Goal: Information Seeking & Learning: Learn about a topic

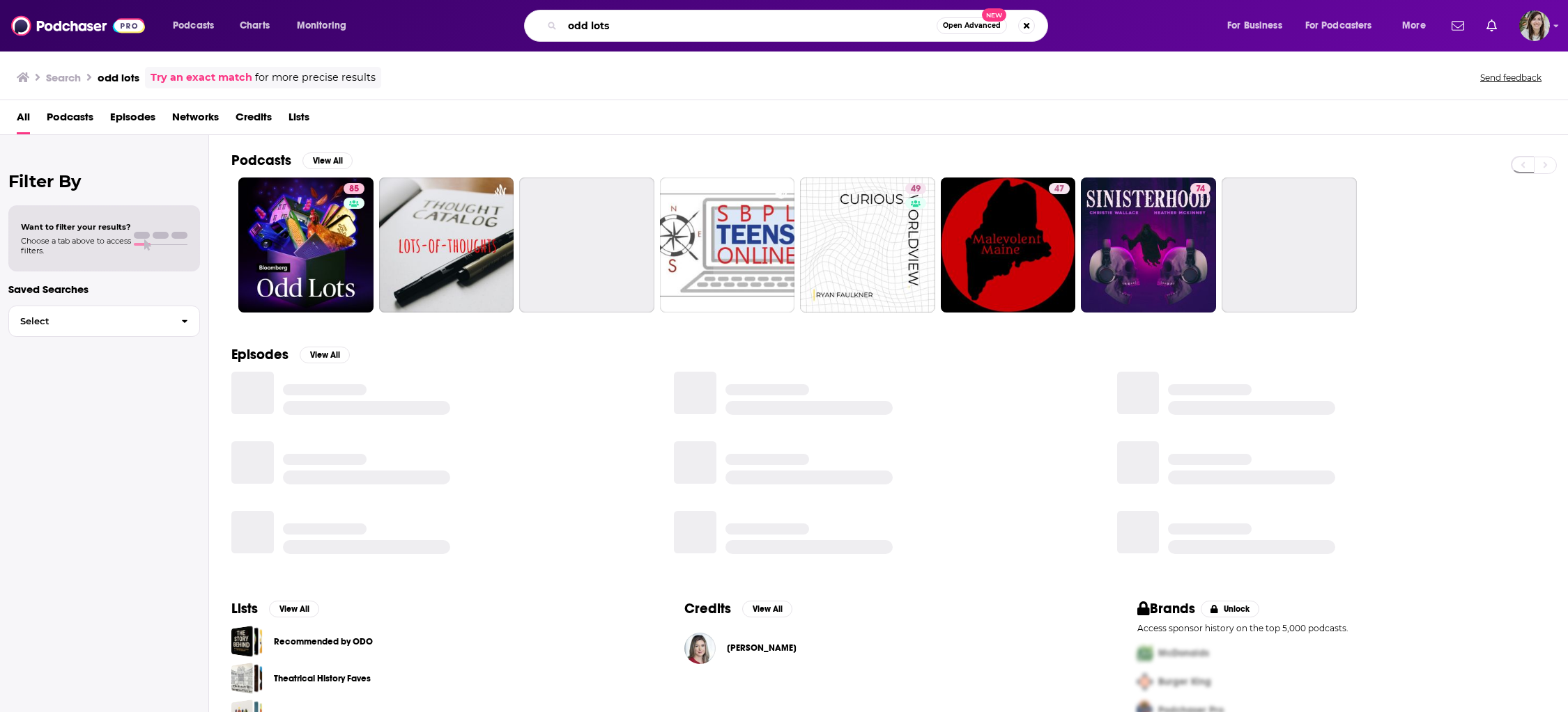
click at [597, 27] on input "odd lots" at bounding box center [748, 26] width 374 height 22
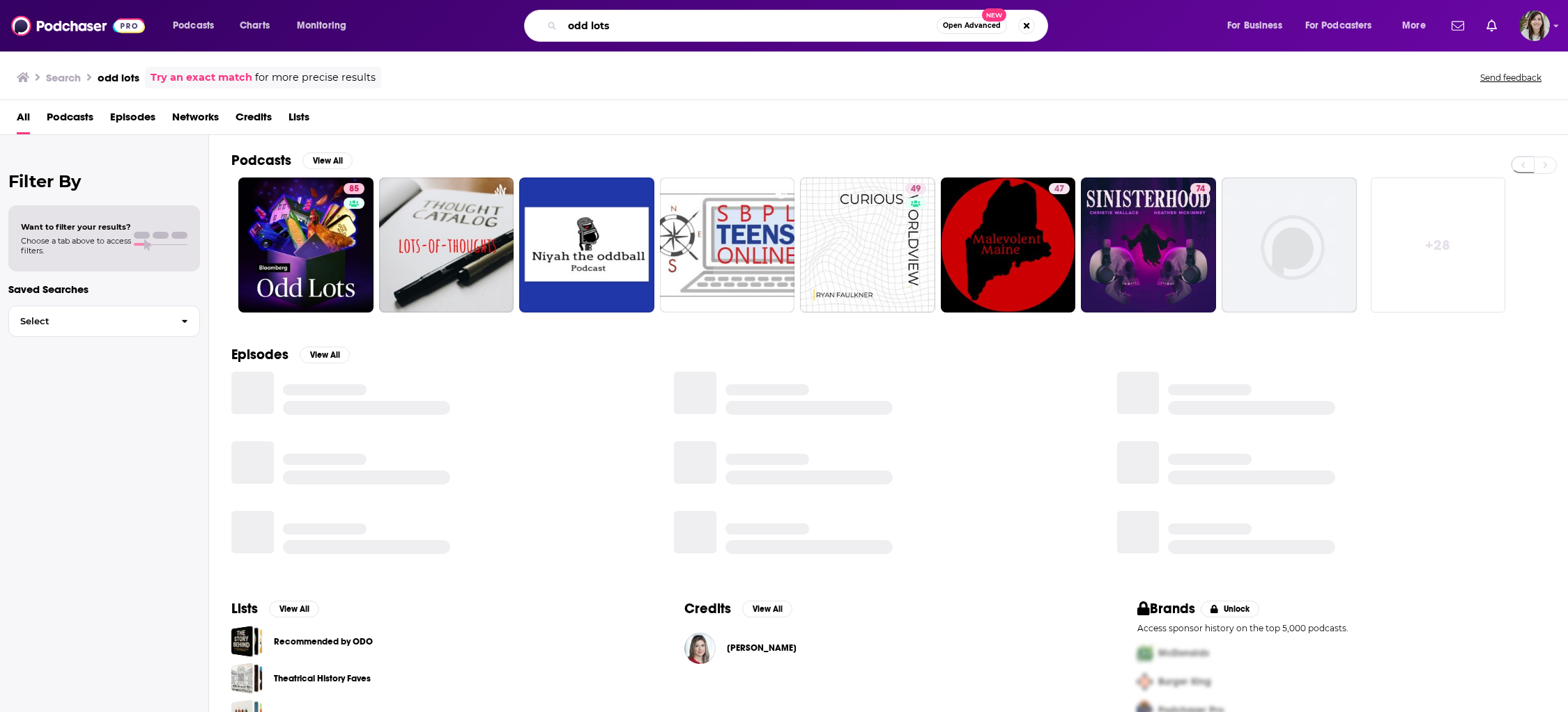
click at [597, 27] on input "odd lots" at bounding box center [748, 26] width 374 height 22
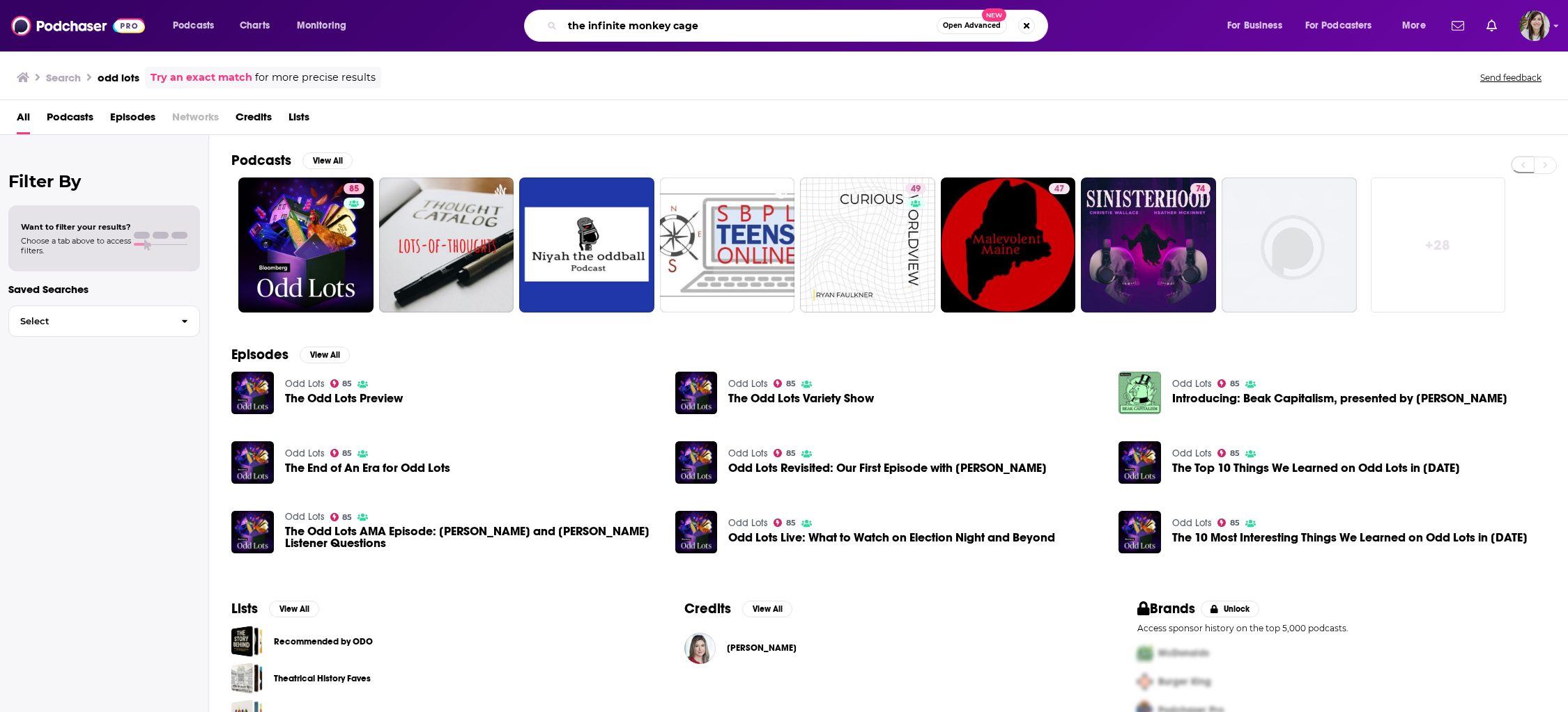
type input "the infinite monkey cage"
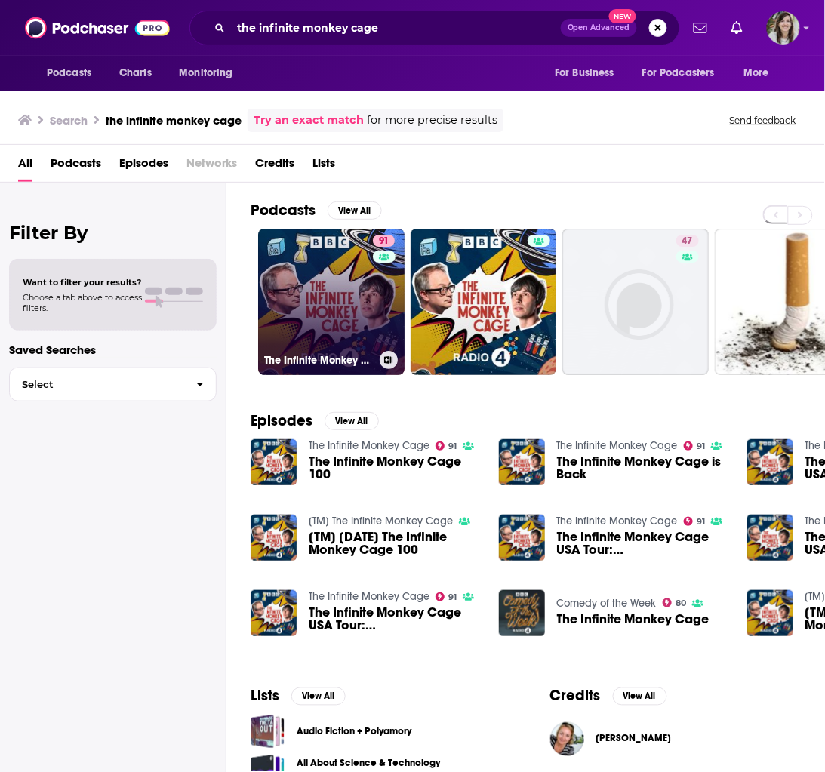
click at [329, 307] on link "91 The Infinite Monkey Cage" at bounding box center [331, 302] width 146 height 146
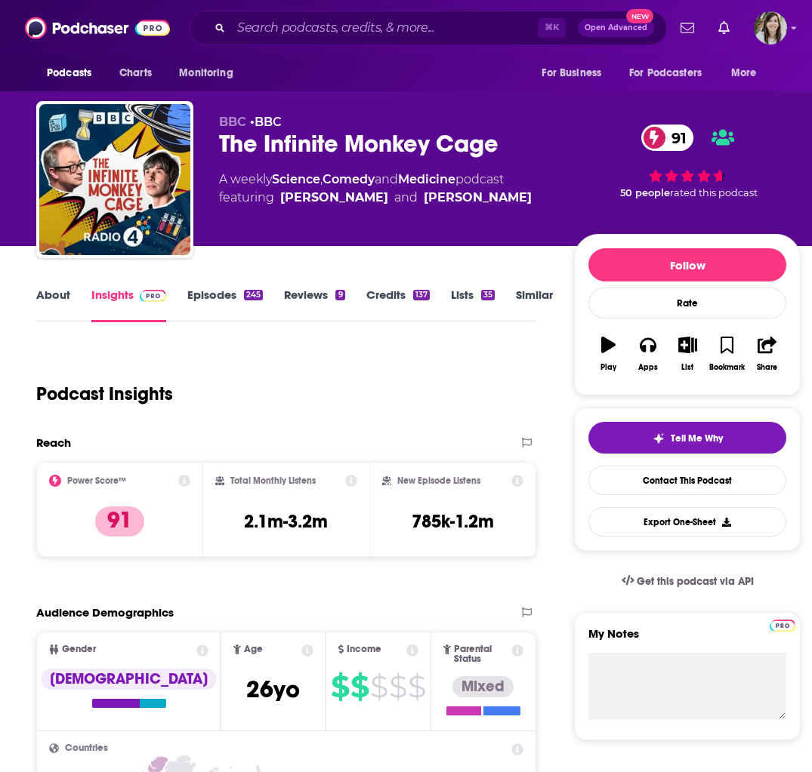
click at [49, 296] on link "About" at bounding box center [53, 305] width 34 height 35
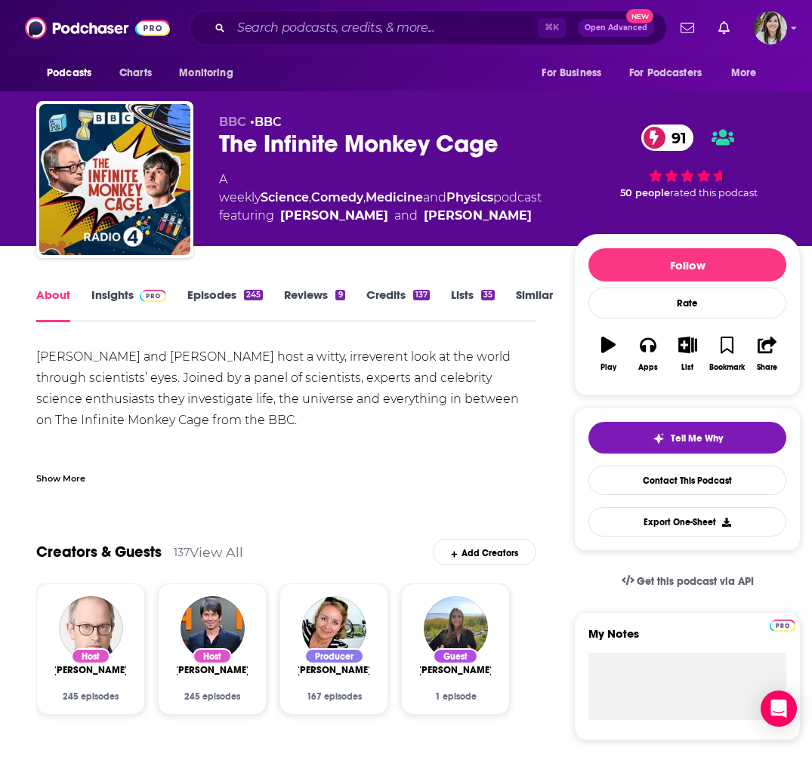
click at [116, 294] on link "Insights" at bounding box center [128, 305] width 75 height 35
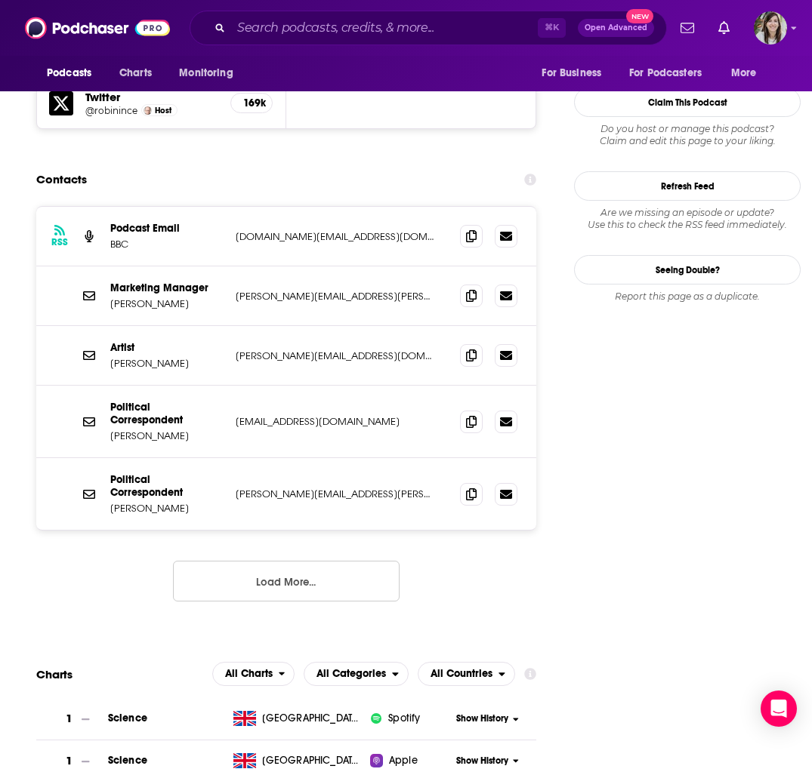
scroll to position [1267, 0]
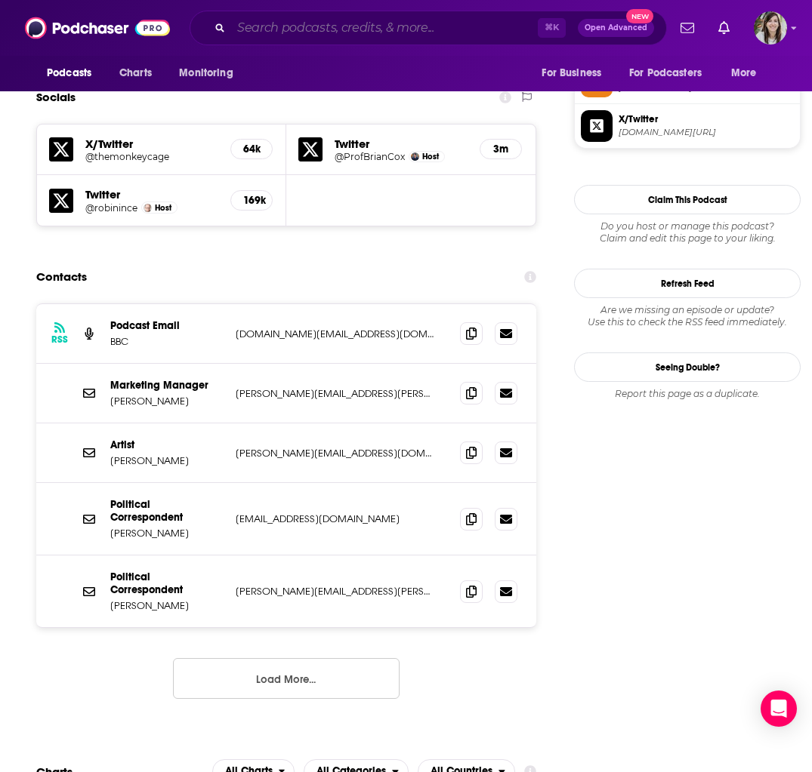
click at [292, 29] on input "Search podcasts, credits, & more..." at bounding box center [384, 28] width 307 height 24
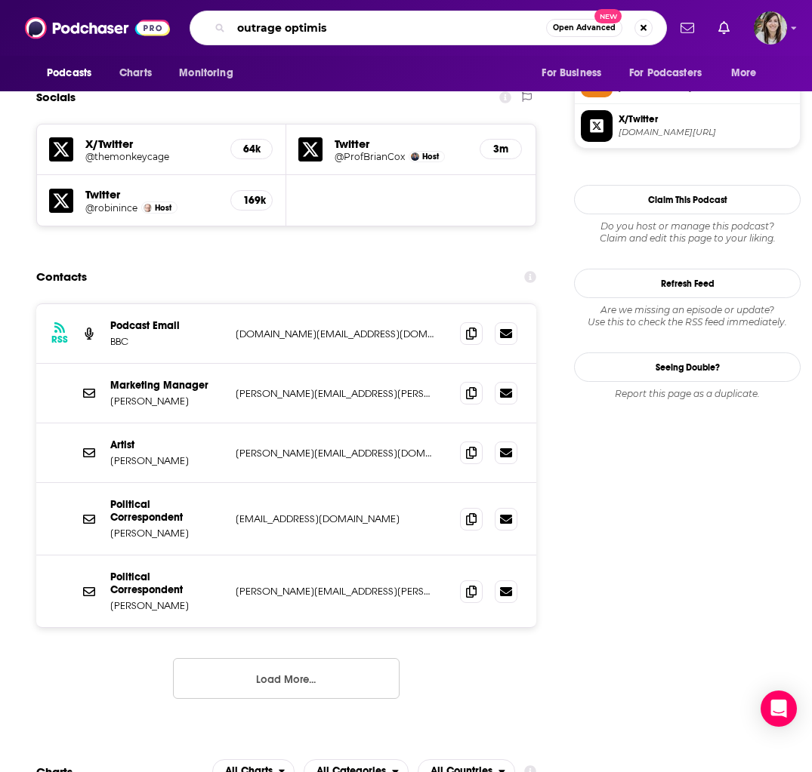
type input "outrage optimism"
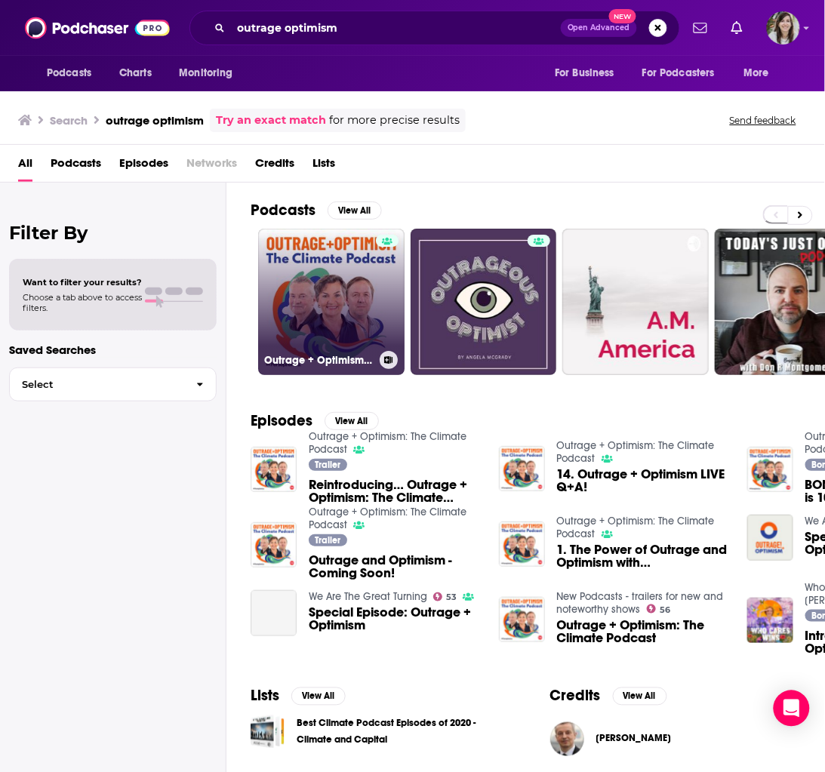
click at [313, 259] on link "Outrage + Optimism: The Climate Podcast" at bounding box center [331, 302] width 146 height 146
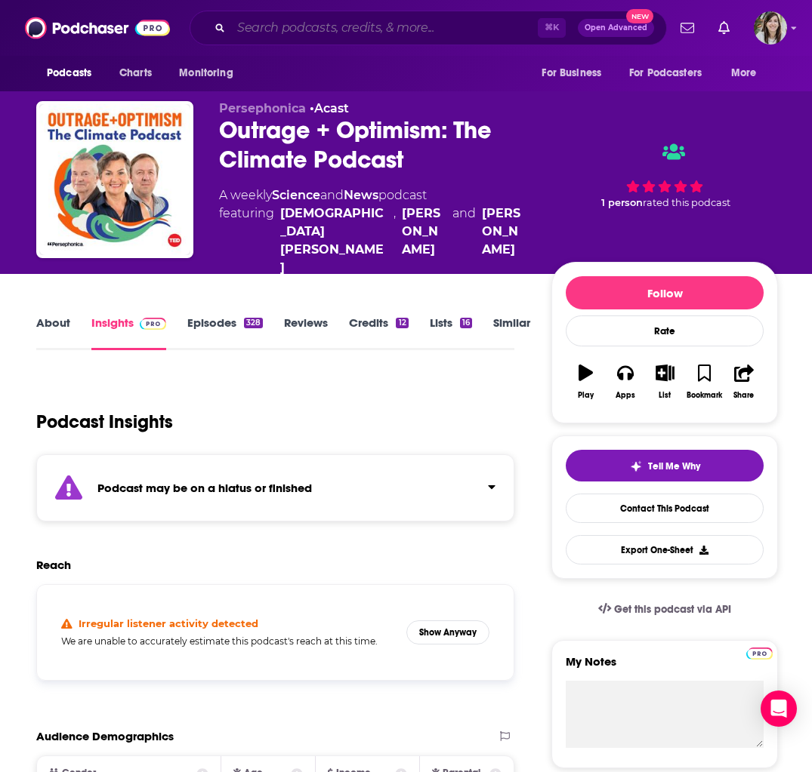
click at [341, 24] on input "Search podcasts, credits, & more..." at bounding box center [384, 28] width 307 height 24
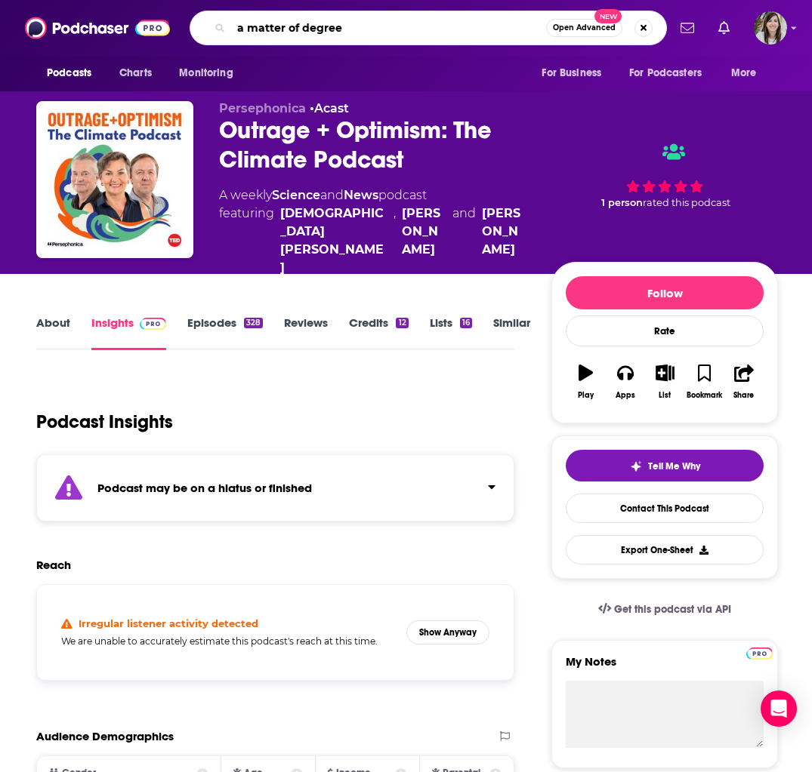
type input "a matter of degrees"
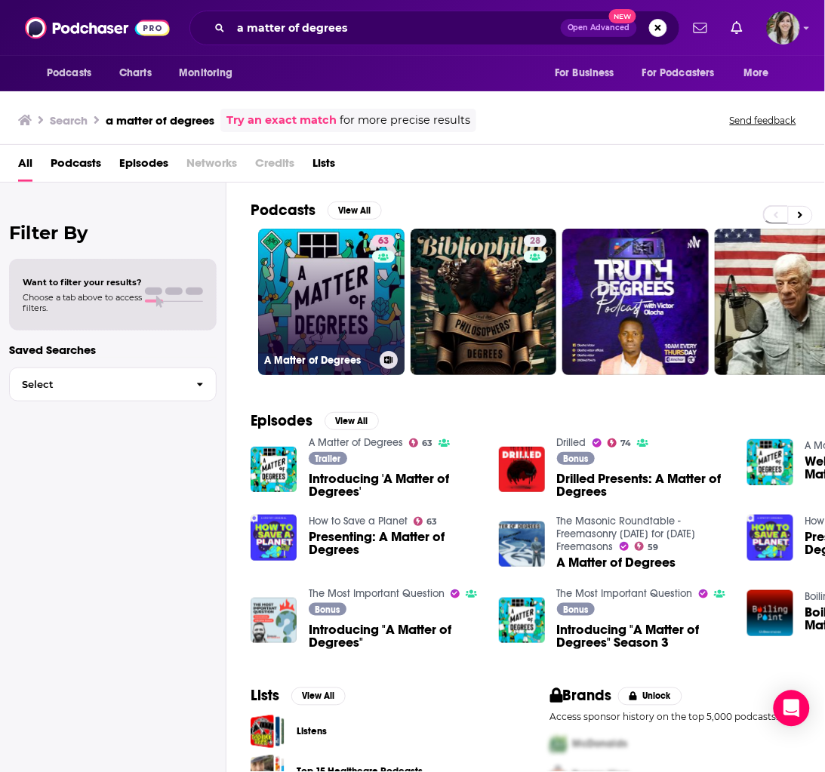
click at [311, 289] on link "63 A Matter of Degrees" at bounding box center [331, 302] width 146 height 146
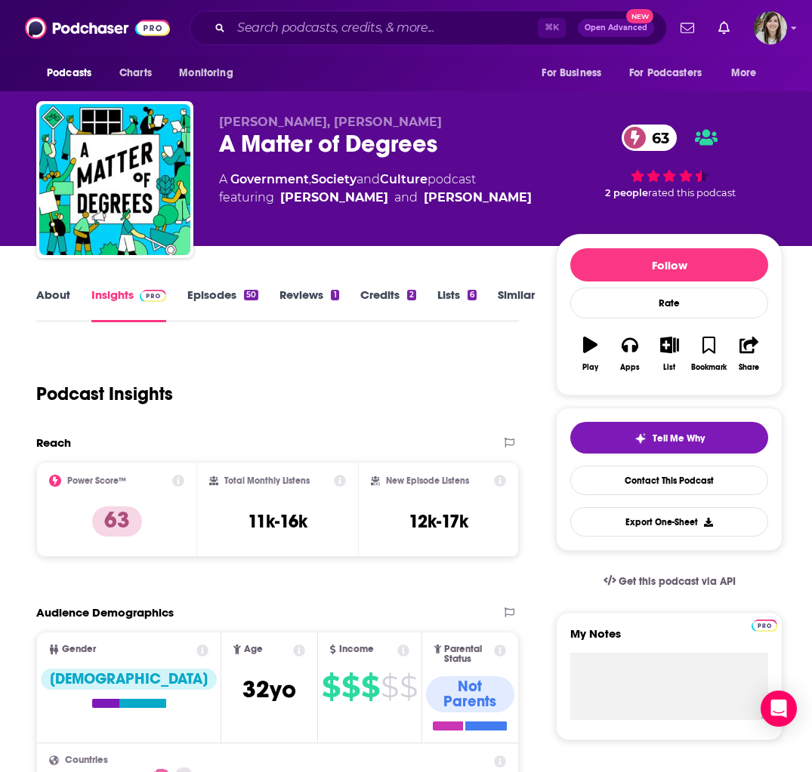
click at [48, 296] on link "About" at bounding box center [53, 305] width 34 height 35
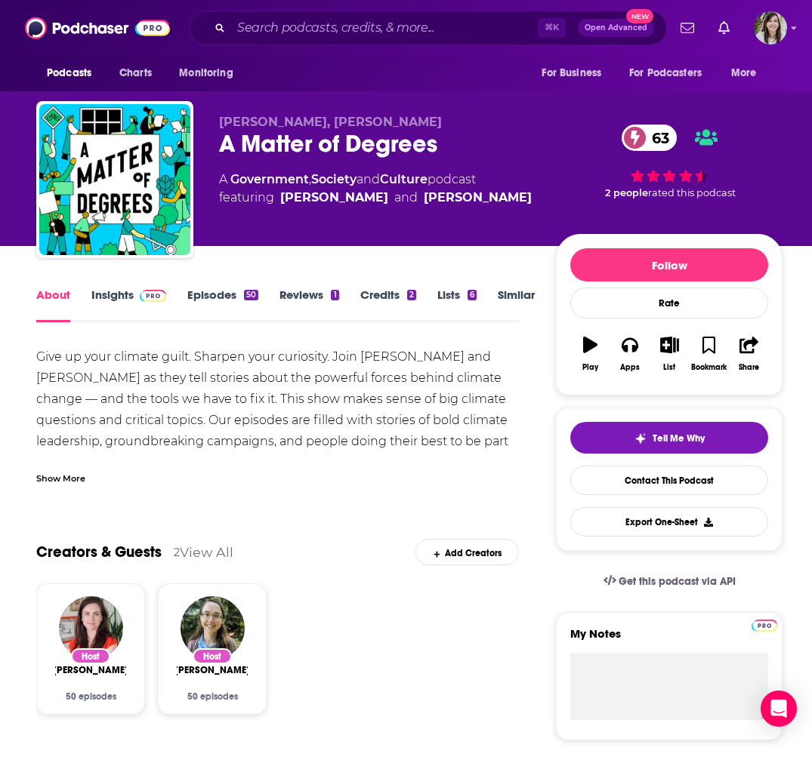
click at [216, 297] on link "Episodes 50" at bounding box center [222, 305] width 71 height 35
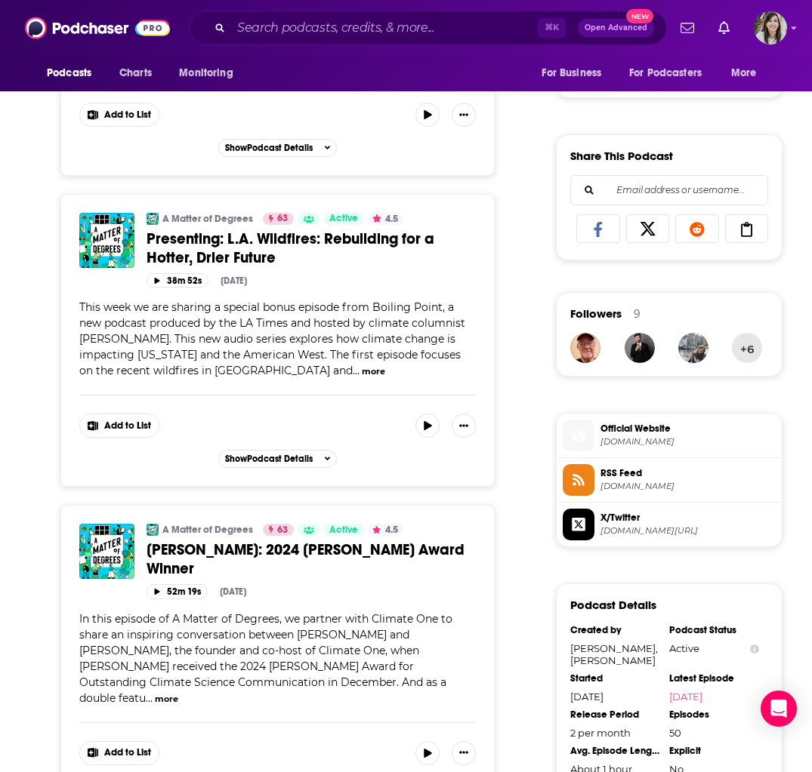
scroll to position [948, 0]
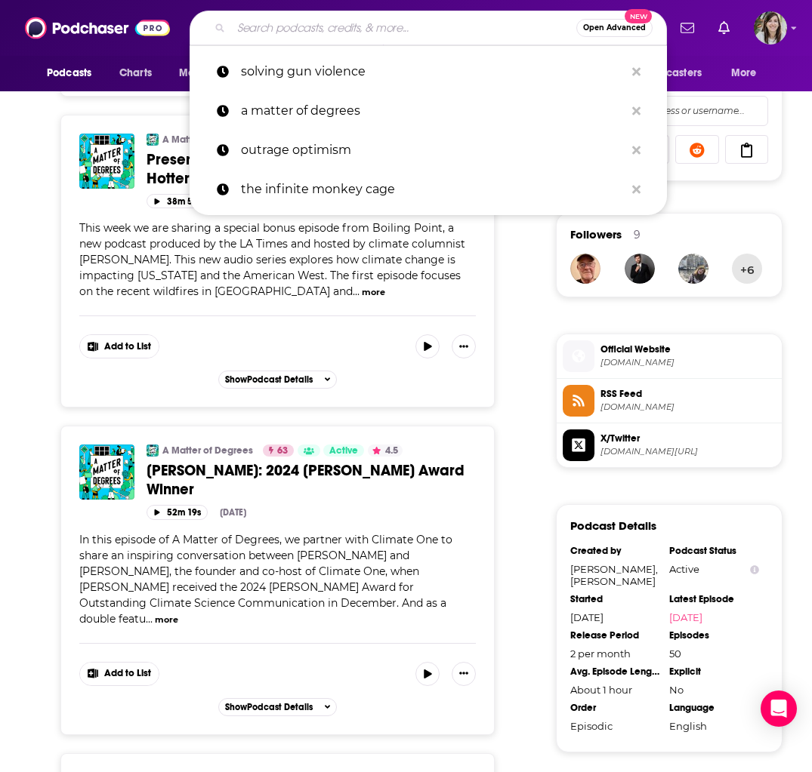
click at [274, 34] on input "Search podcasts, credits, & more..." at bounding box center [403, 28] width 345 height 24
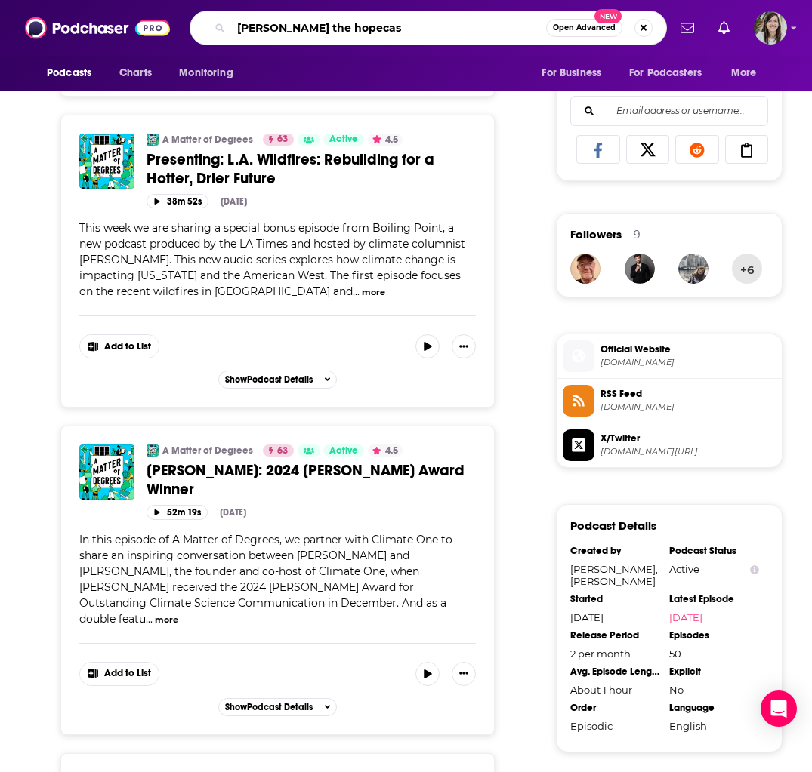
type input "jane goodall the hopecase"
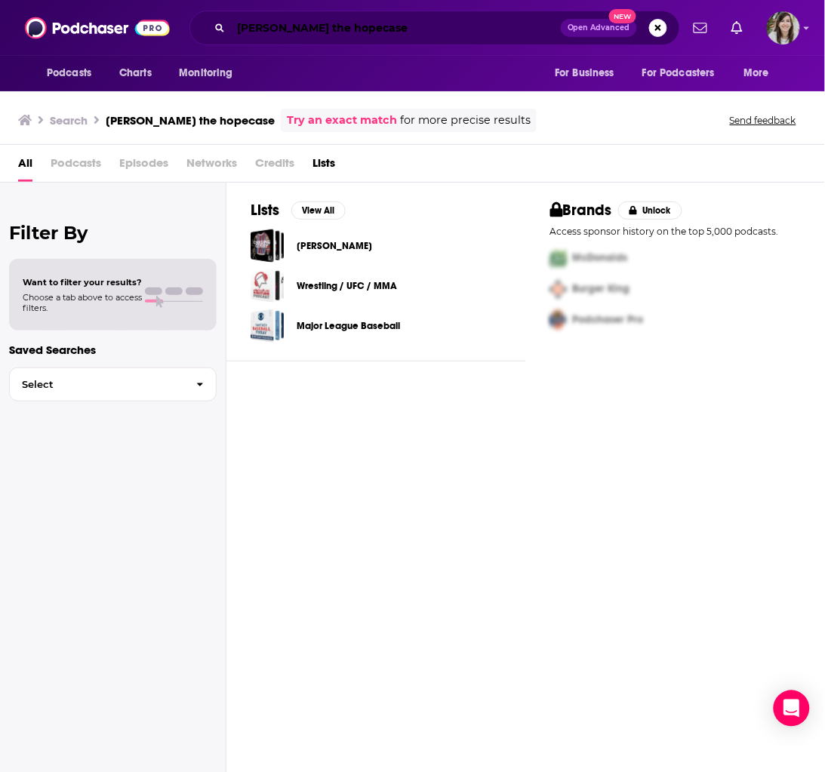
click at [383, 29] on input "jane goodall the hopecase" at bounding box center [396, 28] width 330 height 24
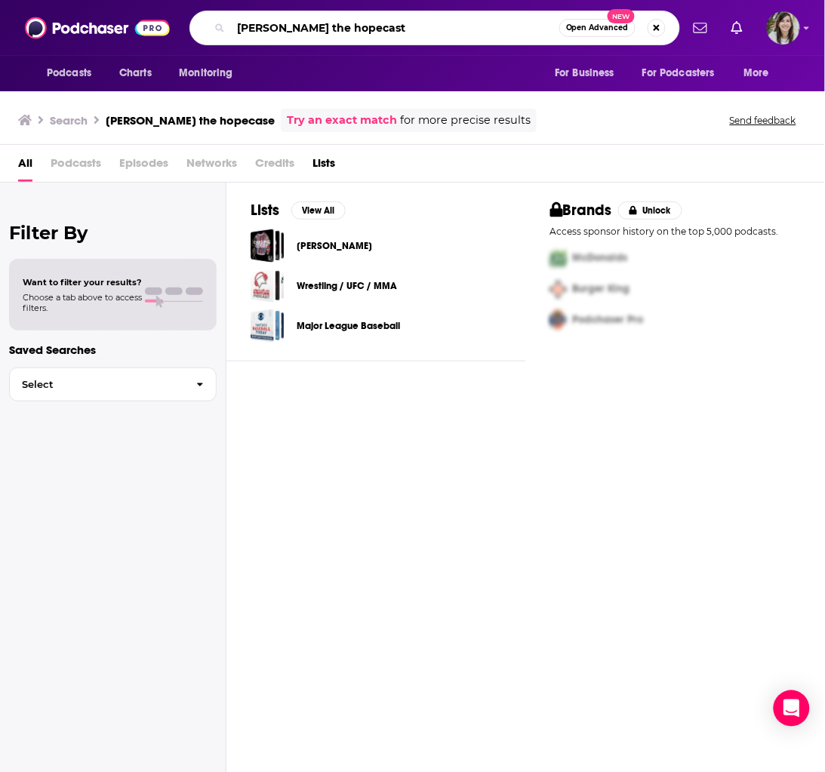
type input "jane goodall the hopecast"
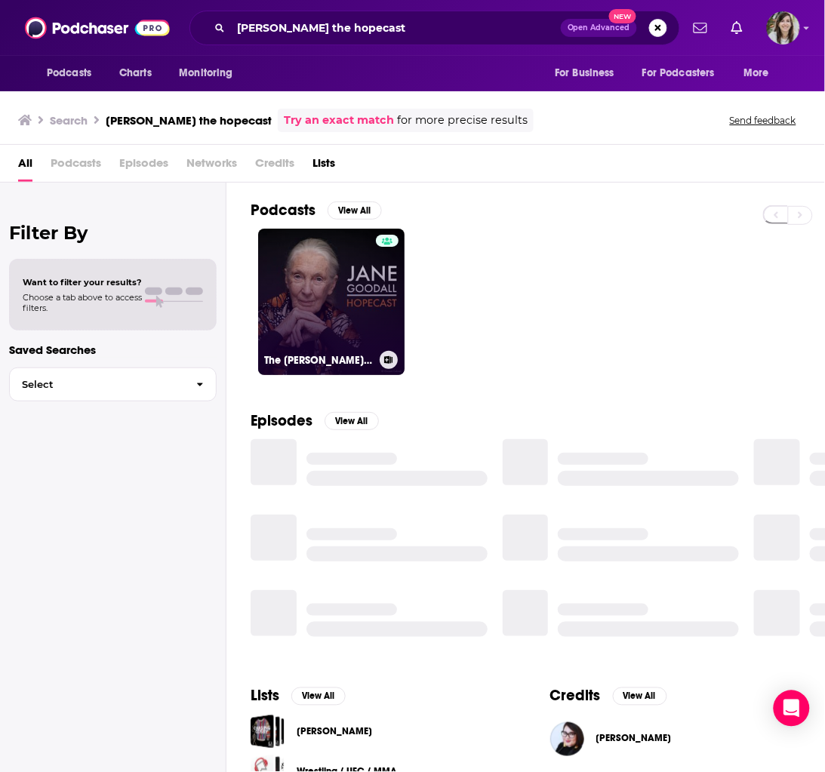
click at [320, 300] on link "The Jane Goodall Hopecast" at bounding box center [331, 302] width 146 height 146
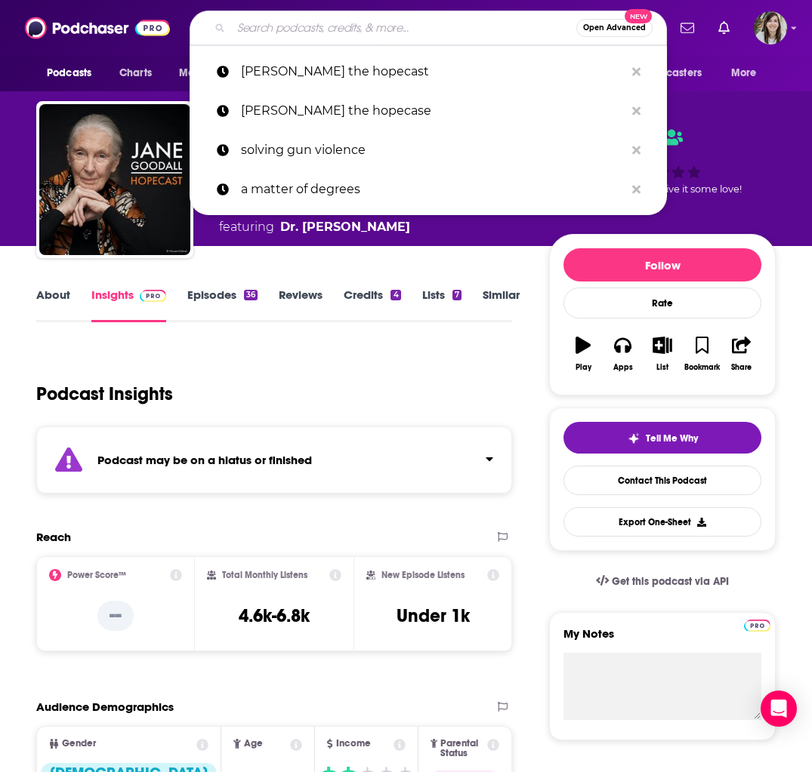
click at [278, 27] on input "Search podcasts, credits, & more..." at bounding box center [403, 28] width 345 height 24
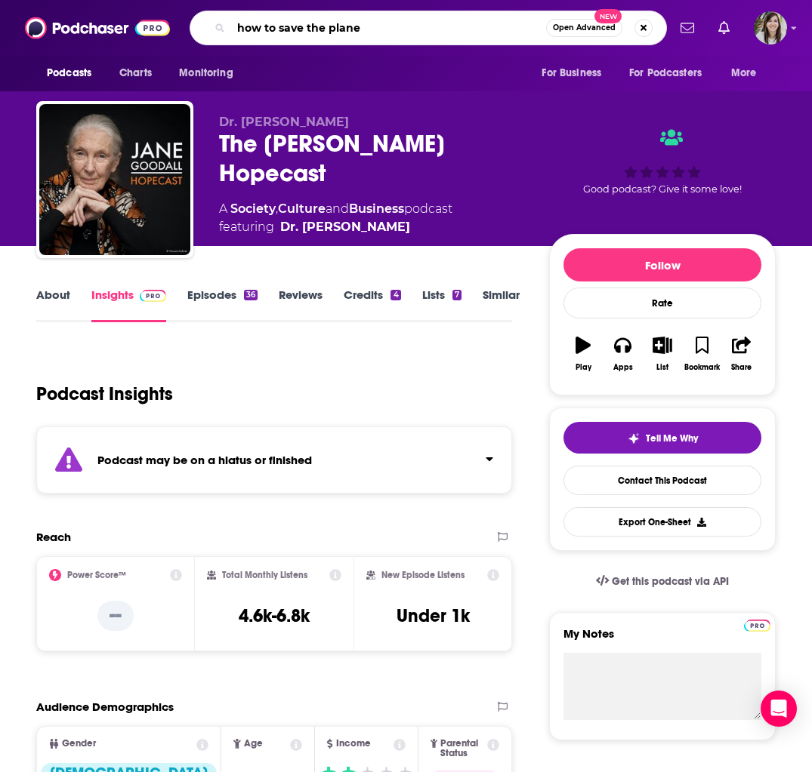
type input "how to save the planet"
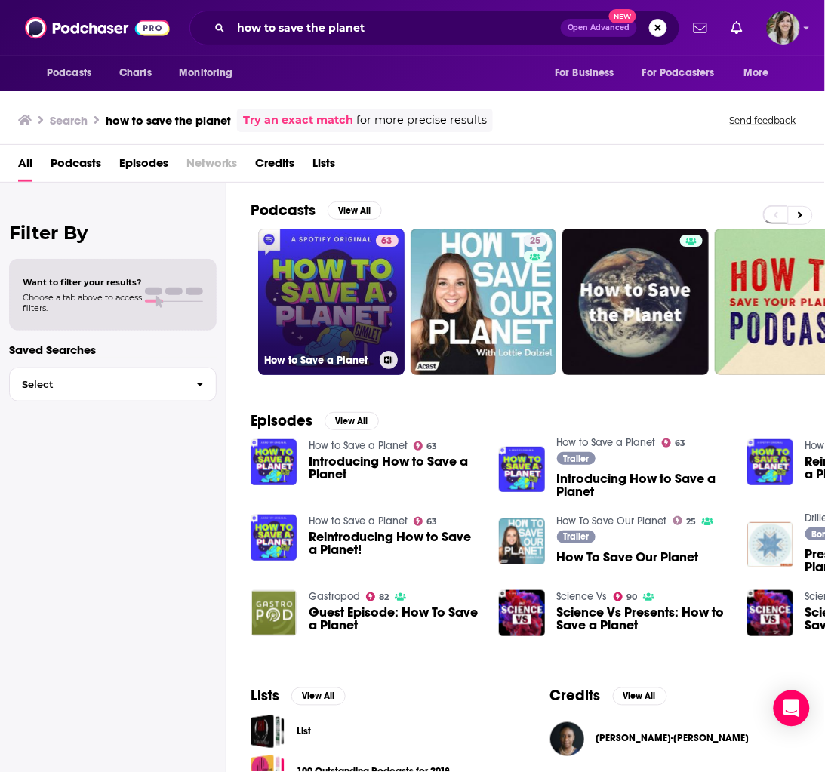
click at [345, 261] on link "63 How to Save a Planet" at bounding box center [331, 302] width 146 height 146
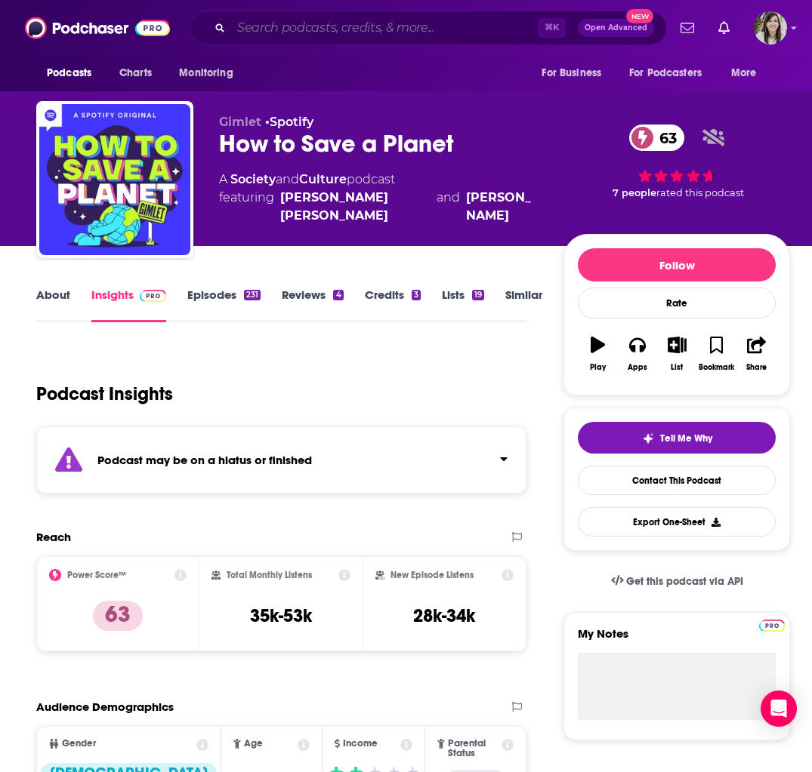
click at [396, 30] on input "Search podcasts, credits, & more..." at bounding box center [384, 28] width 307 height 24
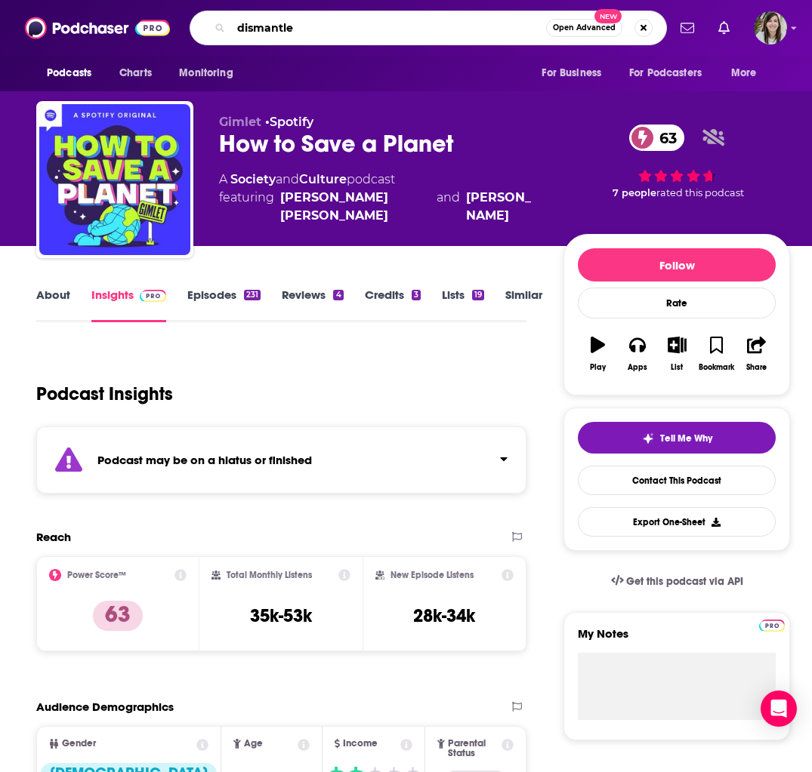
type input "dismantled"
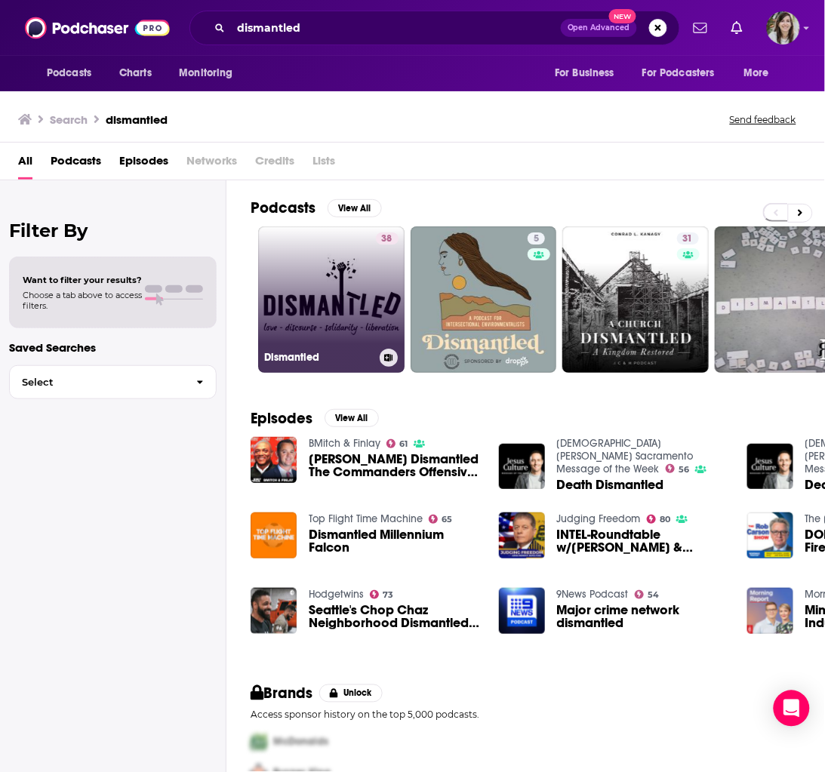
click at [336, 279] on link "38 Dismantled" at bounding box center [331, 300] width 146 height 146
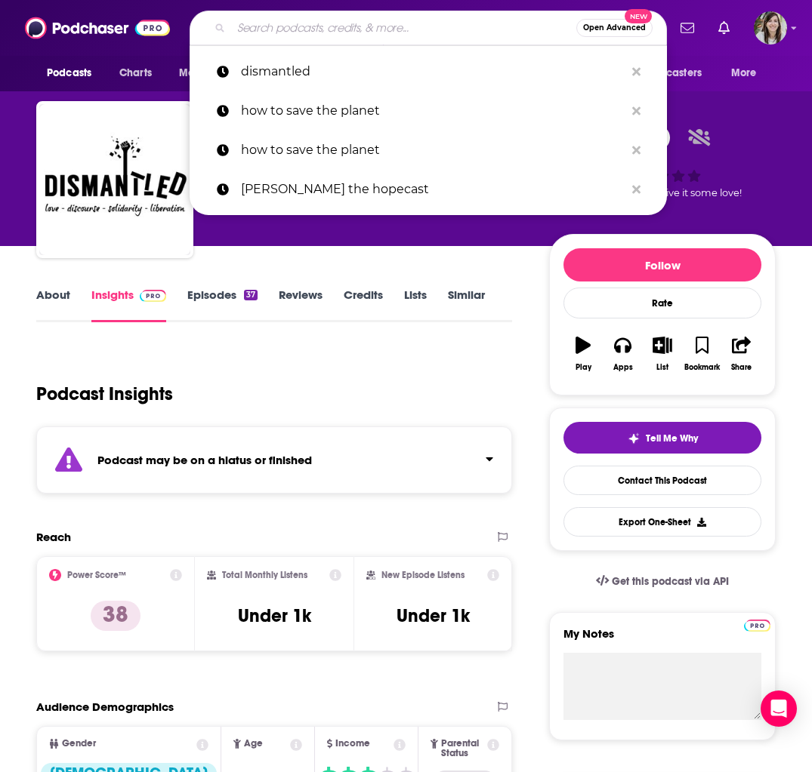
click at [316, 32] on input "Search podcasts, credits, & more..." at bounding box center [403, 28] width 345 height 24
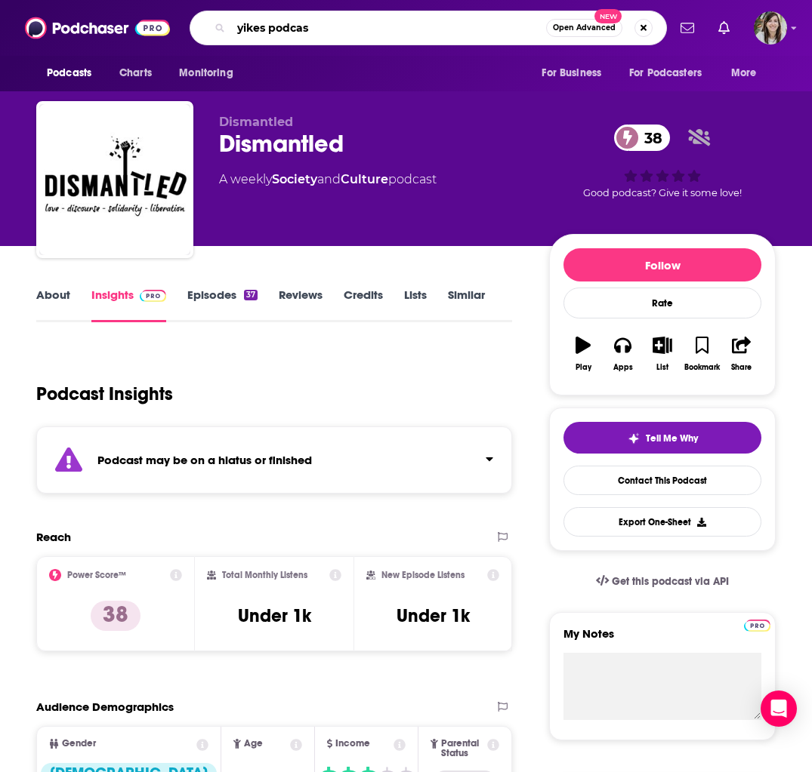
type input "yikes podcast"
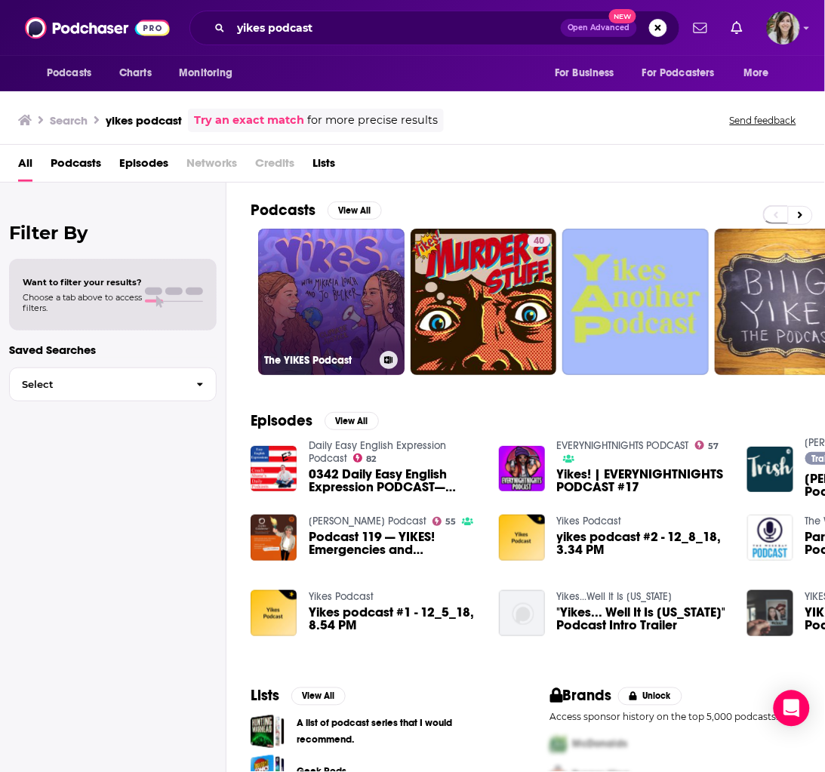
click at [322, 292] on link "The YIKES Podcast" at bounding box center [331, 302] width 146 height 146
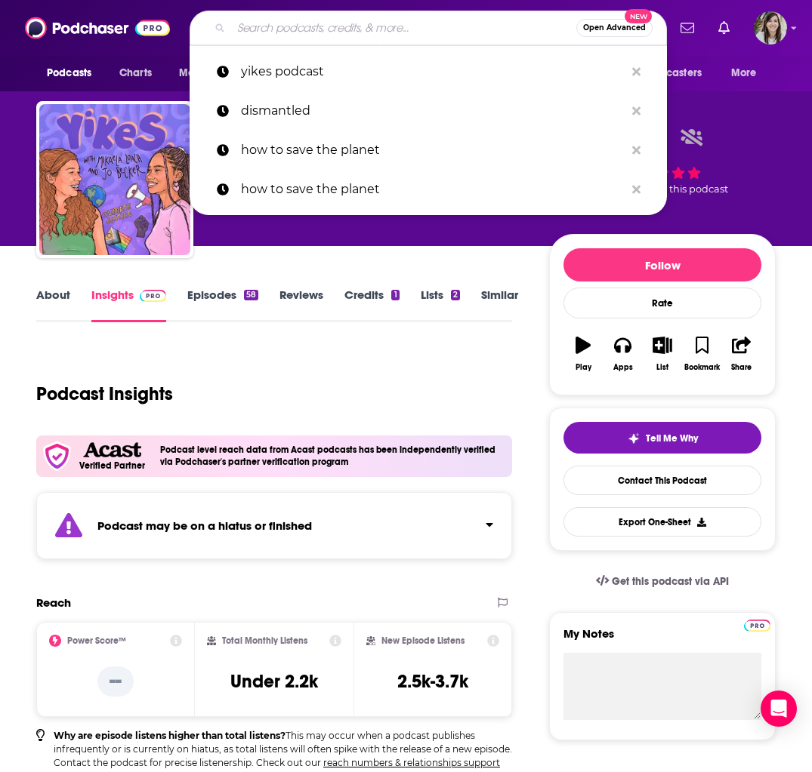
click at [281, 34] on input "Search podcasts, credits, & more..." at bounding box center [403, 28] width 345 height 24
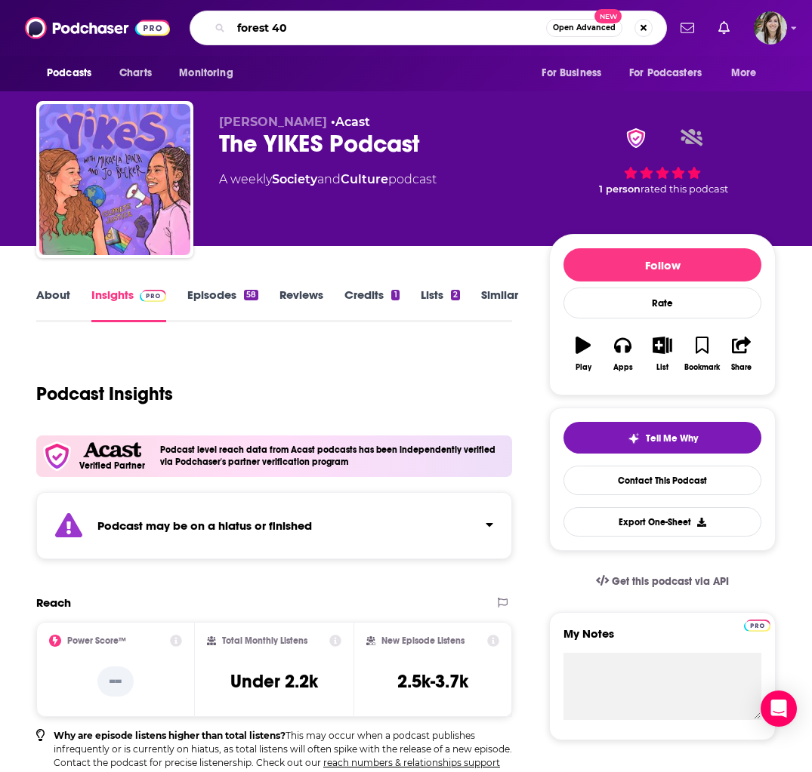
type input "forest 404"
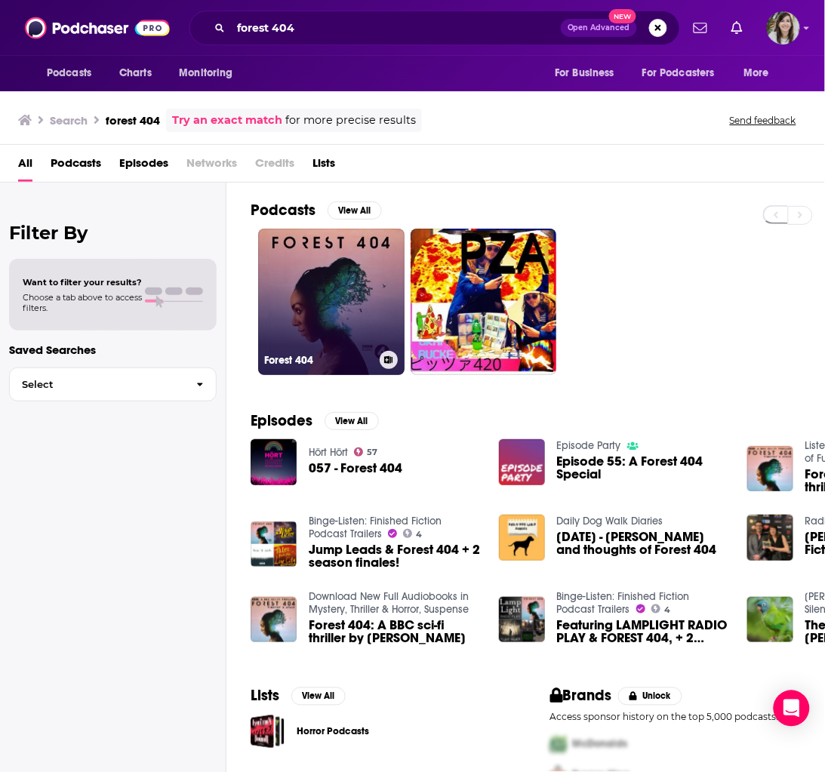
click at [281, 315] on link "Forest 404" at bounding box center [331, 302] width 146 height 146
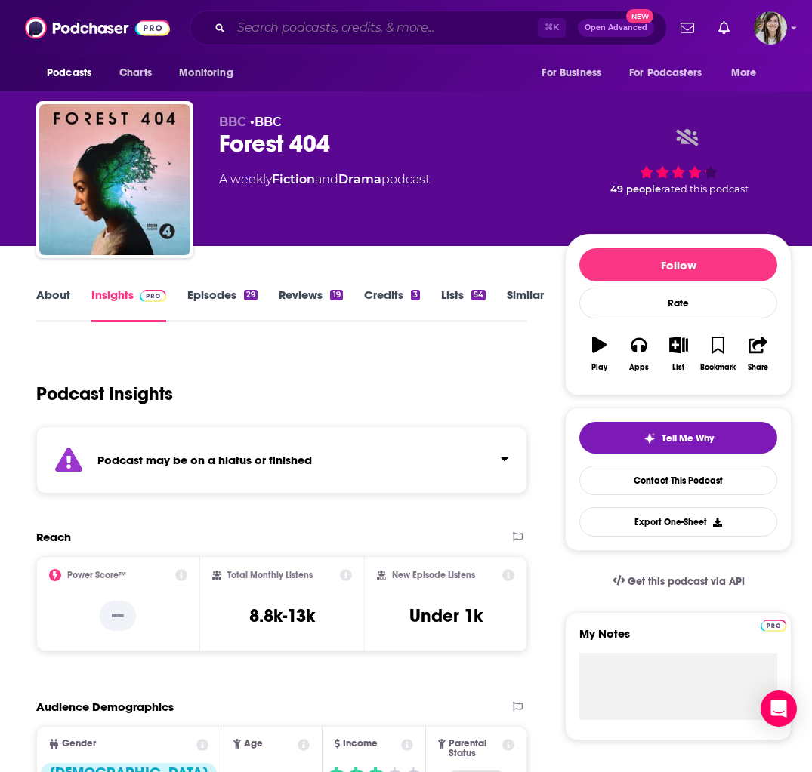
click at [401, 27] on input "Search podcasts, credits, & more..." at bounding box center [384, 28] width 307 height 24
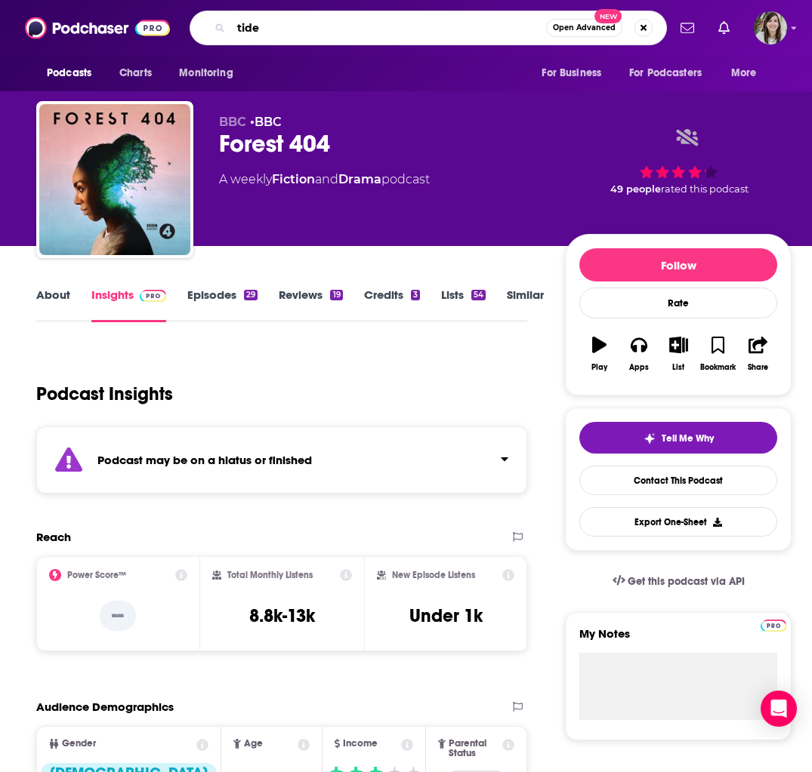
type input "tides"
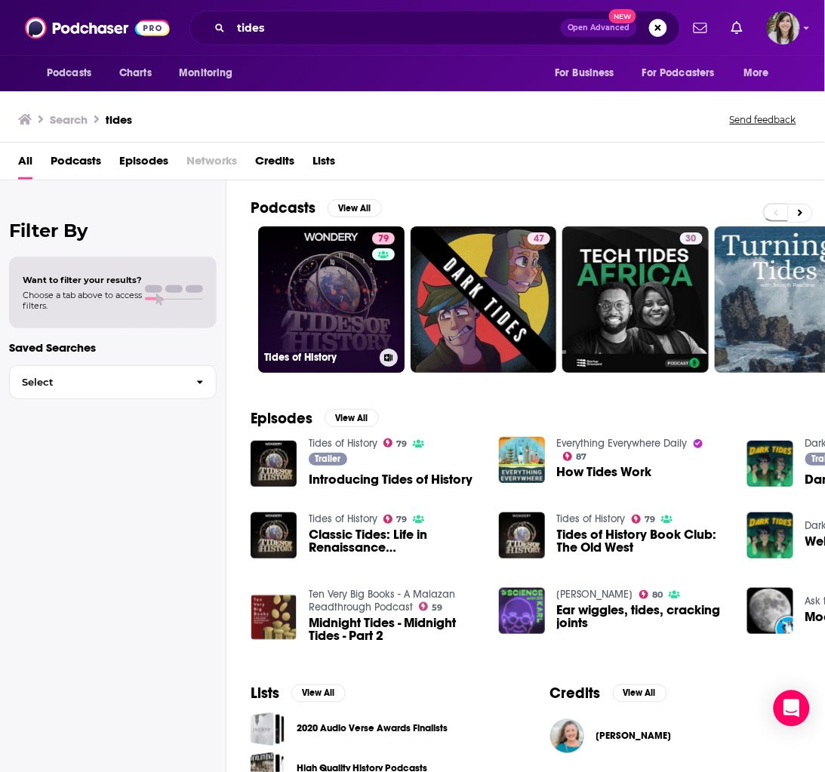
click at [310, 296] on link "79 Tides of History" at bounding box center [331, 300] width 146 height 146
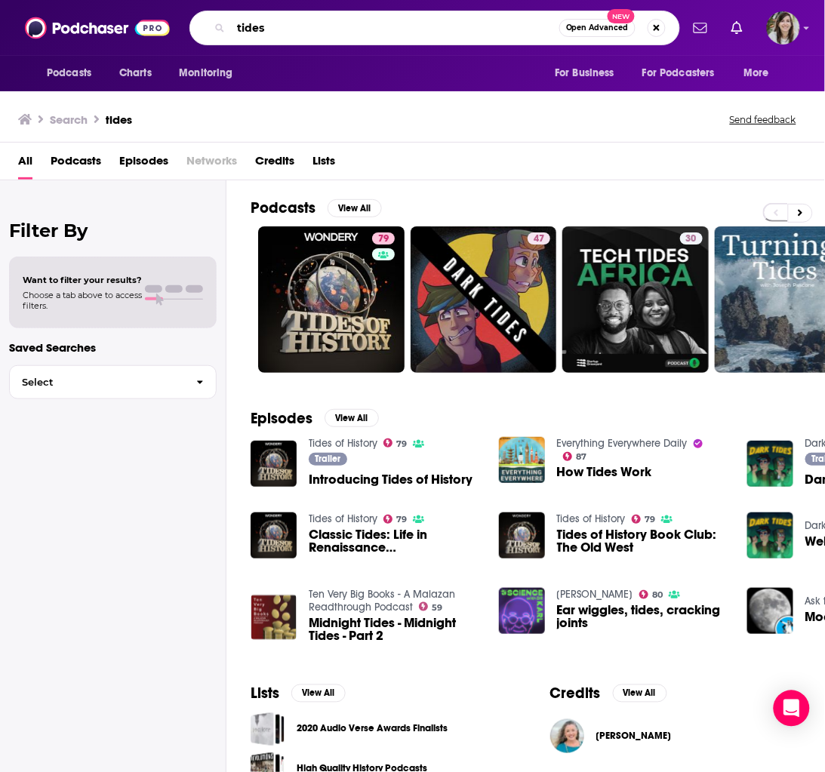
click at [367, 26] on input "tides" at bounding box center [395, 28] width 328 height 24
type input "the call of the void"
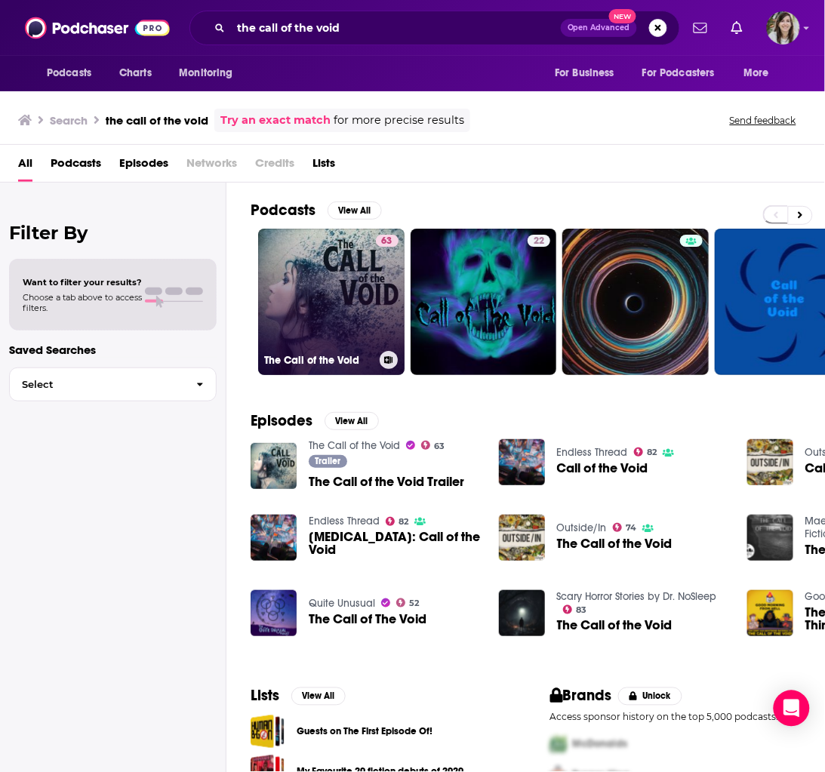
click at [339, 287] on link "63 The Call of the Void" at bounding box center [331, 302] width 146 height 146
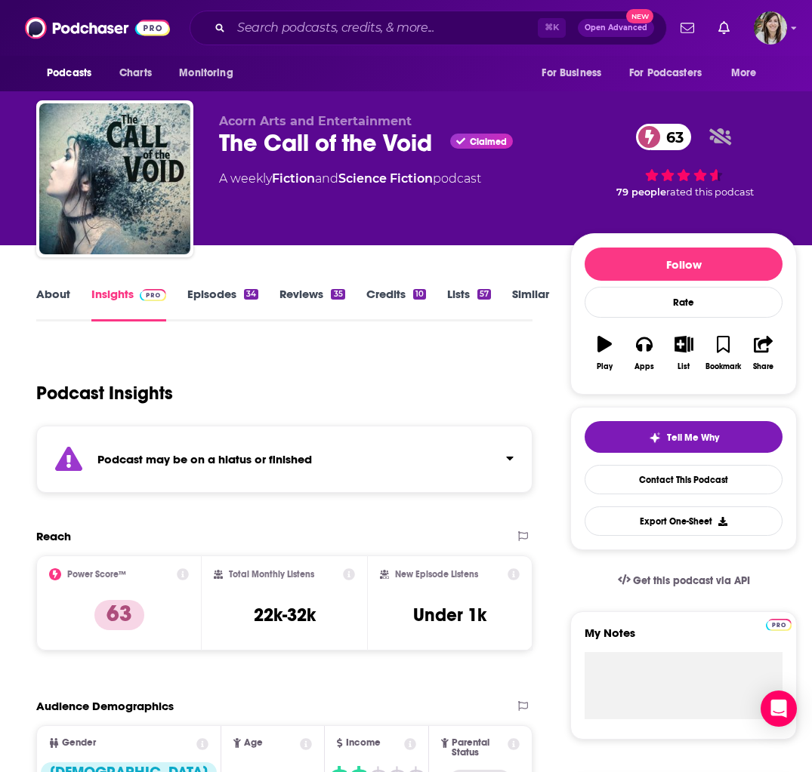
scroll to position [4, 0]
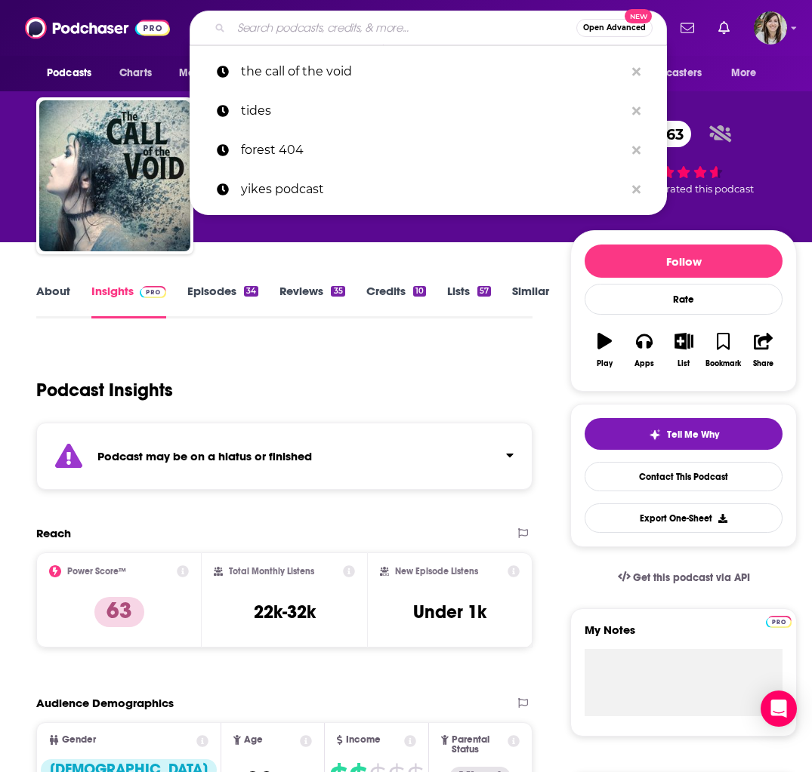
click at [294, 29] on input "Search podcasts, credits, & more..." at bounding box center [403, 28] width 345 height 24
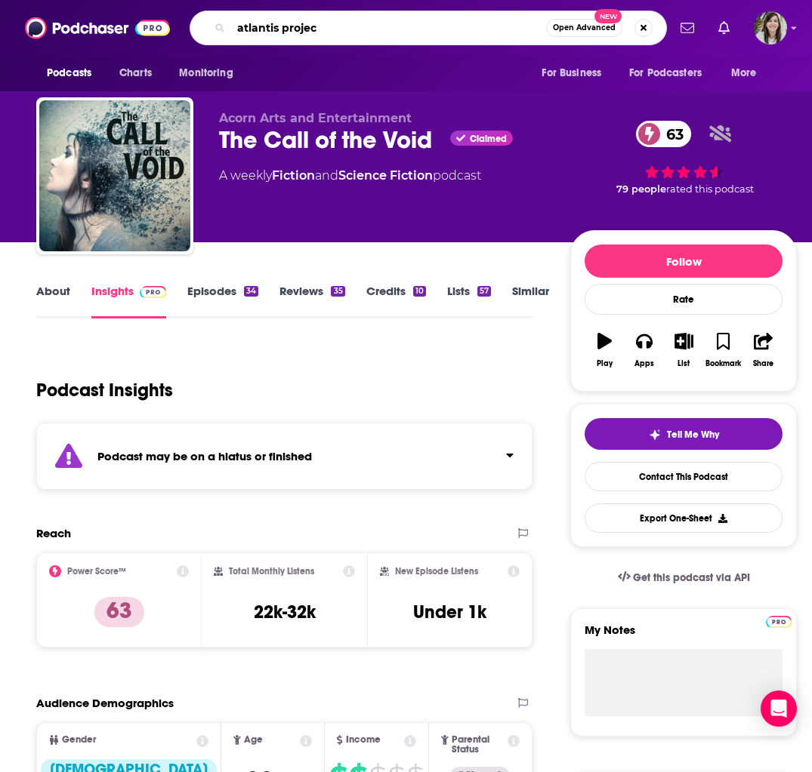
type input "atlantis project"
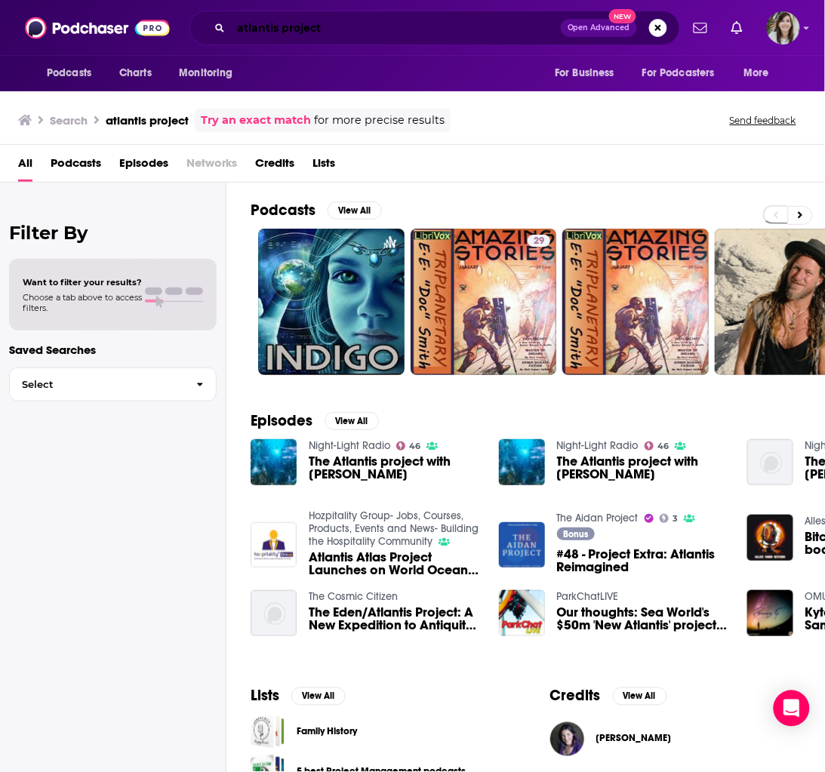
click at [288, 26] on input "atlantis project" at bounding box center [396, 28] width 330 height 24
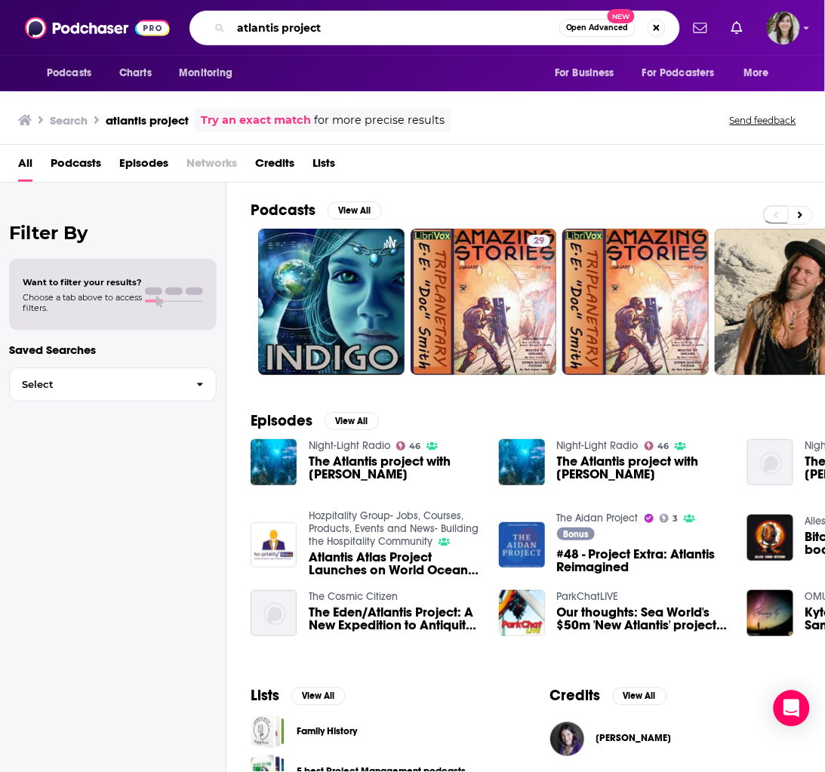
click at [288, 26] on input "atlantis project" at bounding box center [395, 28] width 328 height 24
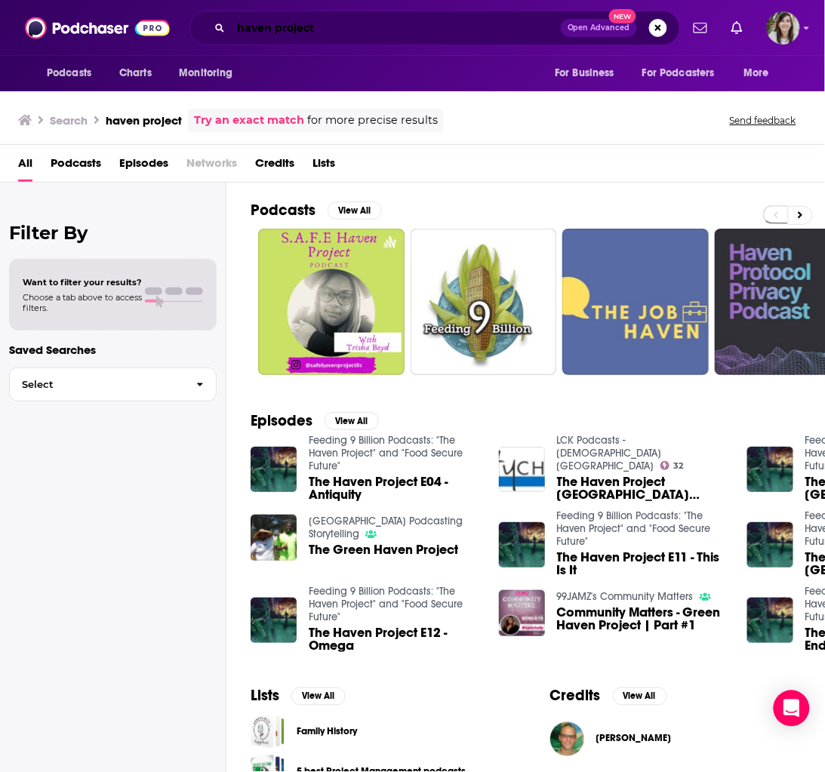
click at [256, 26] on input "haven project" at bounding box center [396, 28] width 330 height 24
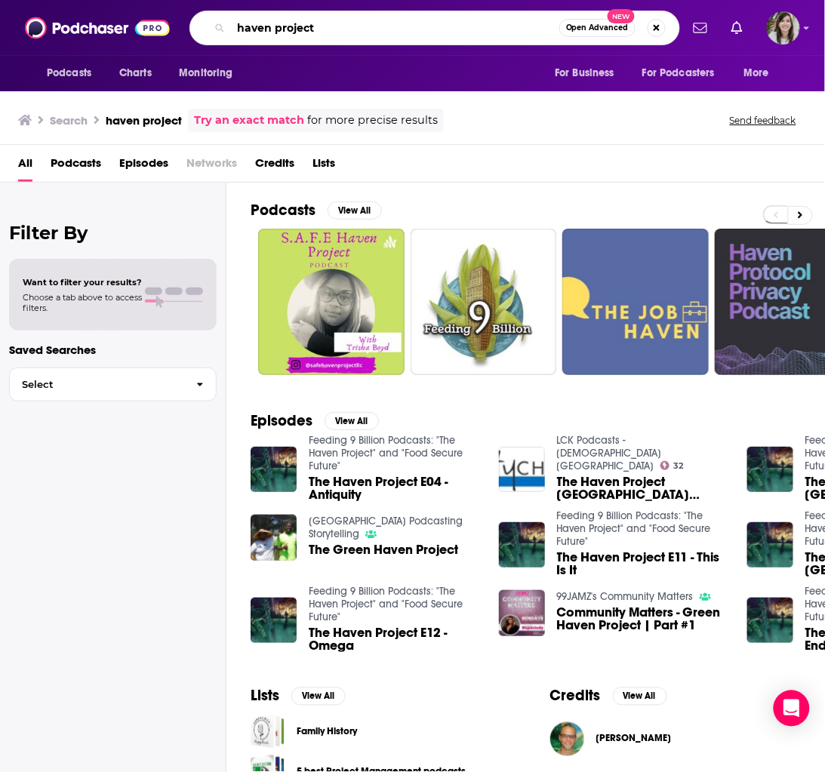
click at [256, 26] on input "haven project" at bounding box center [395, 28] width 328 height 24
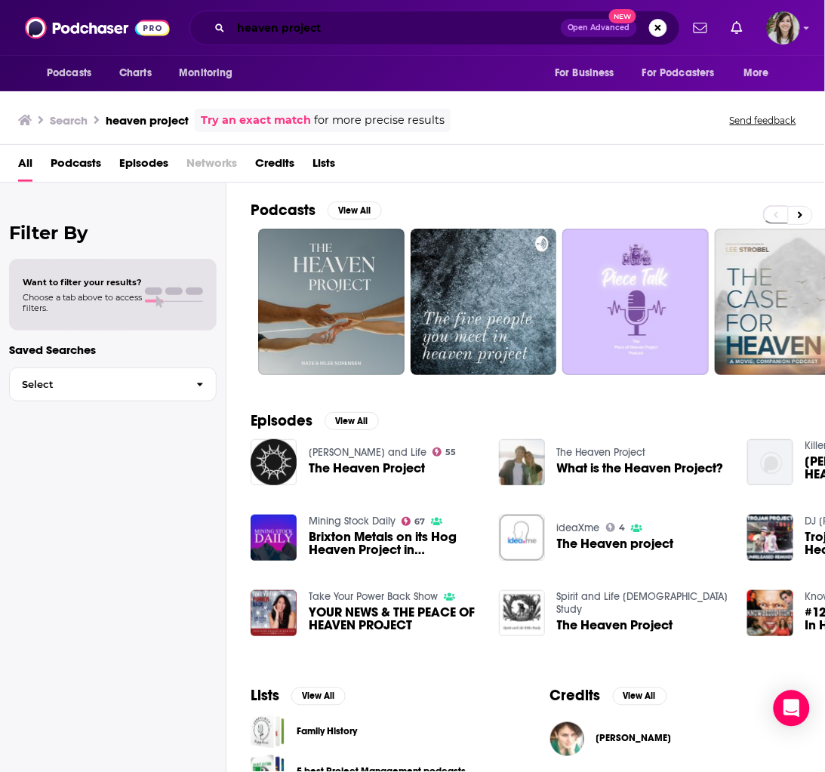
click at [340, 31] on input "heaven project" at bounding box center [396, 28] width 330 height 24
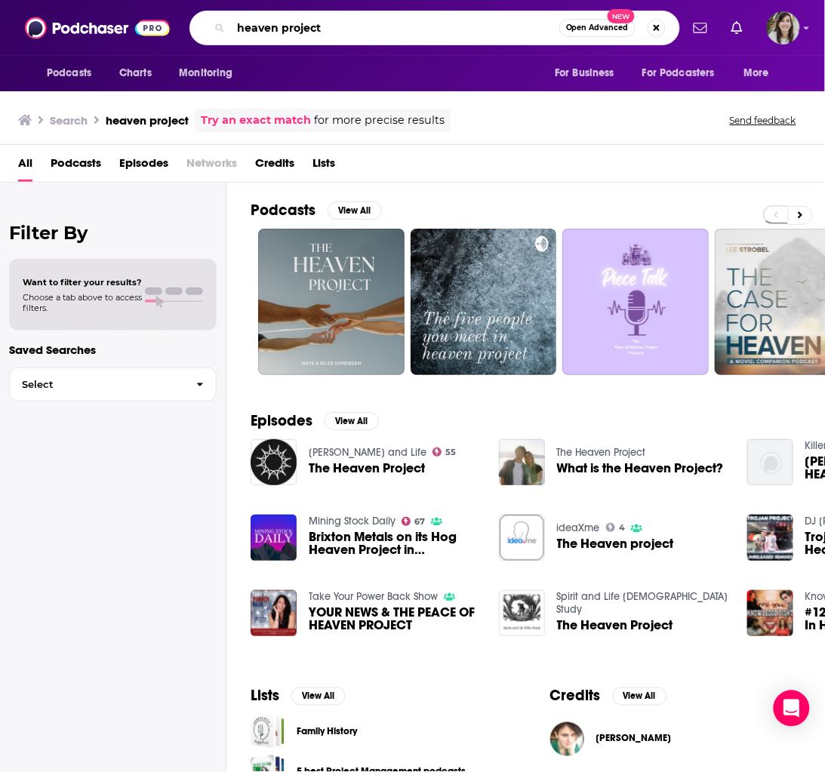
click at [340, 31] on input "heaven project" at bounding box center [395, 28] width 328 height 24
type input "no place but the water"
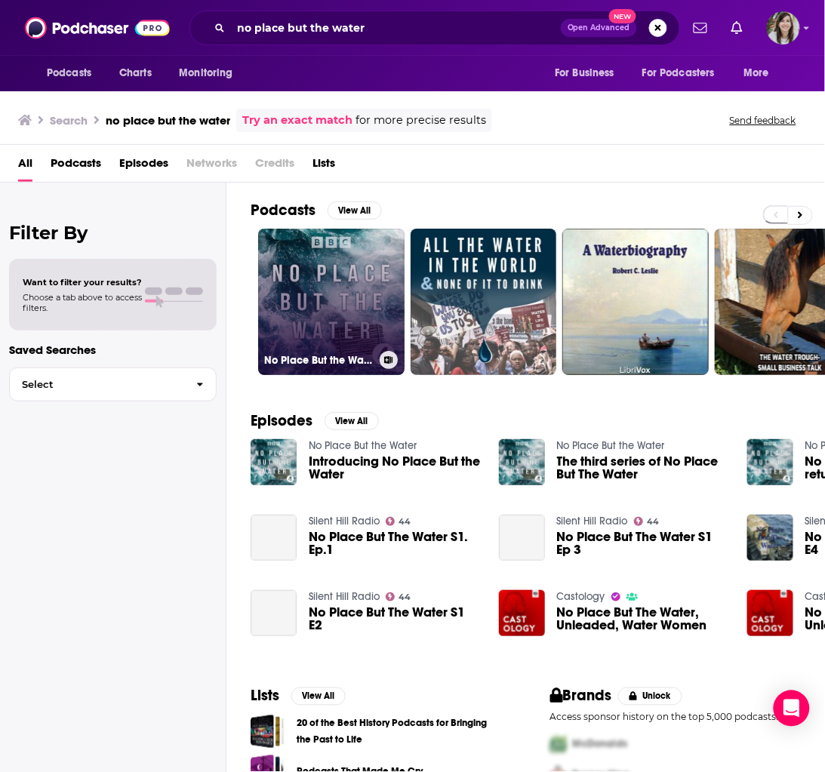
click at [300, 288] on link "No Place But the Water" at bounding box center [331, 302] width 146 height 146
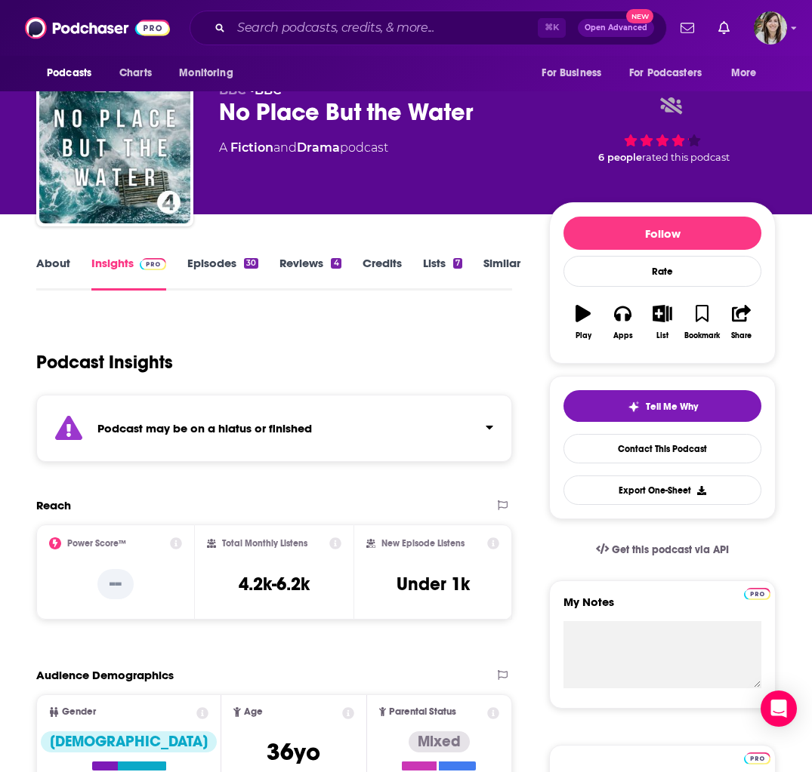
scroll to position [32, 0]
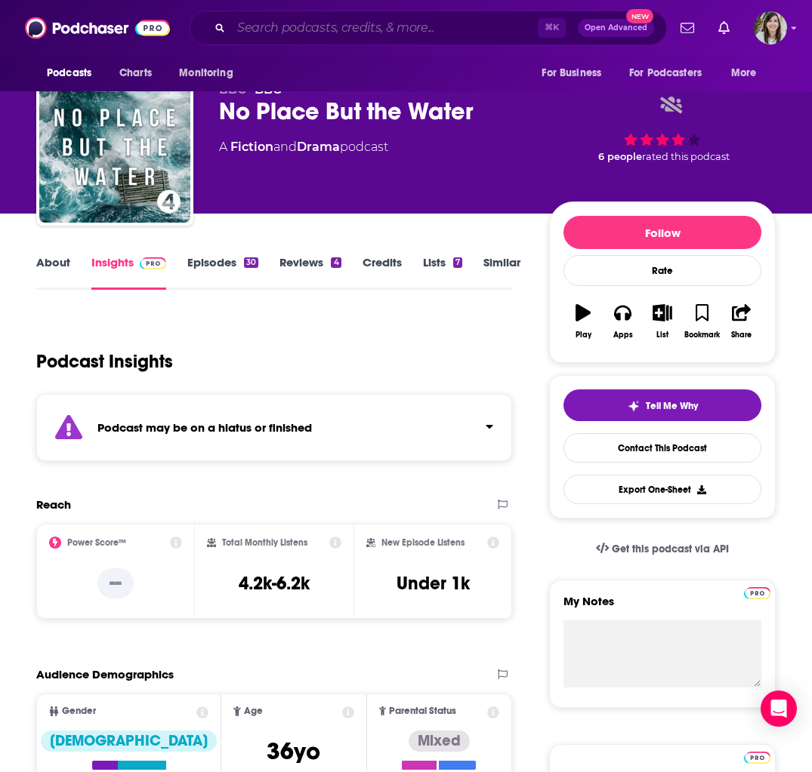
click at [343, 23] on input "Search podcasts, credits, & more..." at bounding box center [384, 28] width 307 height 24
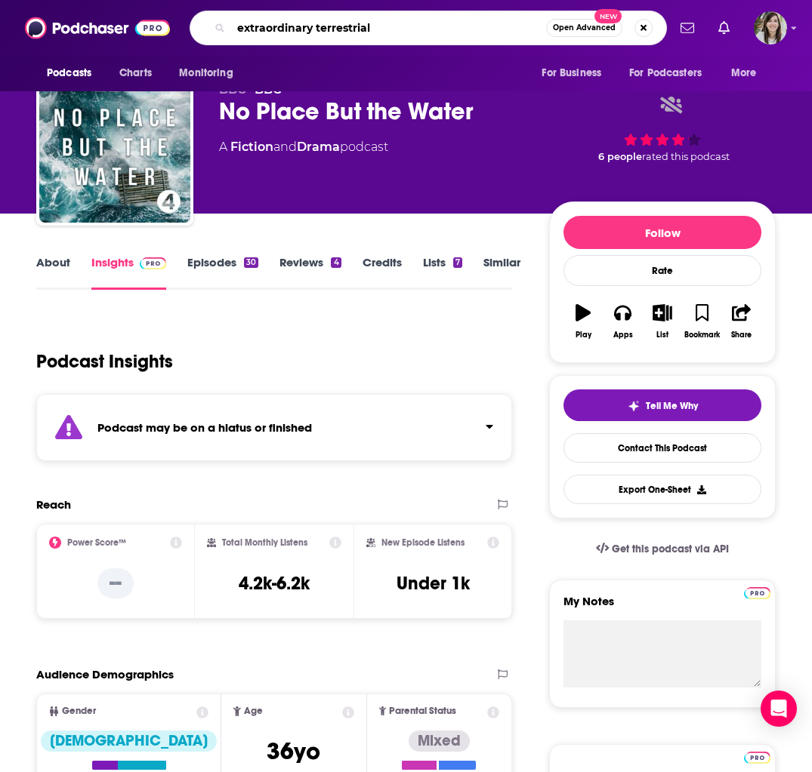
type input "extraordinary terrestrials"
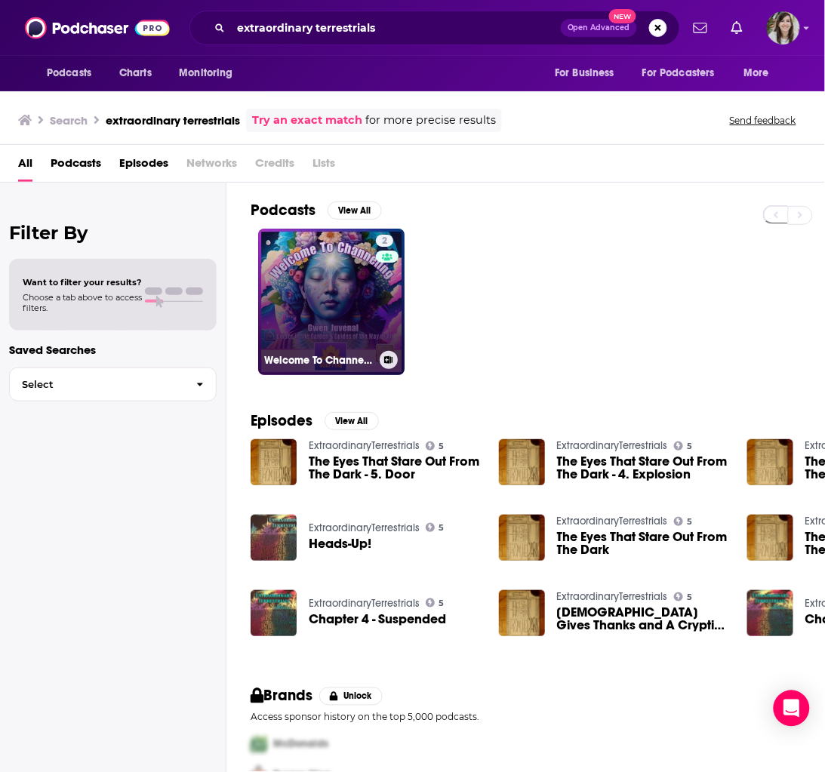
click at [310, 275] on link "2 Welcome To Channeling" at bounding box center [331, 302] width 146 height 146
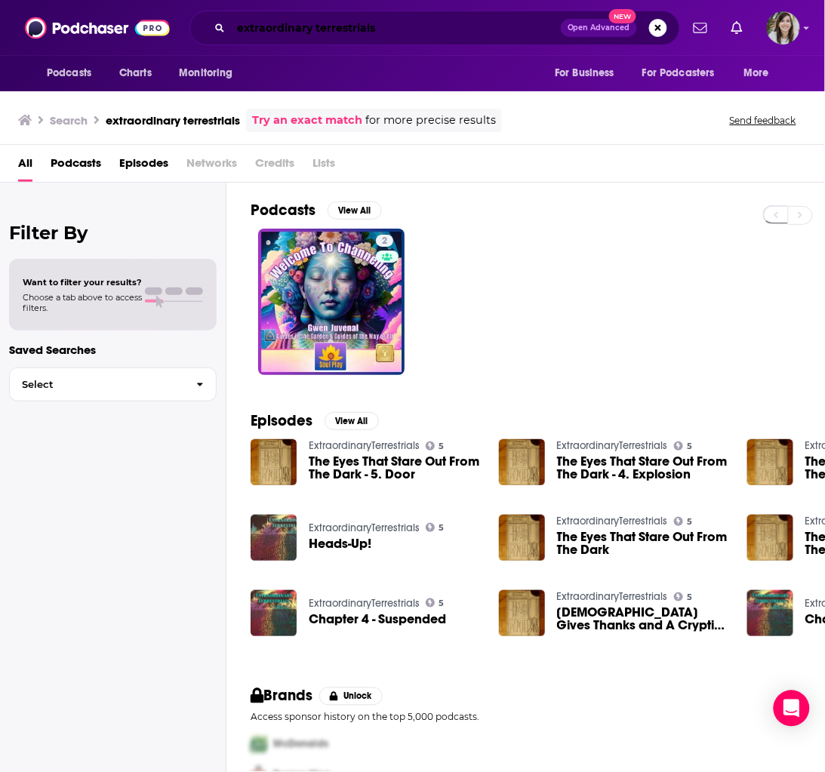
click at [296, 22] on input "extraordinary terrestrials" at bounding box center [396, 28] width 330 height 24
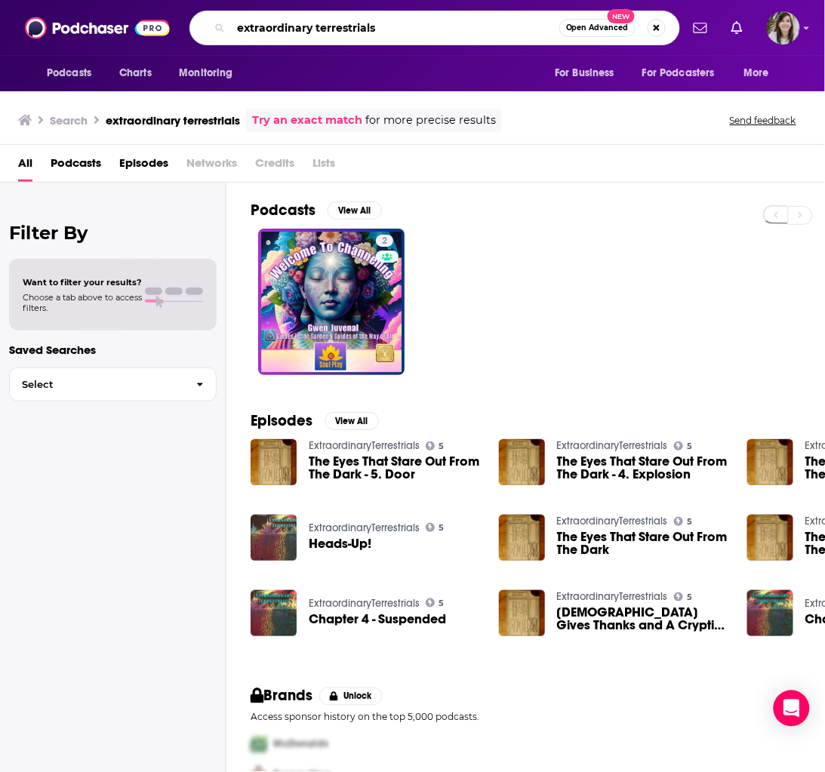
click at [296, 22] on input "extraordinary terrestrials" at bounding box center [395, 28] width 328 height 24
type input "dark woods"
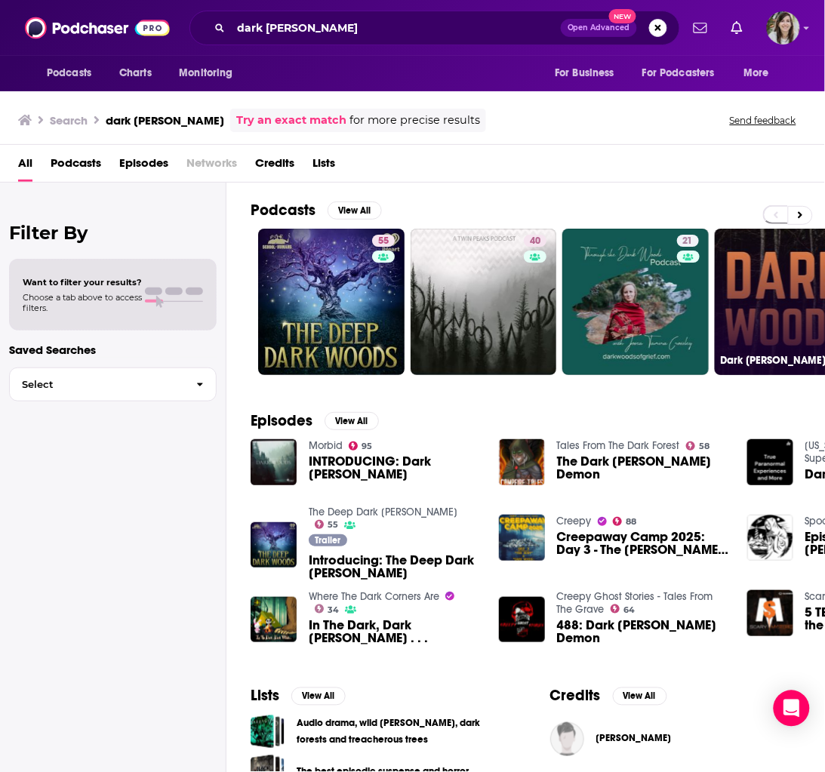
click at [751, 270] on link "7 Dark Woods" at bounding box center [788, 302] width 146 height 146
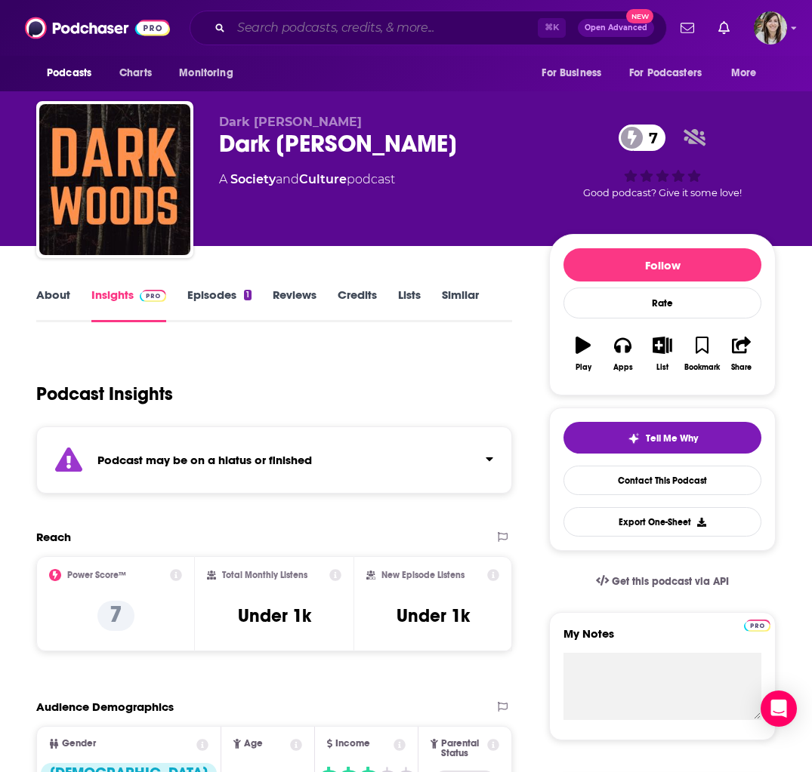
click at [291, 25] on input "Search podcasts, credits, & more..." at bounding box center [384, 28] width 307 height 24
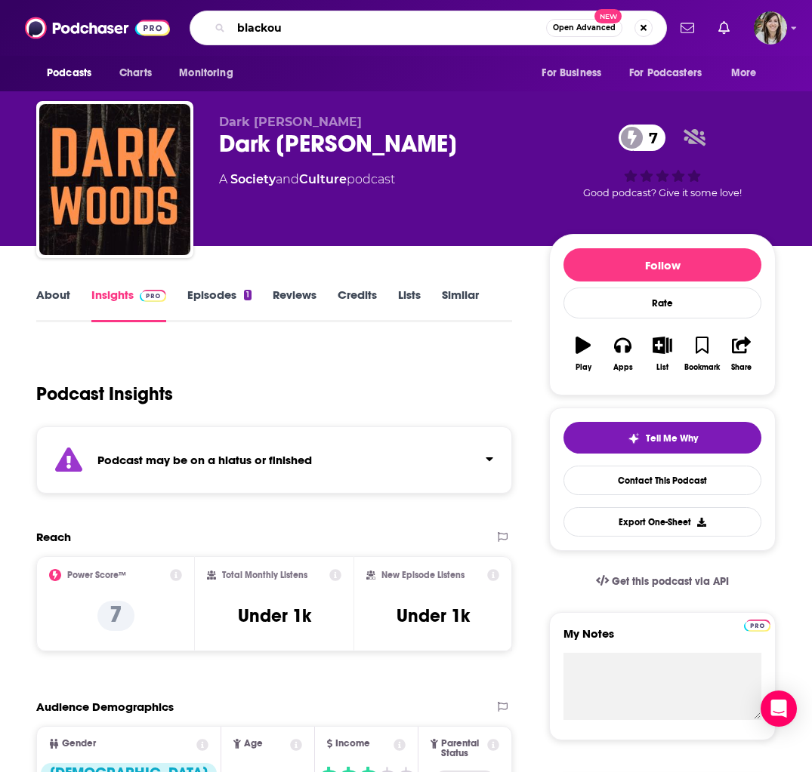
type input "blackout"
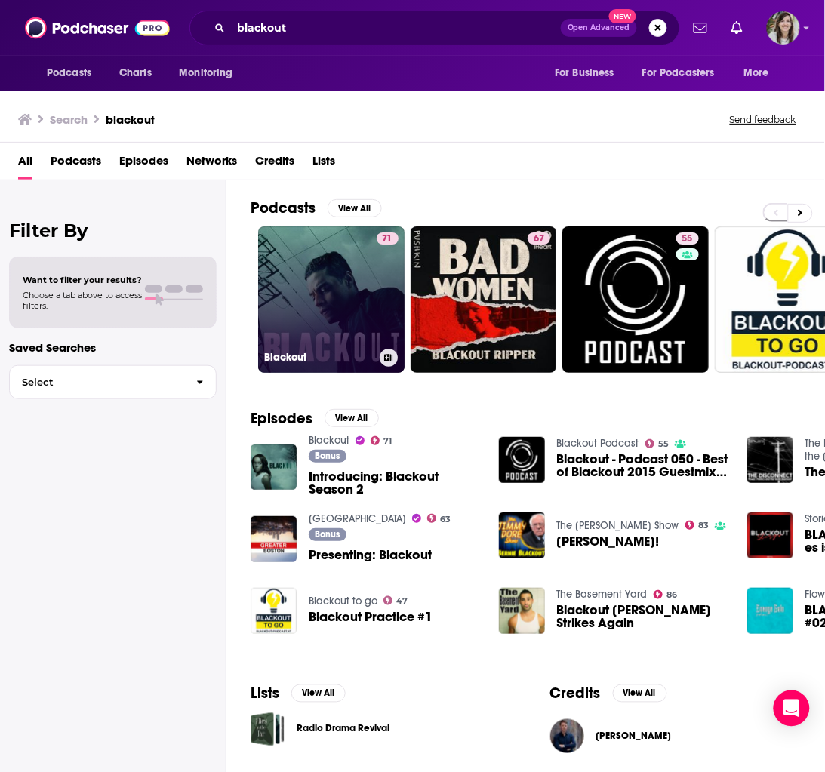
click at [292, 256] on link "71 Blackout" at bounding box center [331, 300] width 146 height 146
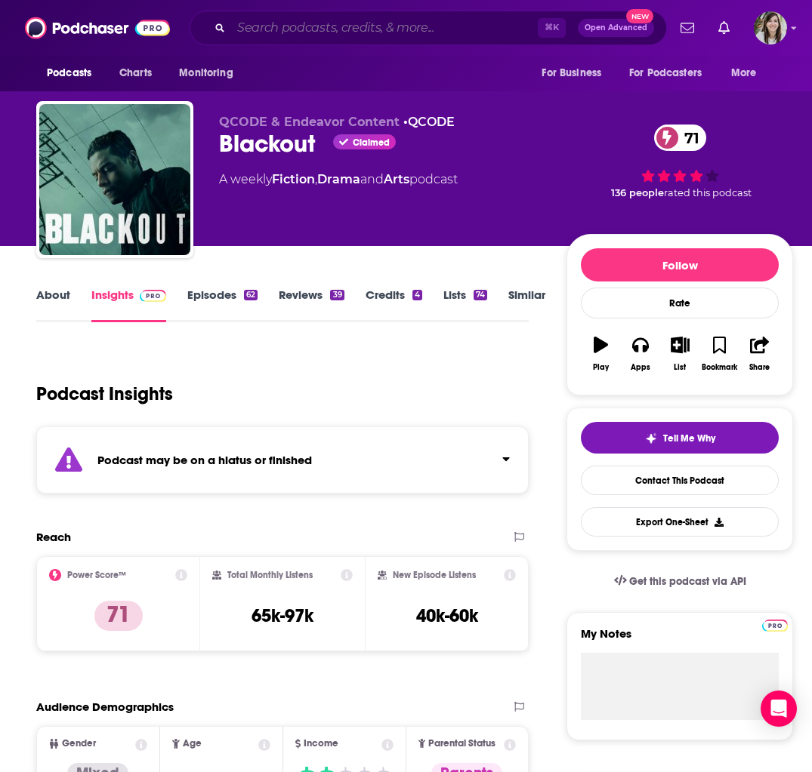
click at [307, 28] on input "Search podcasts, credits, & more..." at bounding box center [384, 28] width 307 height 24
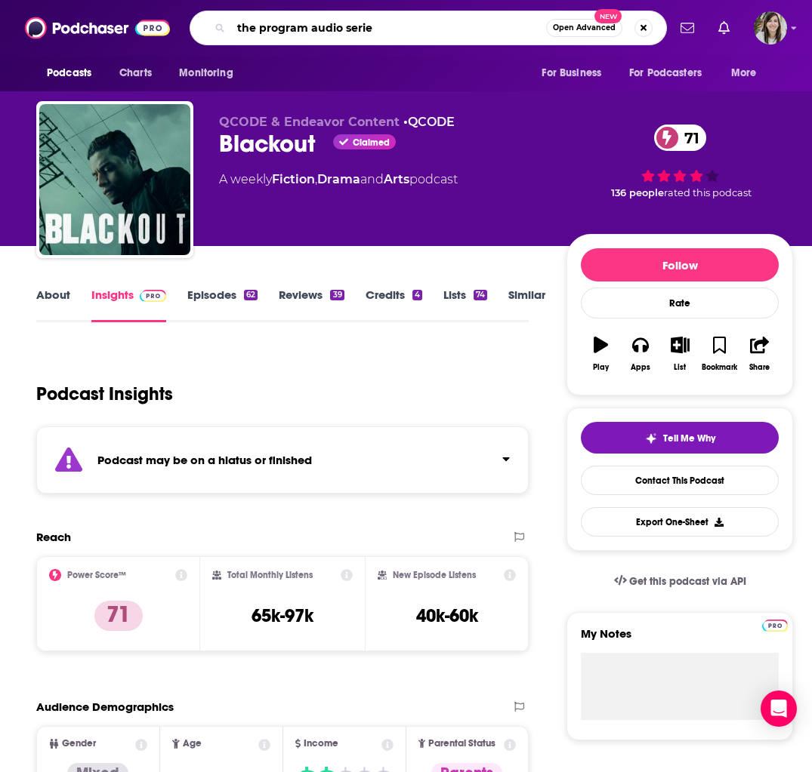
type input "the program audio series"
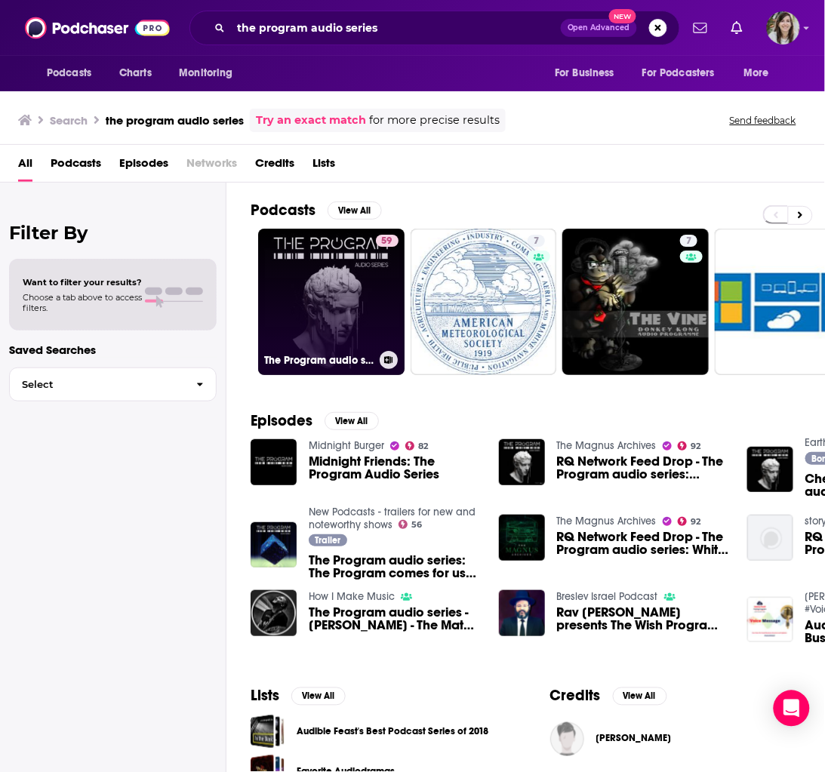
click at [341, 307] on link "59 The Program audio series" at bounding box center [331, 302] width 146 height 146
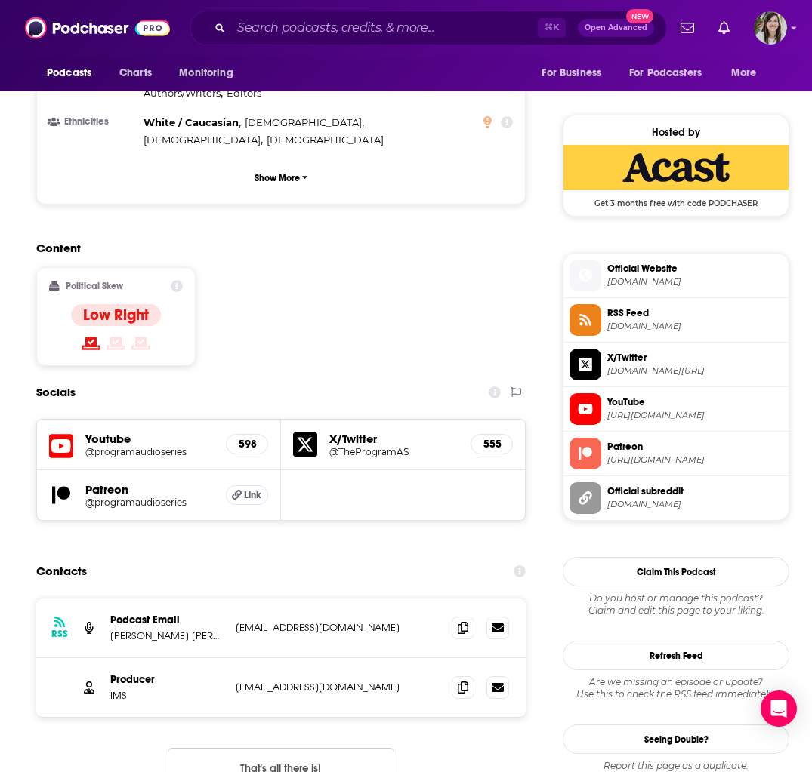
scroll to position [1254, 0]
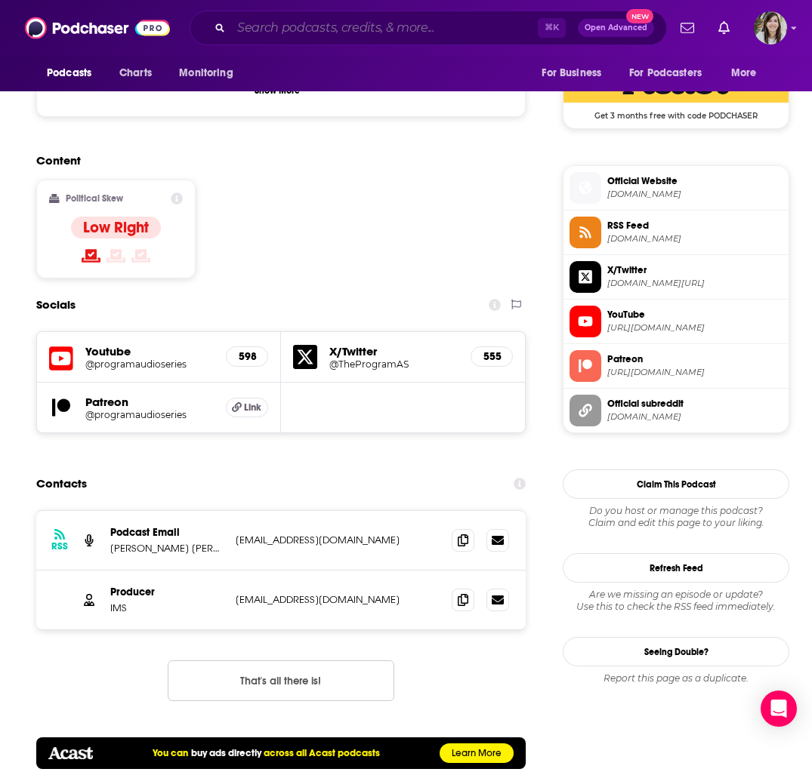
click at [328, 32] on input "Search podcasts, credits, & more..." at bounding box center [384, 28] width 307 height 24
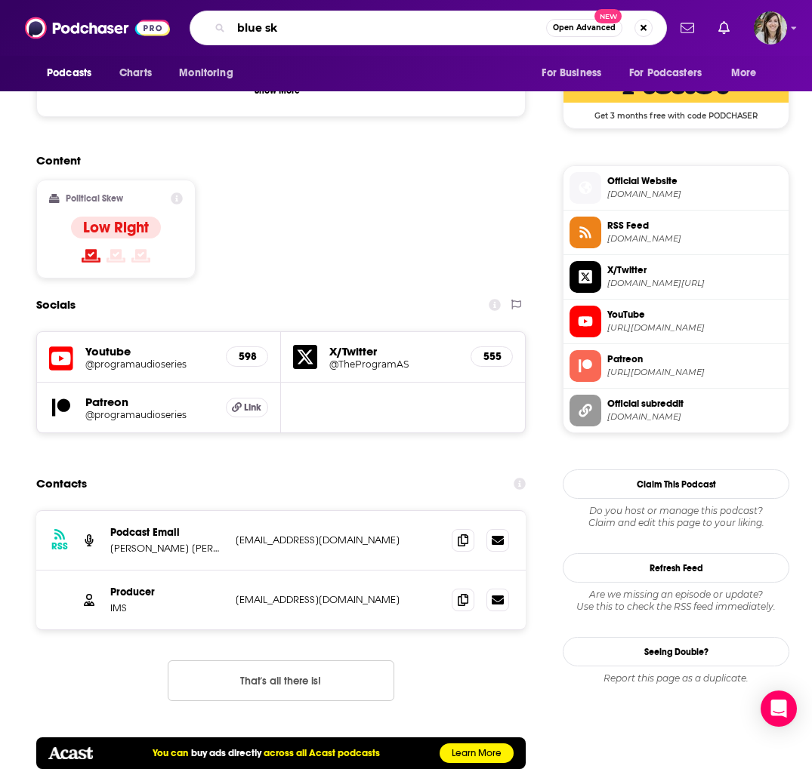
type input "blue sky"
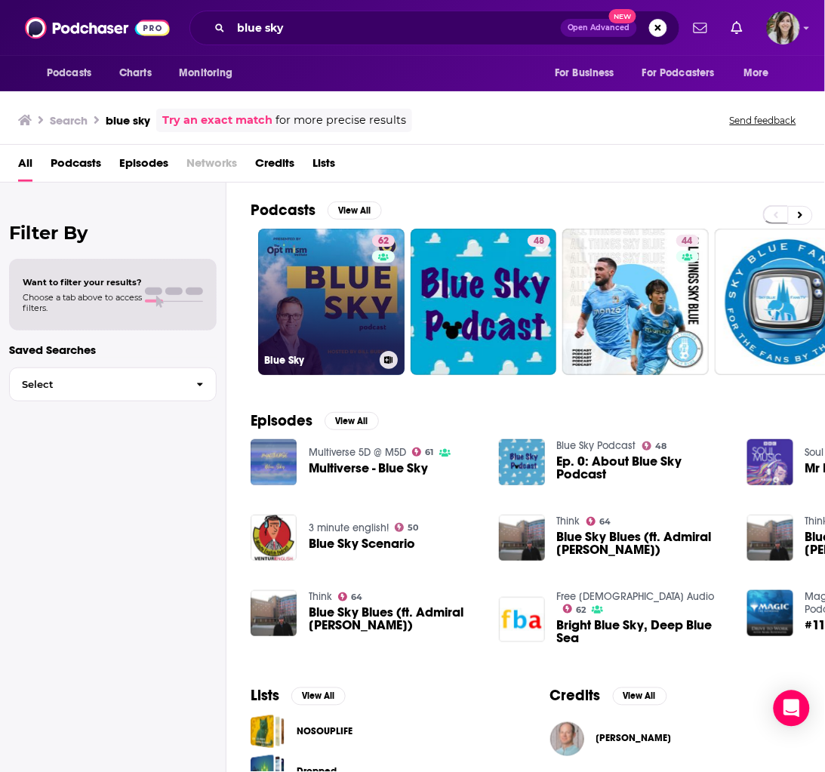
click at [310, 281] on link "62 Blue Sky" at bounding box center [331, 302] width 146 height 146
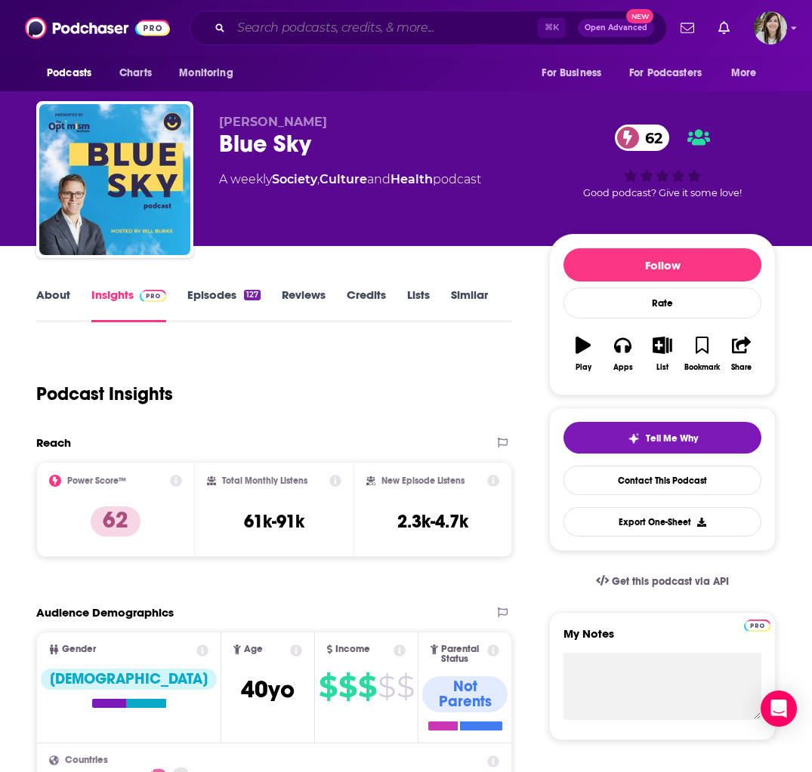
click at [361, 24] on input "Search podcasts, credits, & more..." at bounding box center [384, 28] width 307 height 24
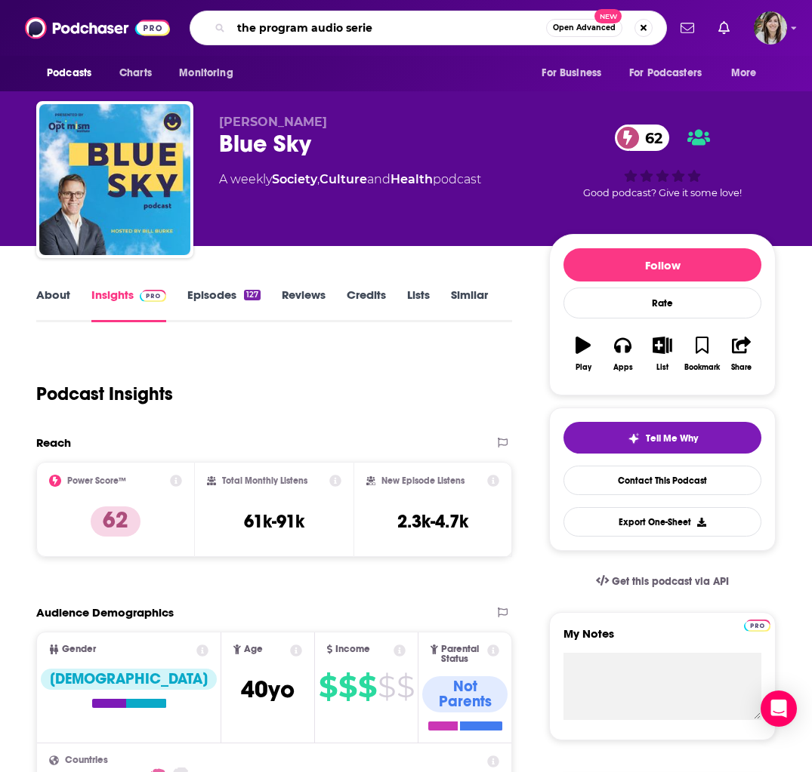
type input "the program audio series"
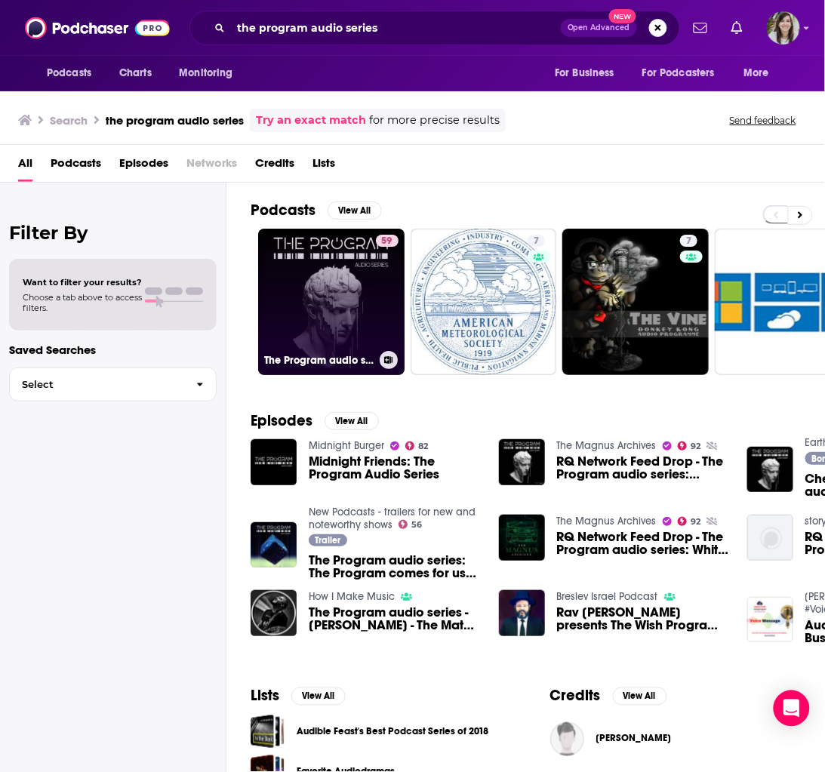
click at [323, 270] on link "59 The Program audio series" at bounding box center [331, 302] width 146 height 146
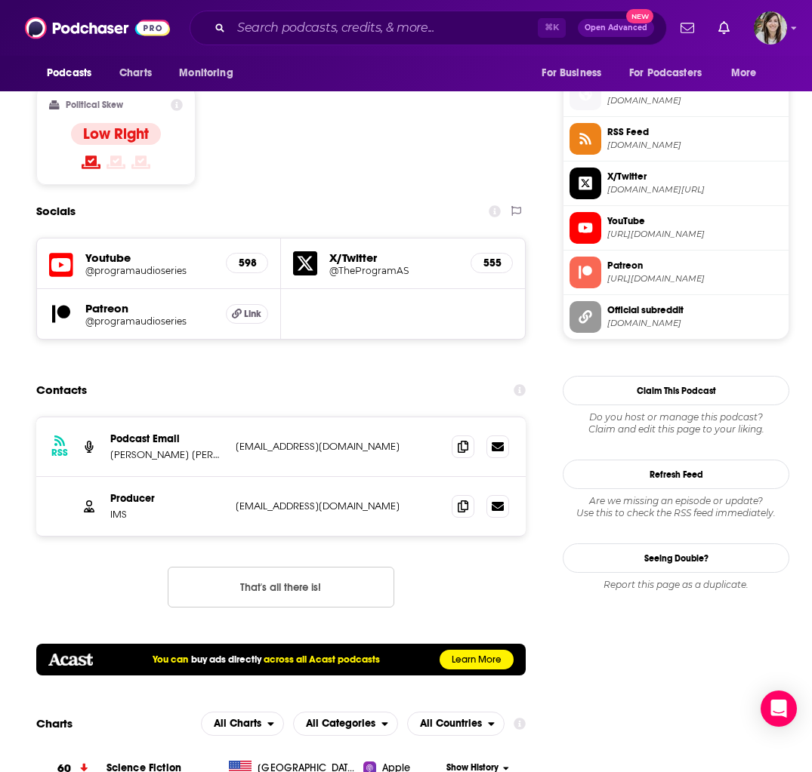
scroll to position [1405, 0]
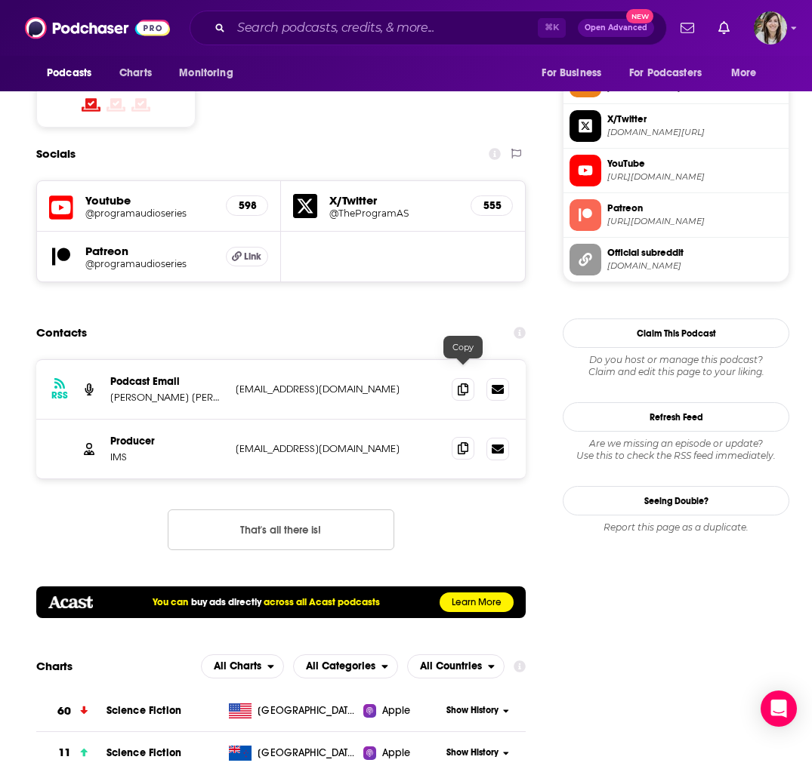
click at [463, 442] on icon at bounding box center [463, 448] width 11 height 12
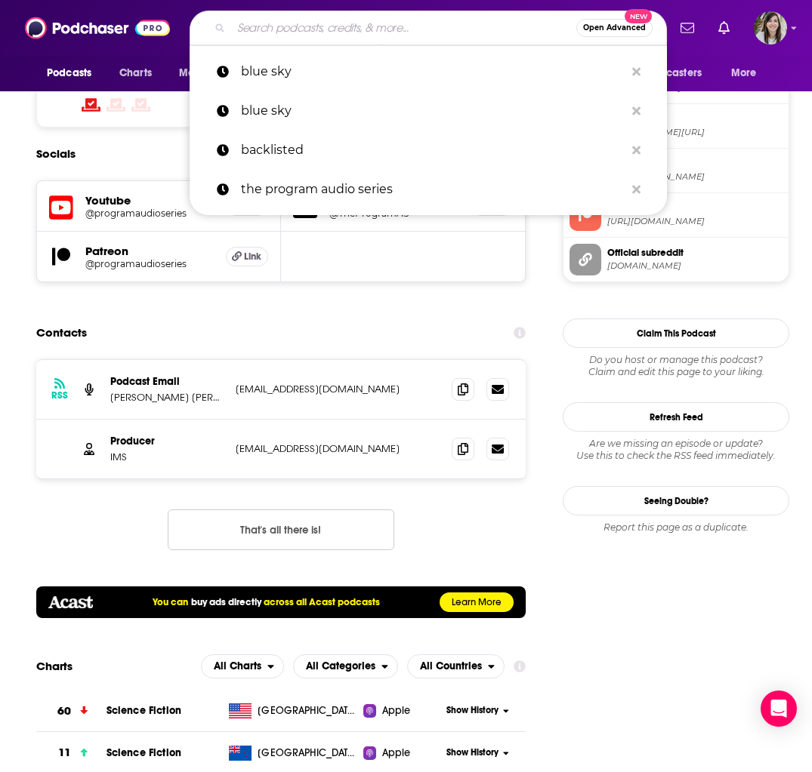
click at [328, 26] on input "Search podcasts, credits, & more..." at bounding box center [403, 28] width 345 height 24
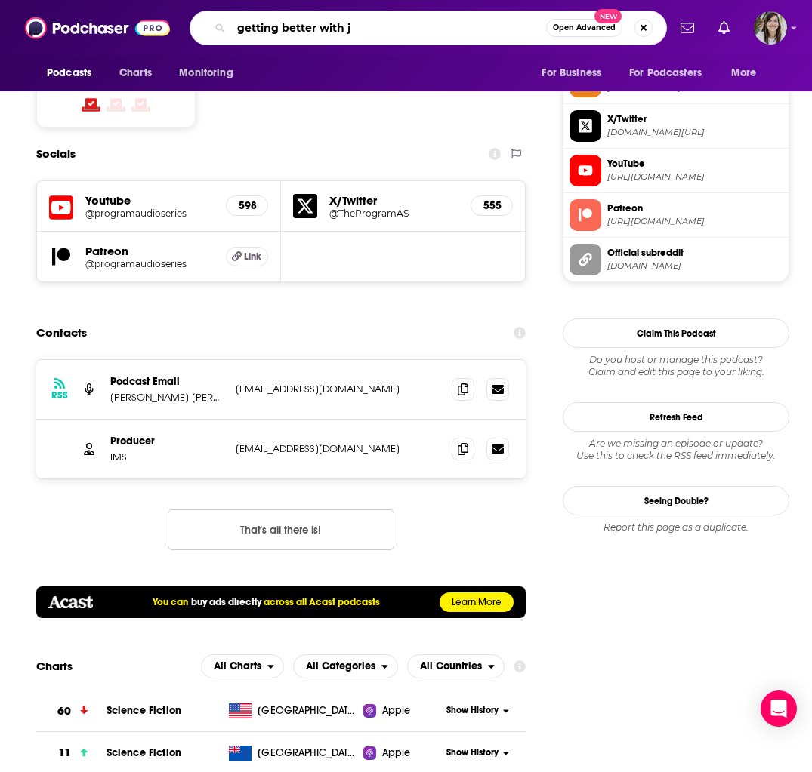
type input "getting better with"
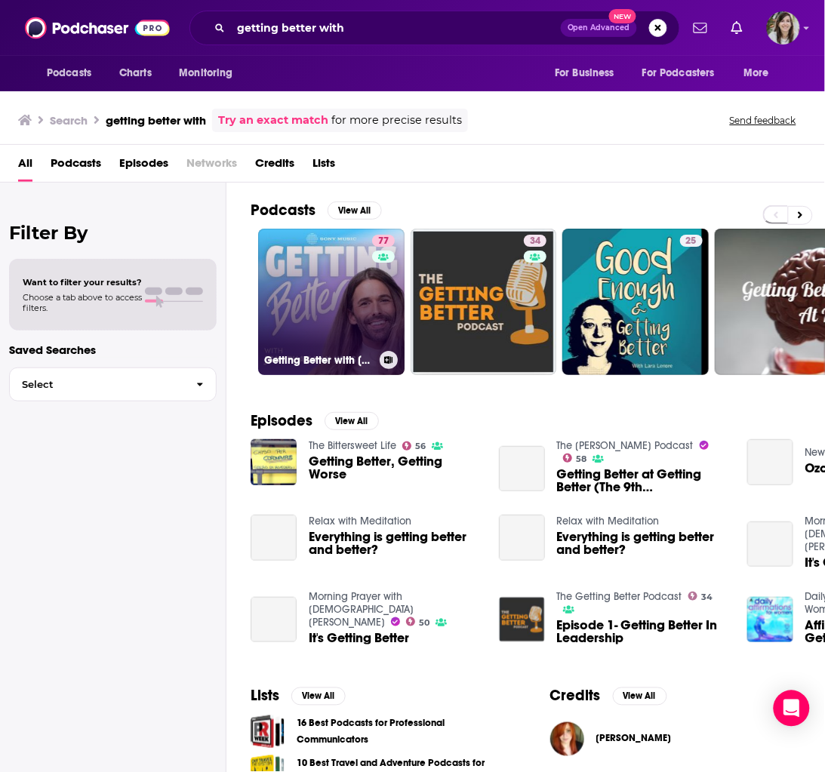
click at [297, 280] on link "77 Getting Better with Jonathan Van Ness" at bounding box center [331, 302] width 146 height 146
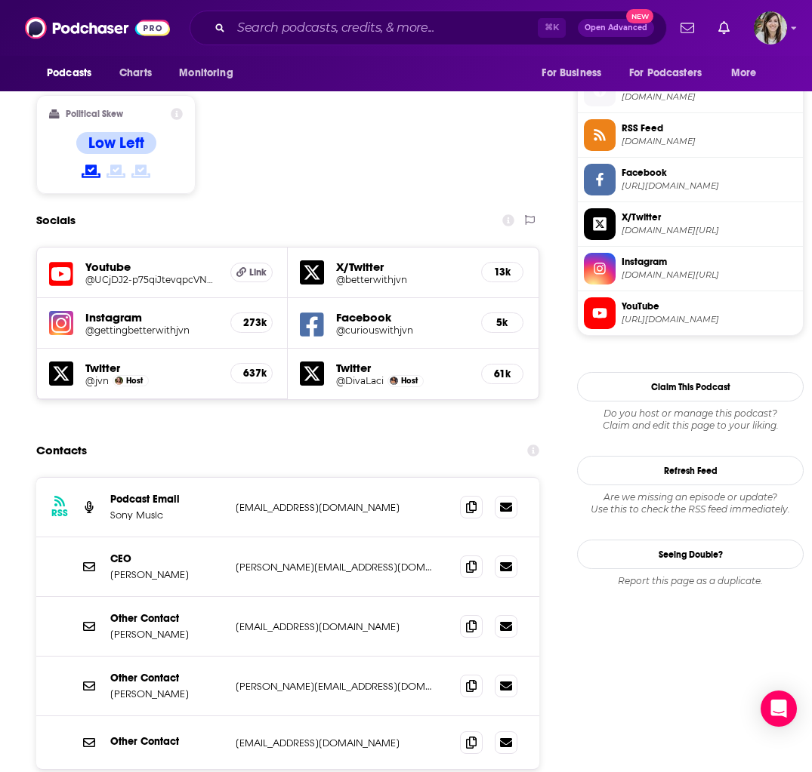
scroll to position [1210, 0]
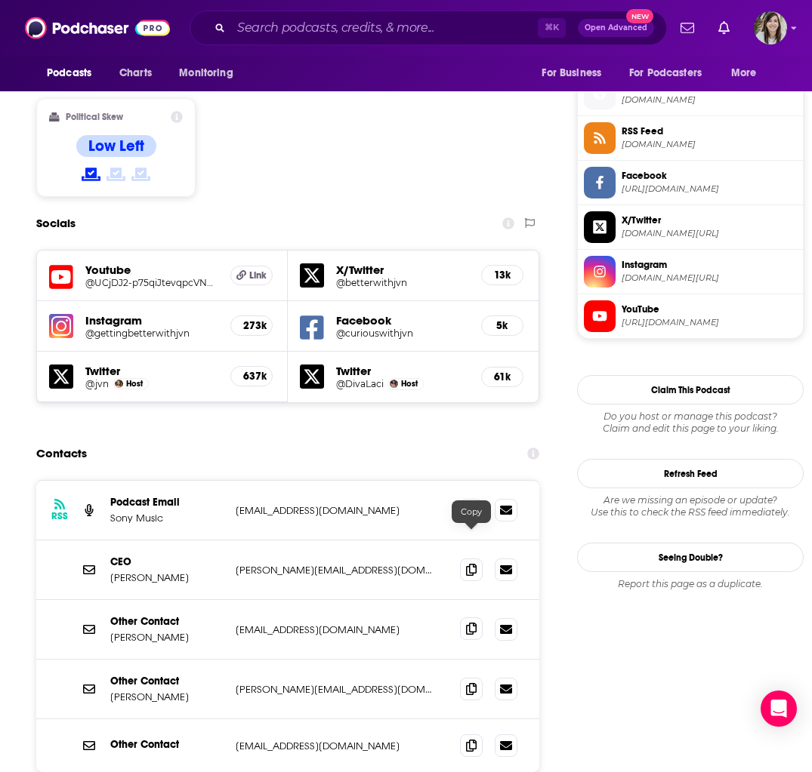
click at [469, 623] on icon at bounding box center [471, 629] width 11 height 12
click at [398, 31] on input "Search podcasts, credits, & more..." at bounding box center [384, 28] width 307 height 24
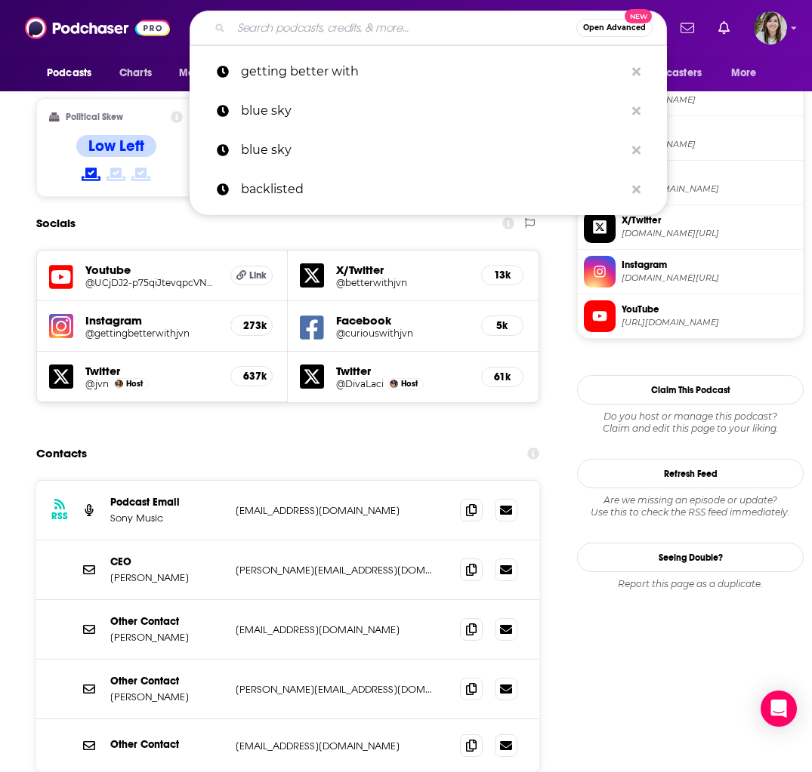
click at [344, 36] on input "Search podcasts, credits, & more..." at bounding box center [403, 28] width 345 height 24
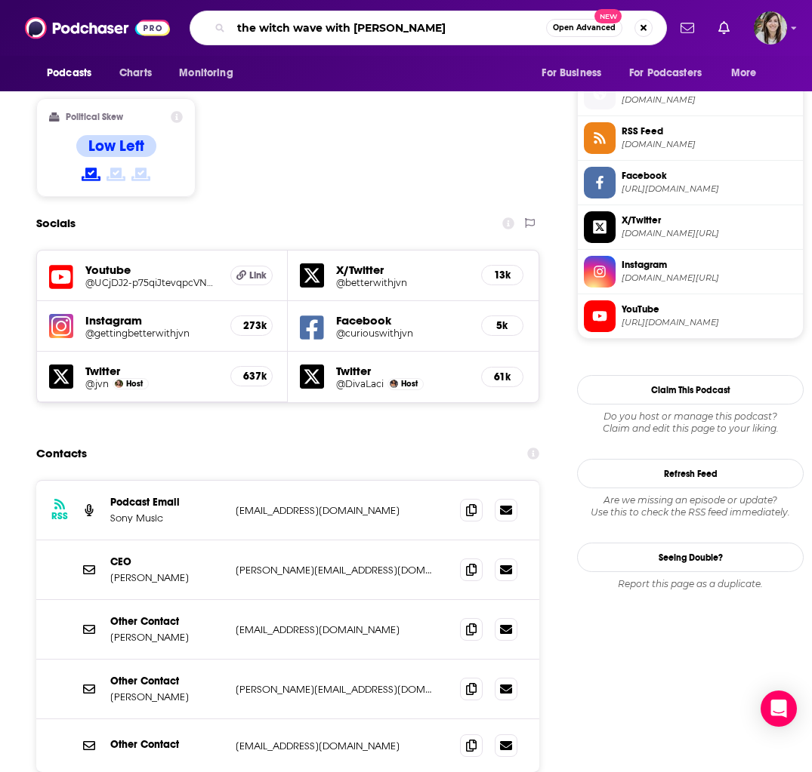
type input "the witch wave with pam grossman"
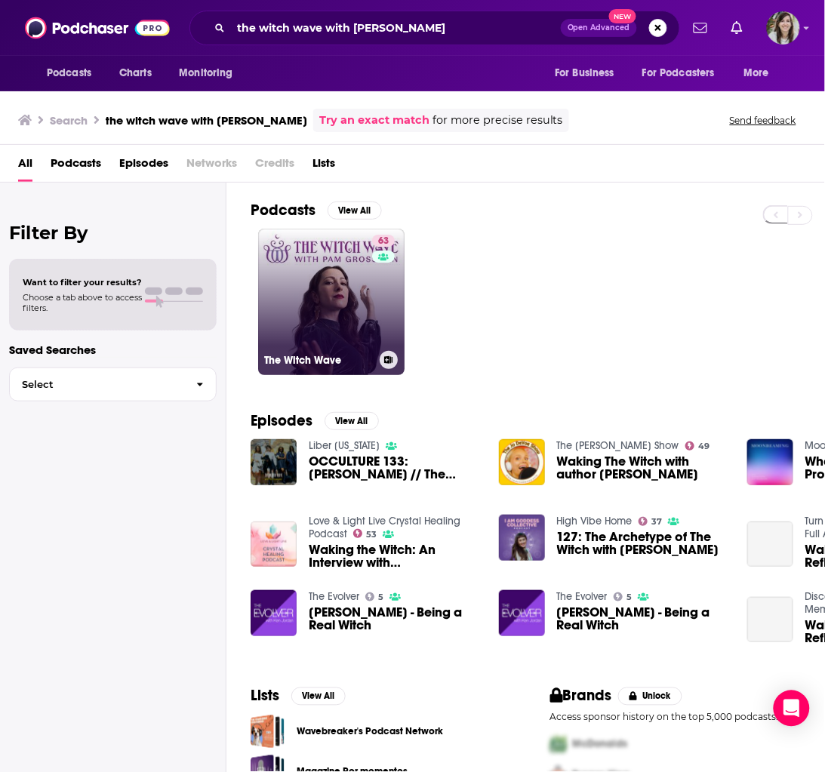
click at [339, 310] on link "63 The Witch Wave" at bounding box center [331, 302] width 146 height 146
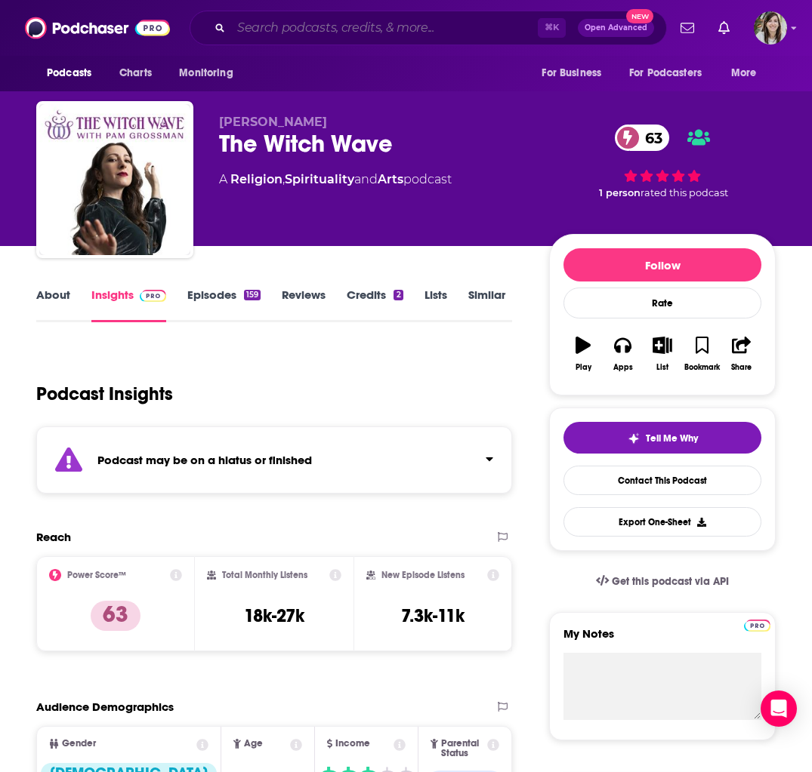
click at [313, 32] on input "Search podcasts, credits, & more..." at bounding box center [384, 28] width 307 height 24
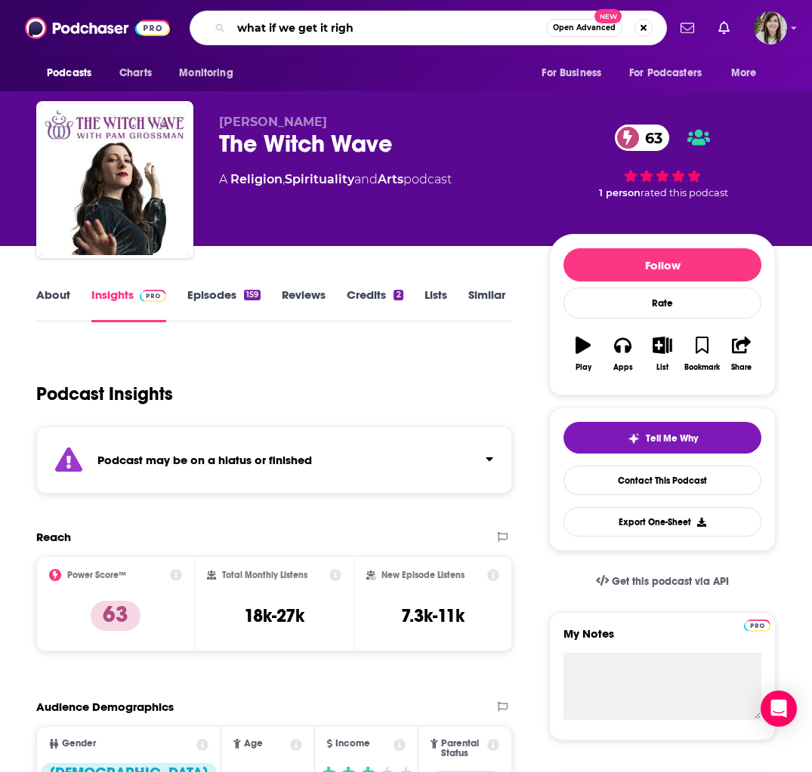
type input "what if we get it right"
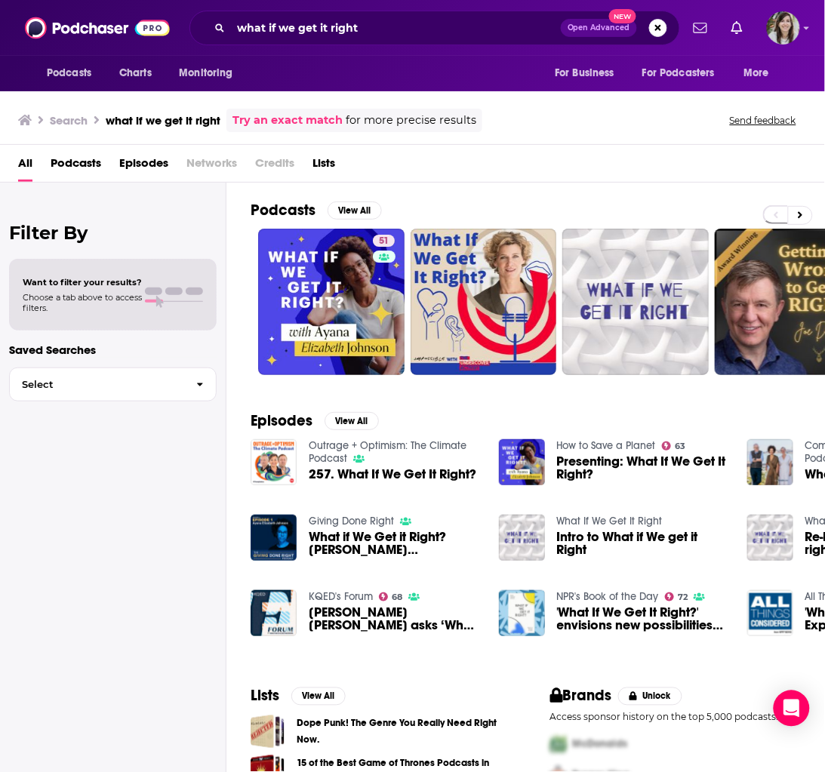
click at [307, 220] on div "Podcasts View All" at bounding box center [538, 215] width 575 height 28
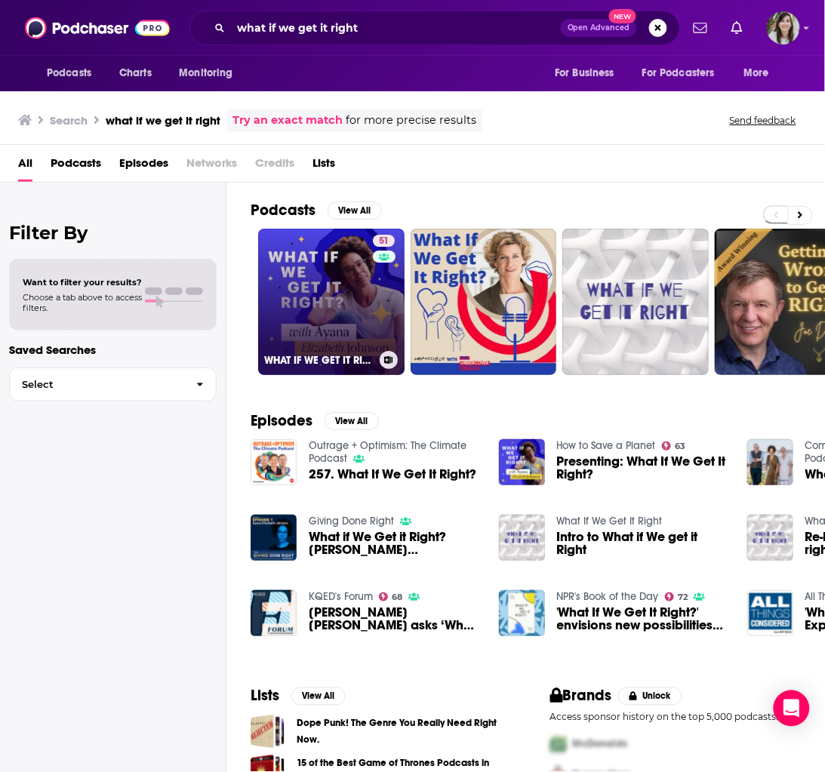
click at [327, 255] on link "51 WHAT IF WE GET IT RIGHT?" at bounding box center [331, 302] width 146 height 146
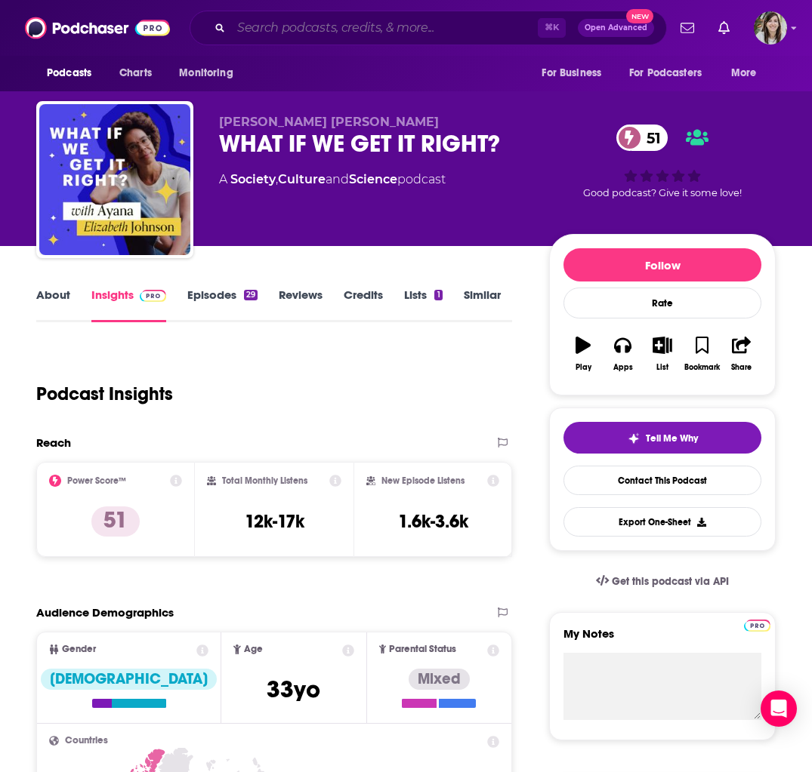
click at [280, 31] on input "Search podcasts, credits, & more..." at bounding box center [384, 28] width 307 height 24
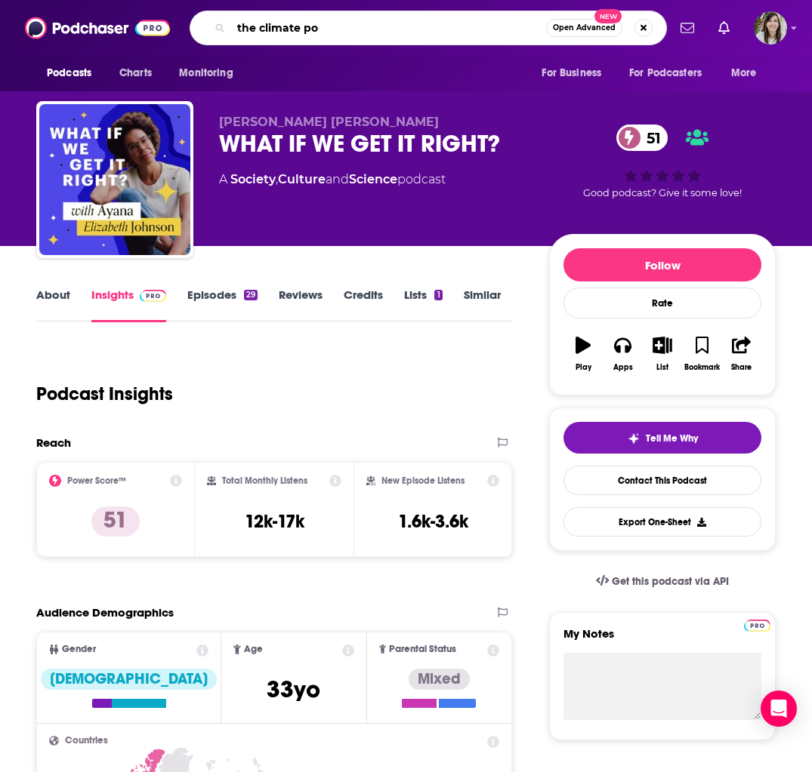
type input "the climate pod"
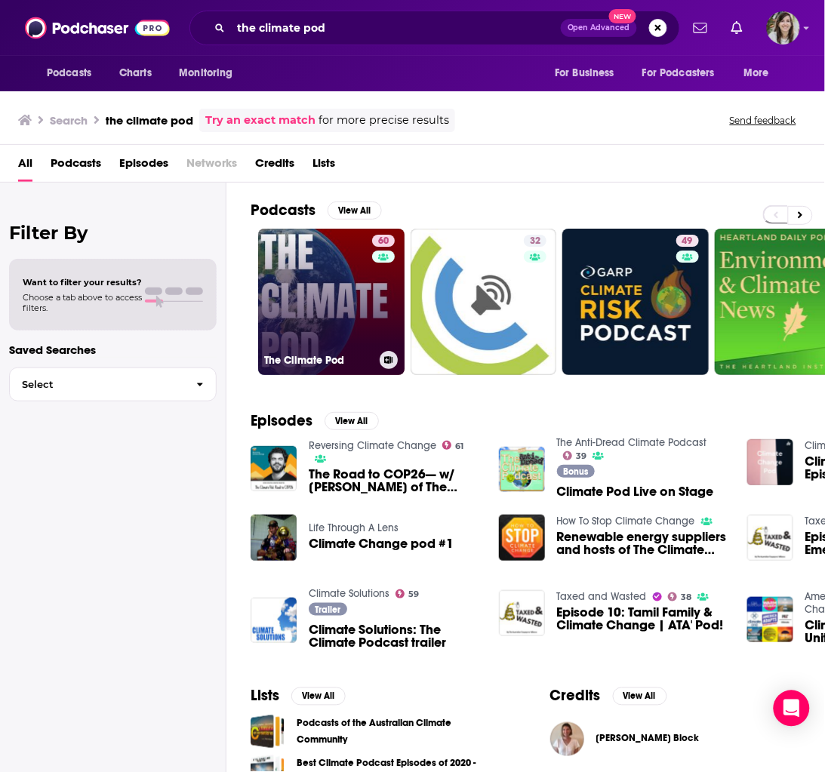
click at [330, 285] on link "60 The Climate Pod" at bounding box center [331, 302] width 146 height 146
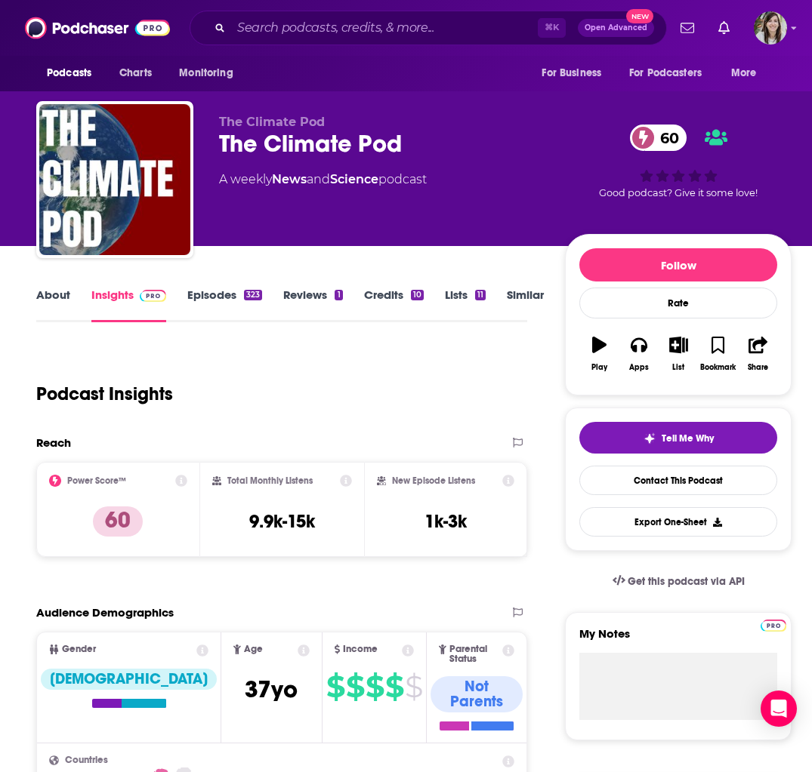
click at [208, 292] on link "Episodes 323" at bounding box center [224, 305] width 75 height 35
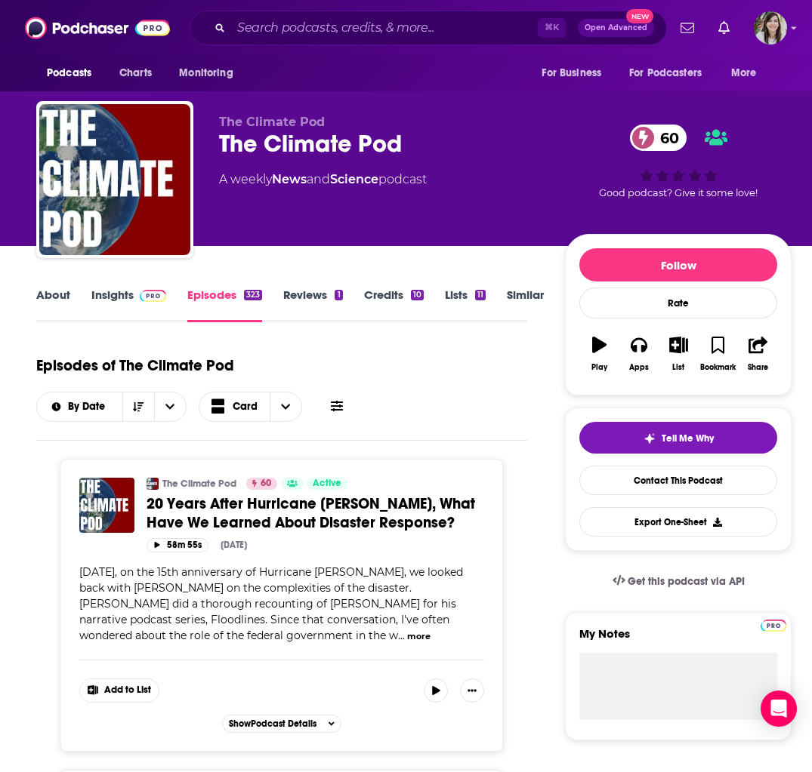
click at [112, 299] on link "Insights" at bounding box center [128, 305] width 75 height 35
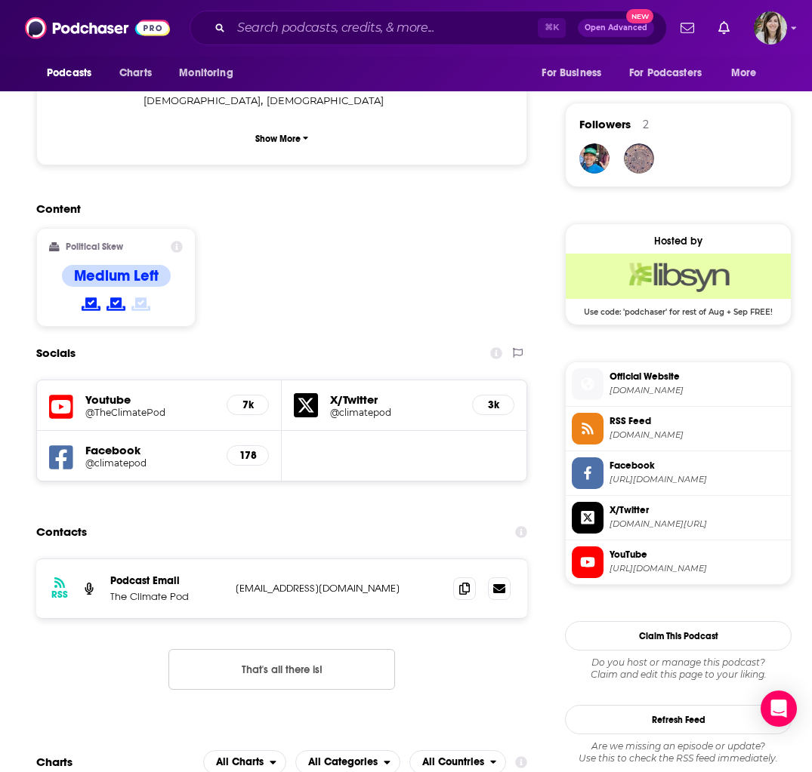
scroll to position [1070, 0]
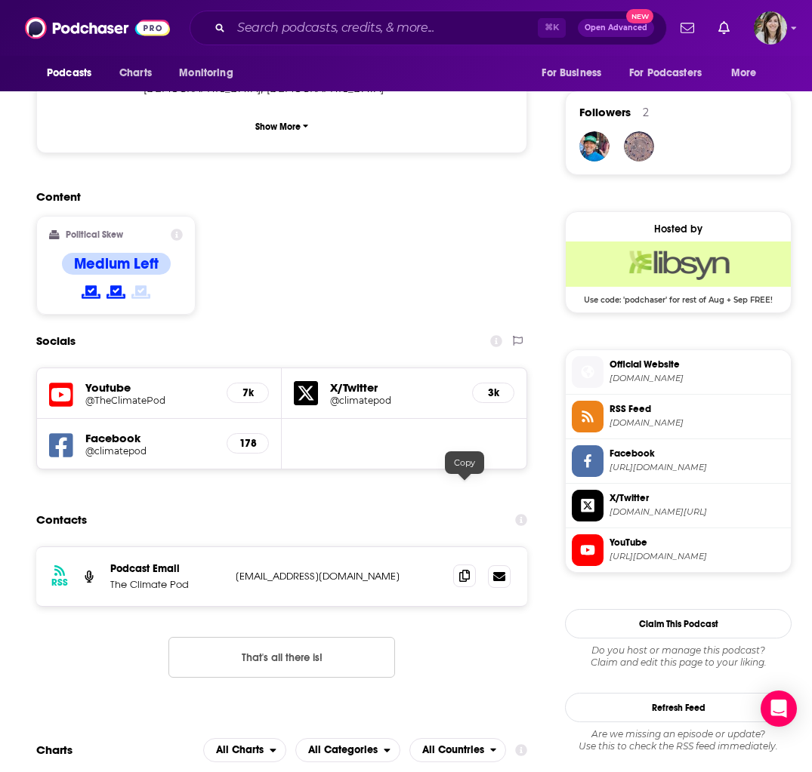
click at [468, 570] on icon at bounding box center [464, 576] width 11 height 12
click at [377, 23] on input "Search podcasts, credits, & more..." at bounding box center [384, 28] width 307 height 24
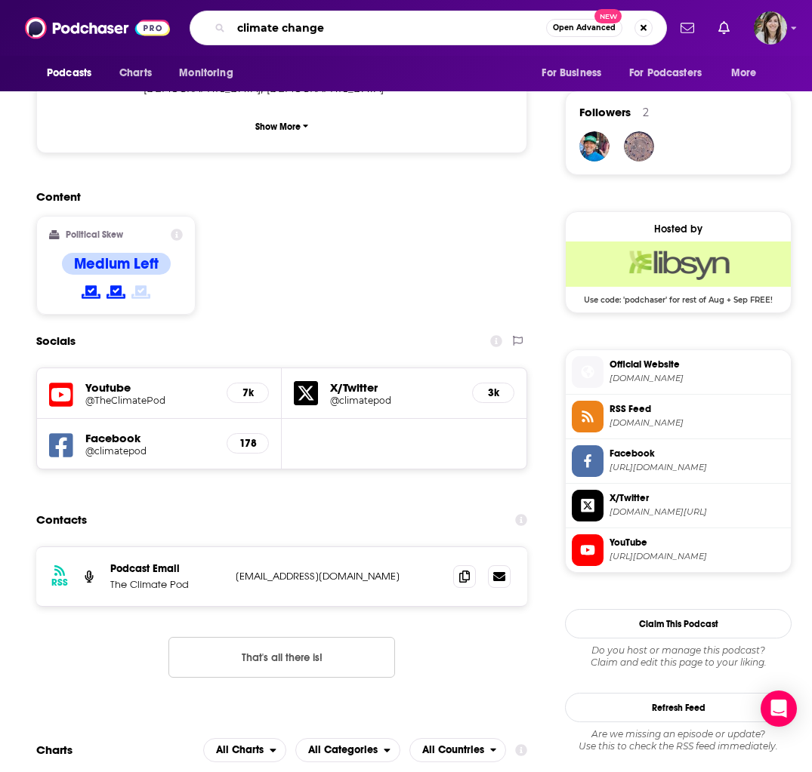
type input "climate changed"
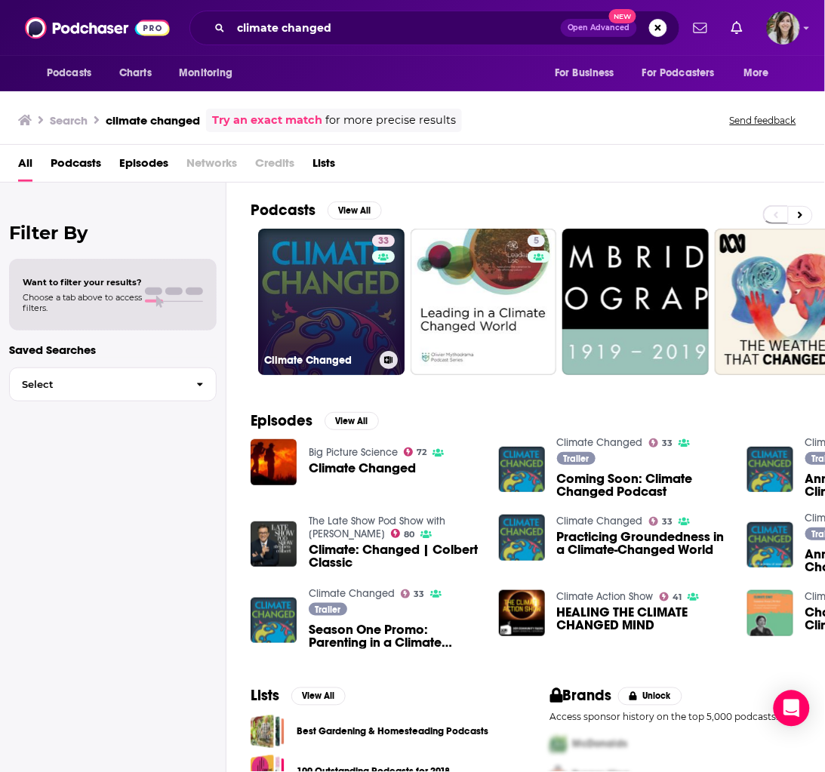
click at [351, 314] on link "33 Climate Changed" at bounding box center [331, 302] width 146 height 146
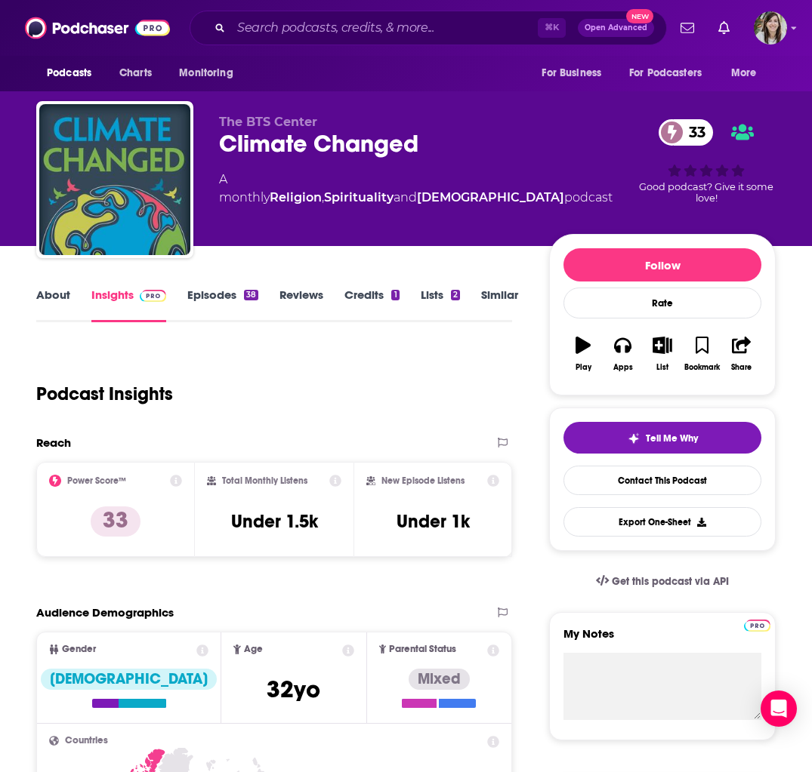
click at [43, 301] on link "About" at bounding box center [53, 305] width 34 height 35
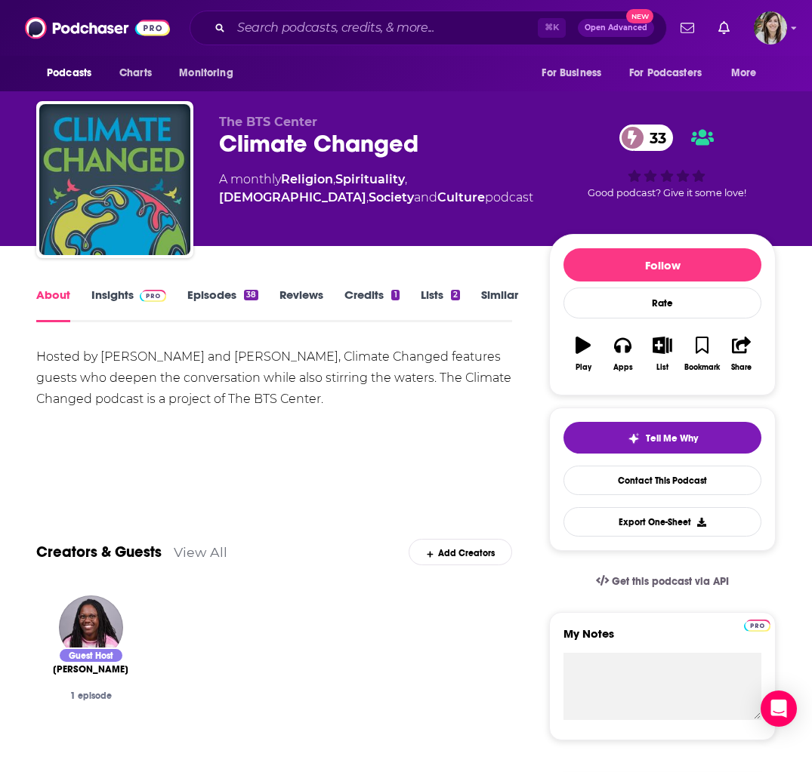
click at [107, 297] on link "Insights" at bounding box center [128, 305] width 75 height 35
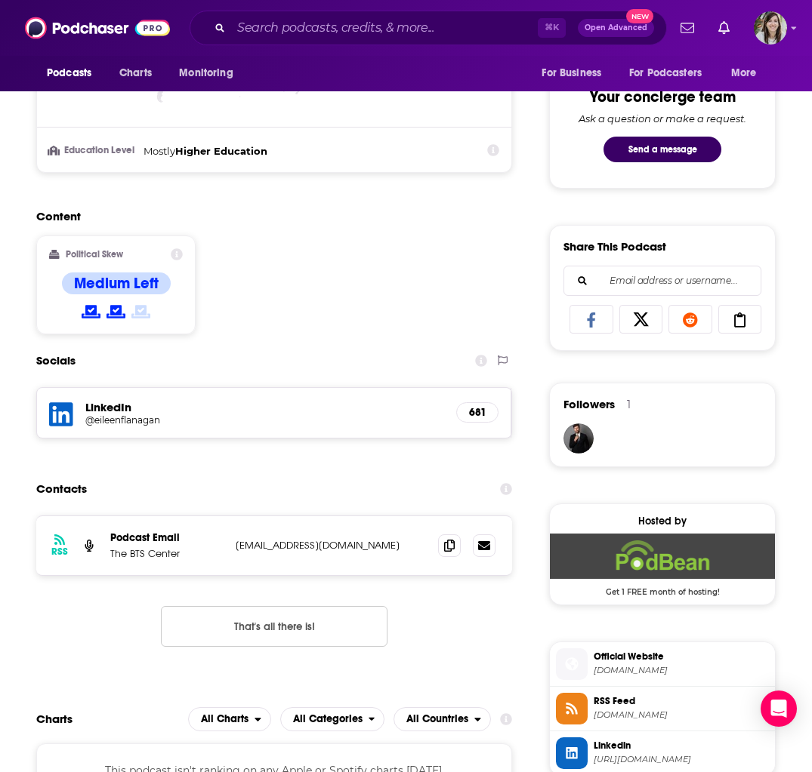
scroll to position [791, 0]
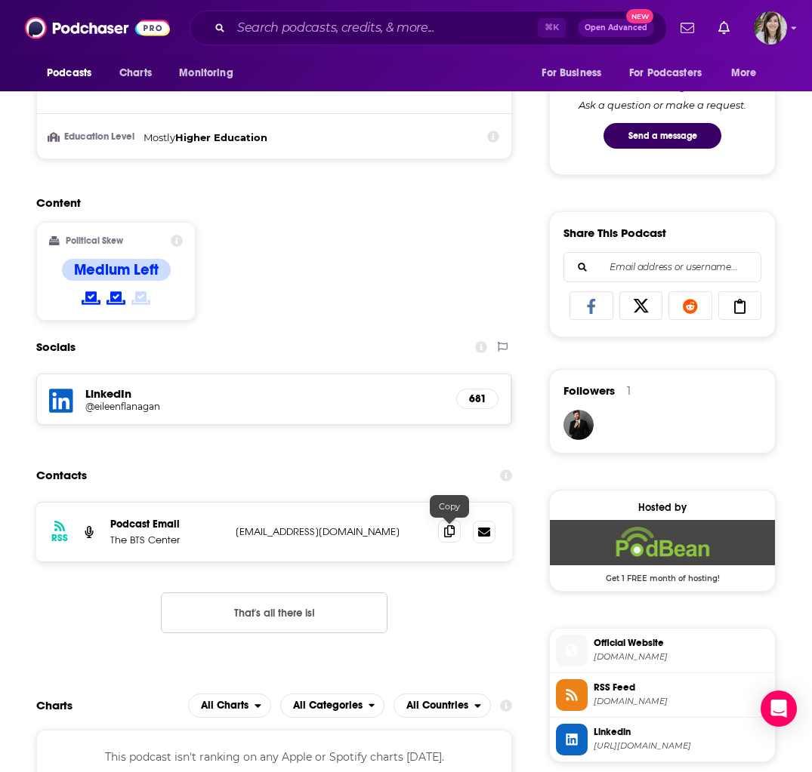
click at [445, 538] on span at bounding box center [449, 531] width 23 height 23
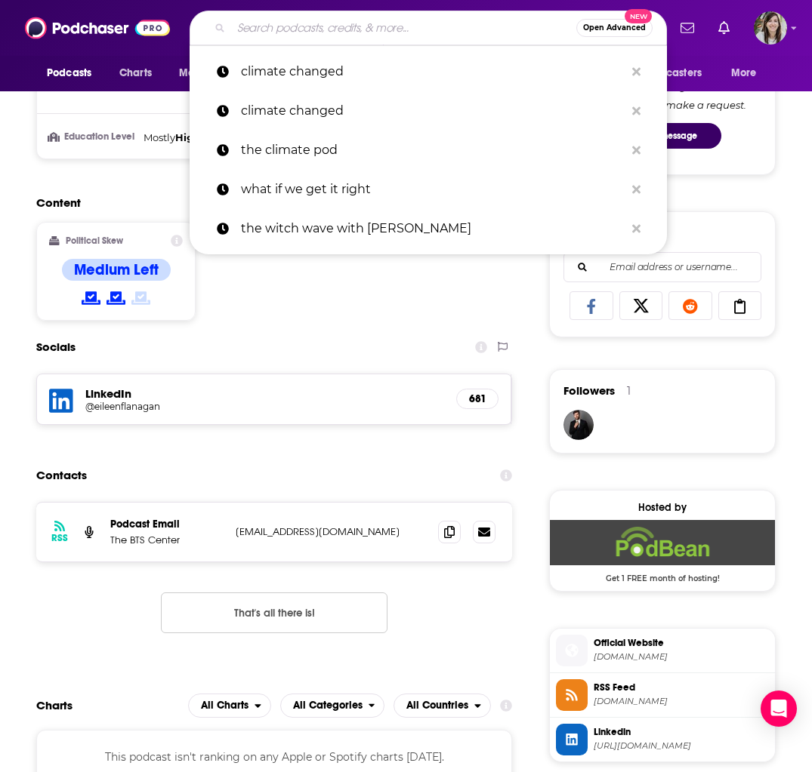
click at [348, 25] on input "Search podcasts, credits, & more..." at bounding box center [403, 28] width 345 height 24
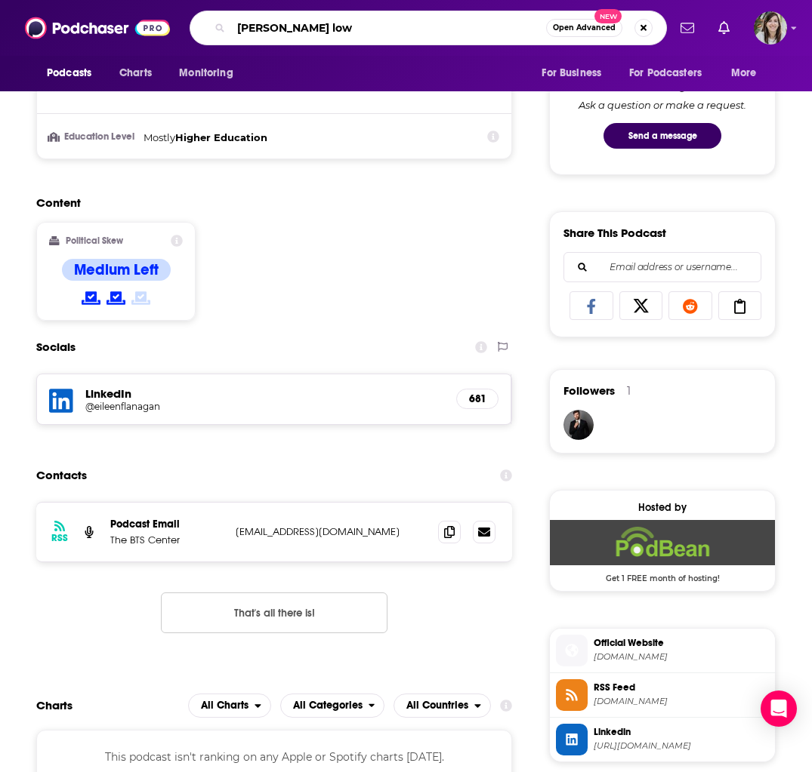
type input "zane lowe"
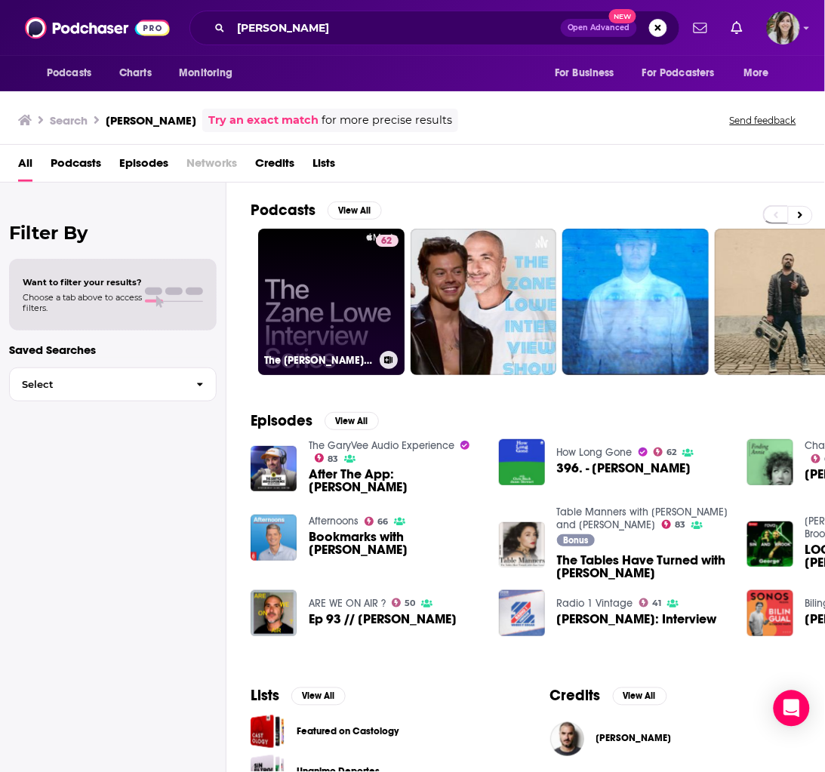
click at [359, 289] on link "62 The Zane Lowe Interview Series" at bounding box center [331, 302] width 146 height 146
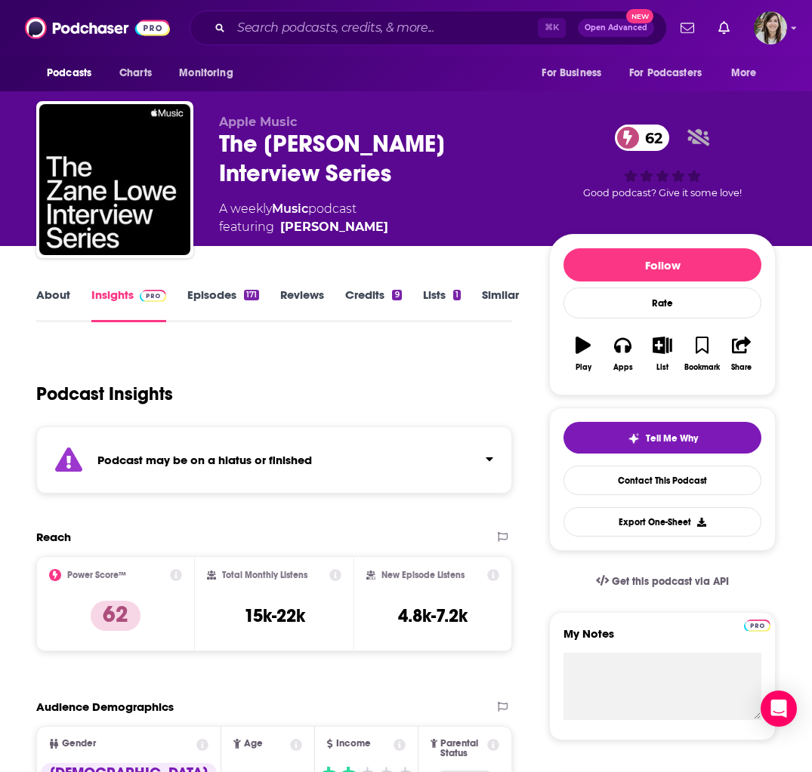
drag, startPoint x: 279, startPoint y: 396, endPoint x: 263, endPoint y: 363, distance: 37.1
click at [279, 396] on div "Podcast Insights" at bounding box center [268, 385] width 464 height 77
click at [220, 288] on link "Episodes 171" at bounding box center [223, 305] width 72 height 35
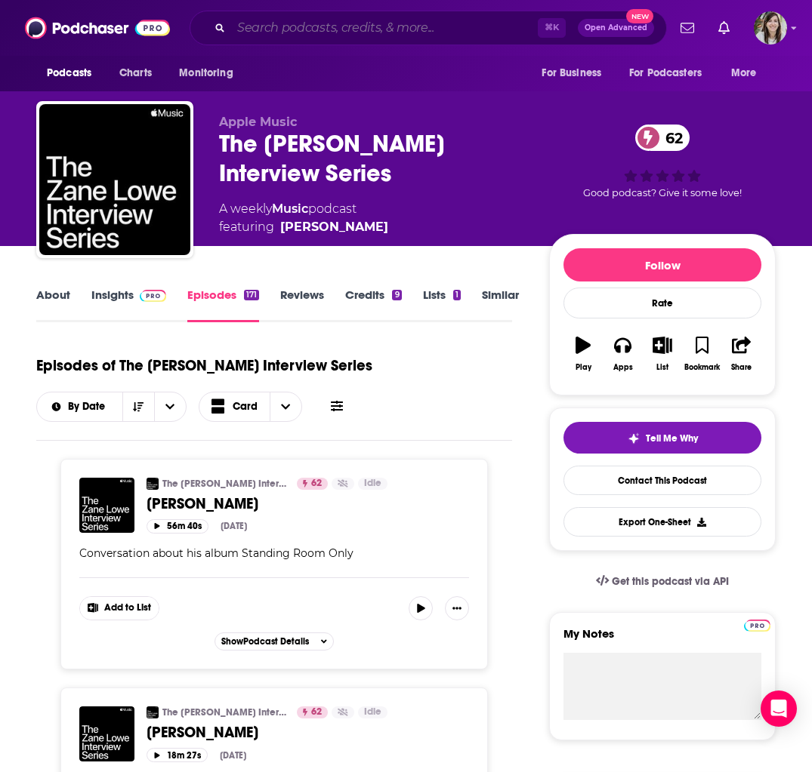
click at [289, 31] on input "Search podcasts, credits, & more..." at bounding box center [384, 28] width 307 height 24
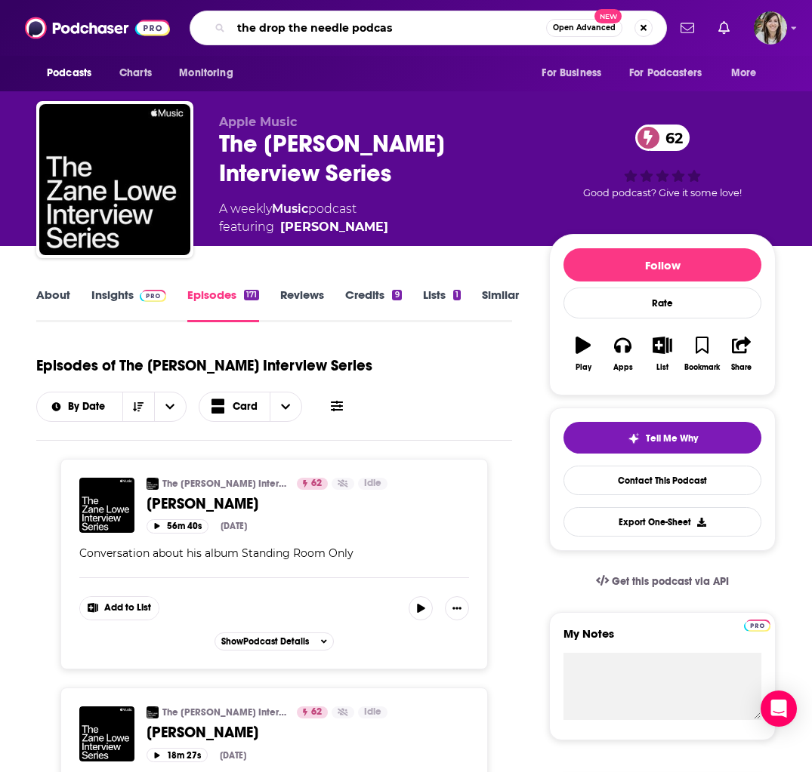
type input "the drop the needle podcast"
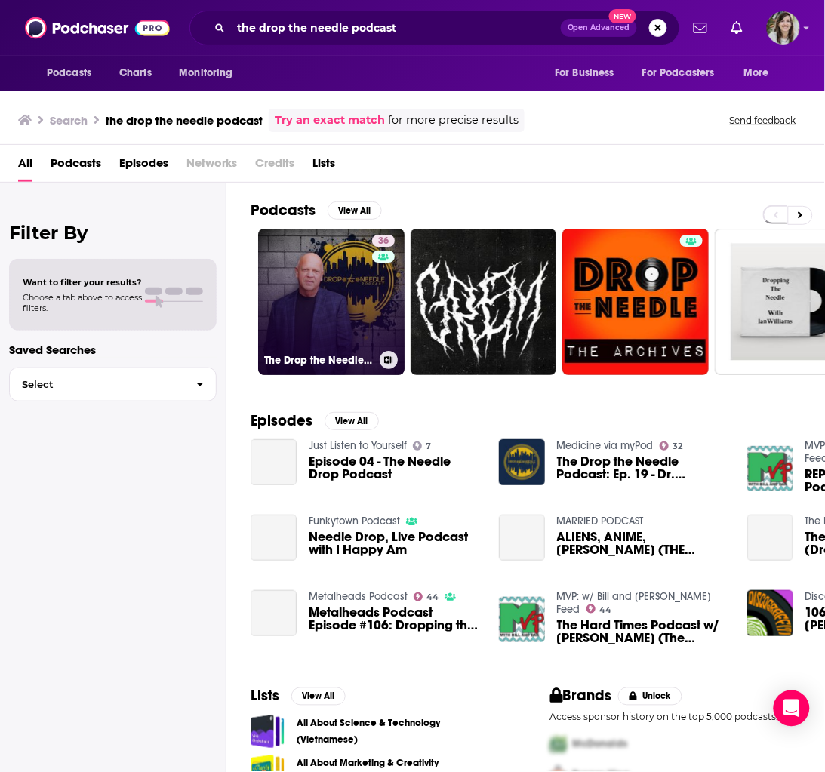
click at [319, 272] on link "36 The Drop the Needle Podcast" at bounding box center [331, 302] width 146 height 146
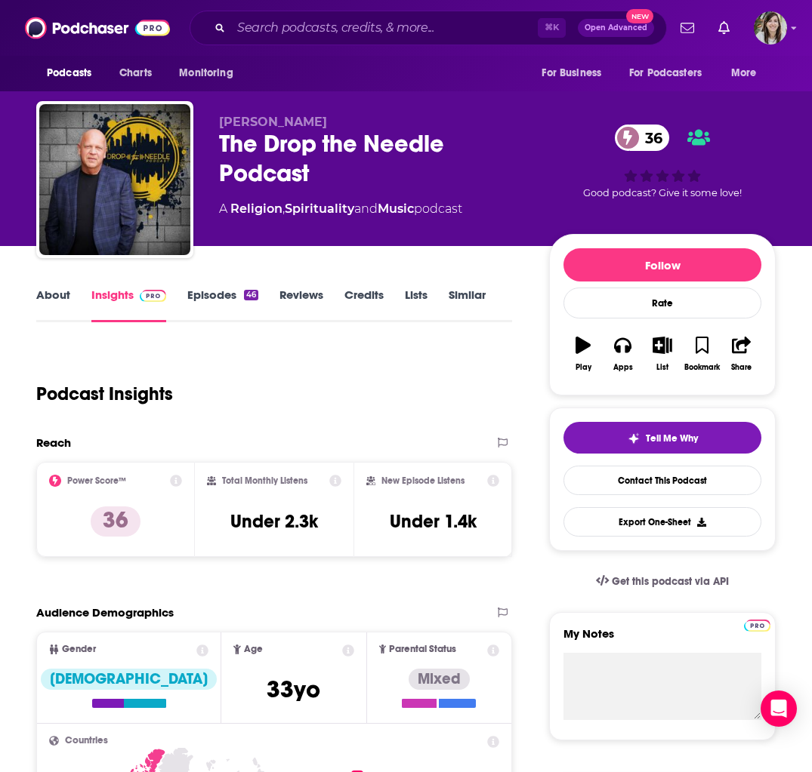
click at [48, 288] on link "About" at bounding box center [53, 305] width 34 height 35
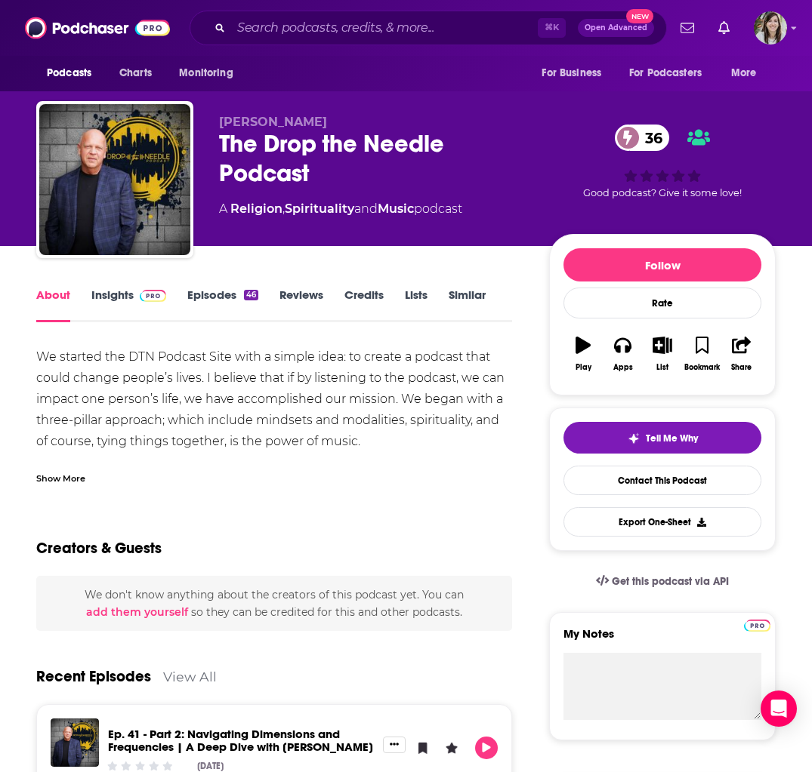
click at [227, 296] on link "Episodes 46" at bounding box center [222, 305] width 71 height 35
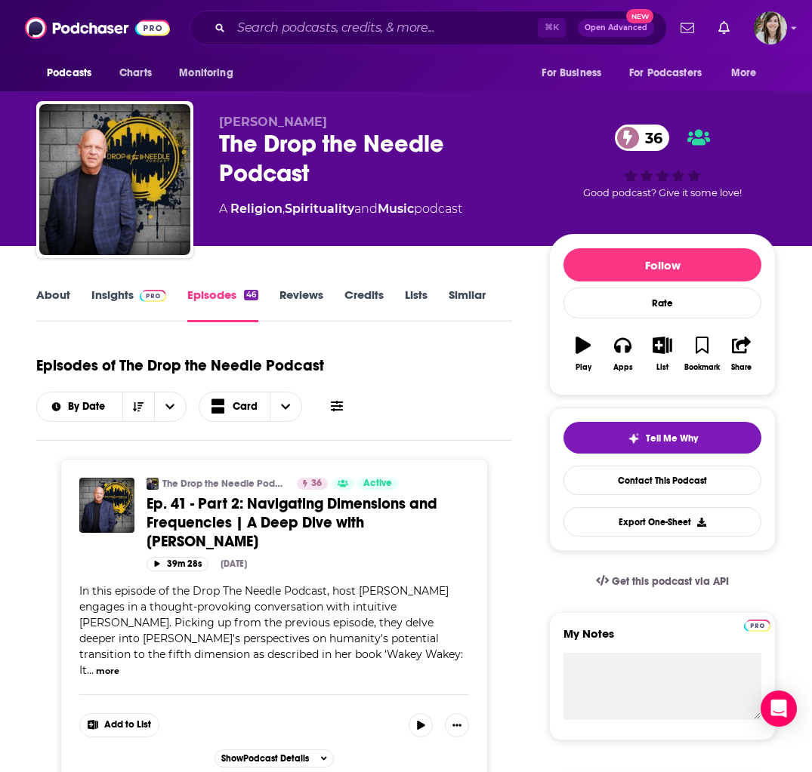
click at [123, 291] on link "Insights" at bounding box center [128, 305] width 75 height 35
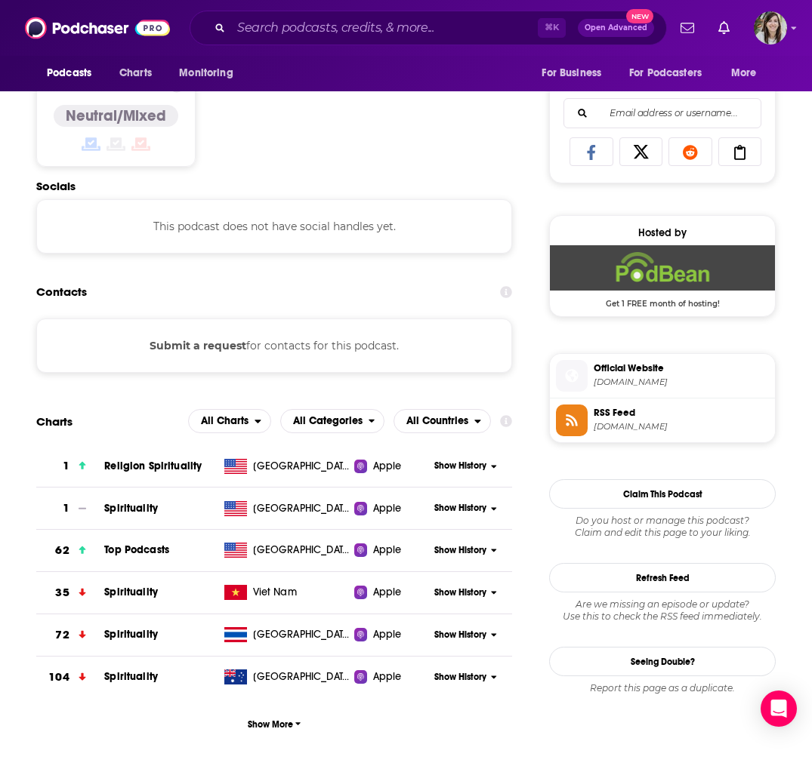
scroll to position [946, 0]
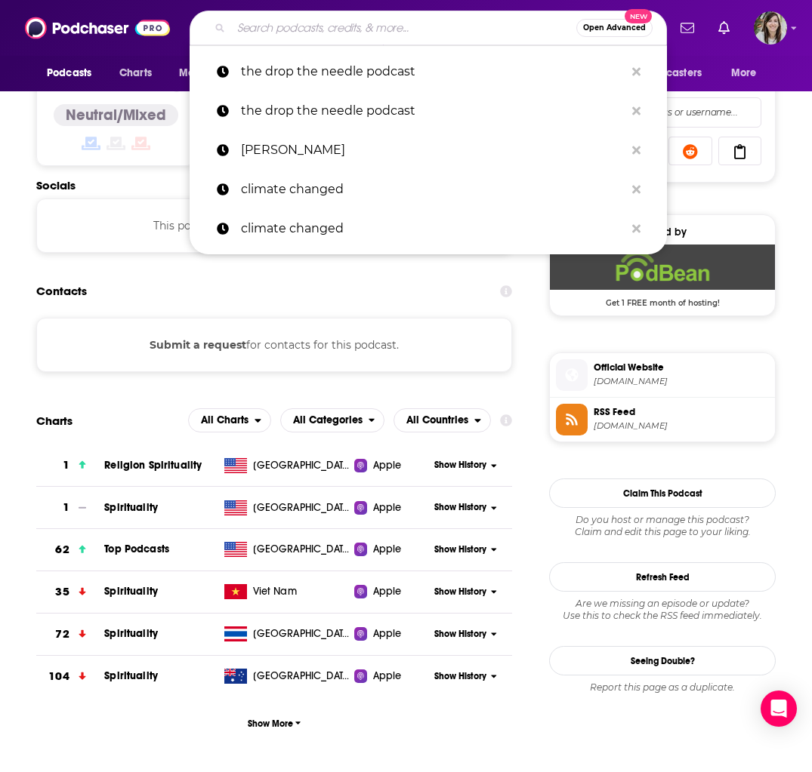
click at [314, 34] on input "Search podcasts, credits, & more..." at bounding box center [403, 28] width 345 height 24
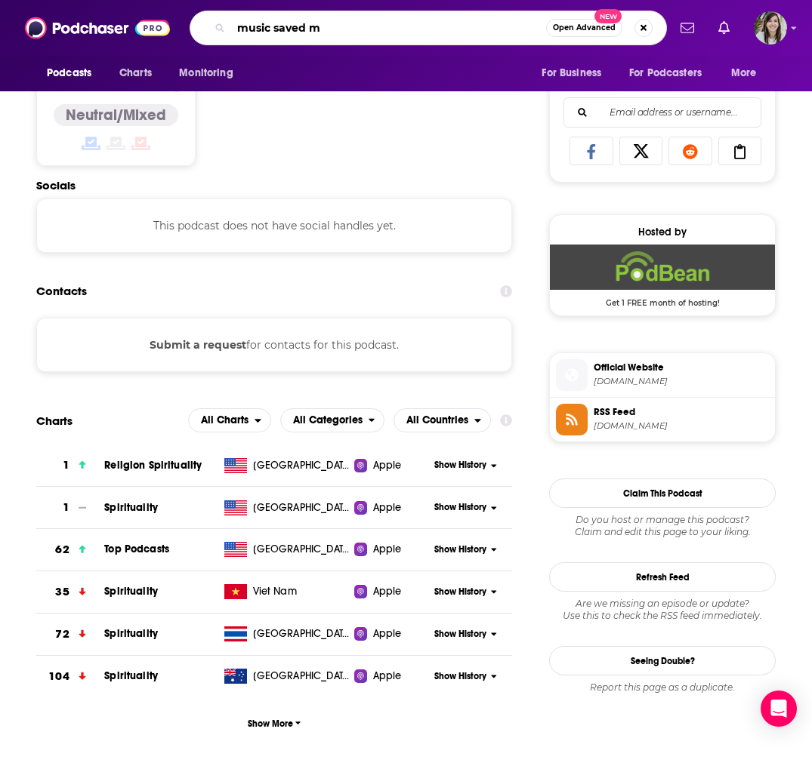
type input "music saved me"
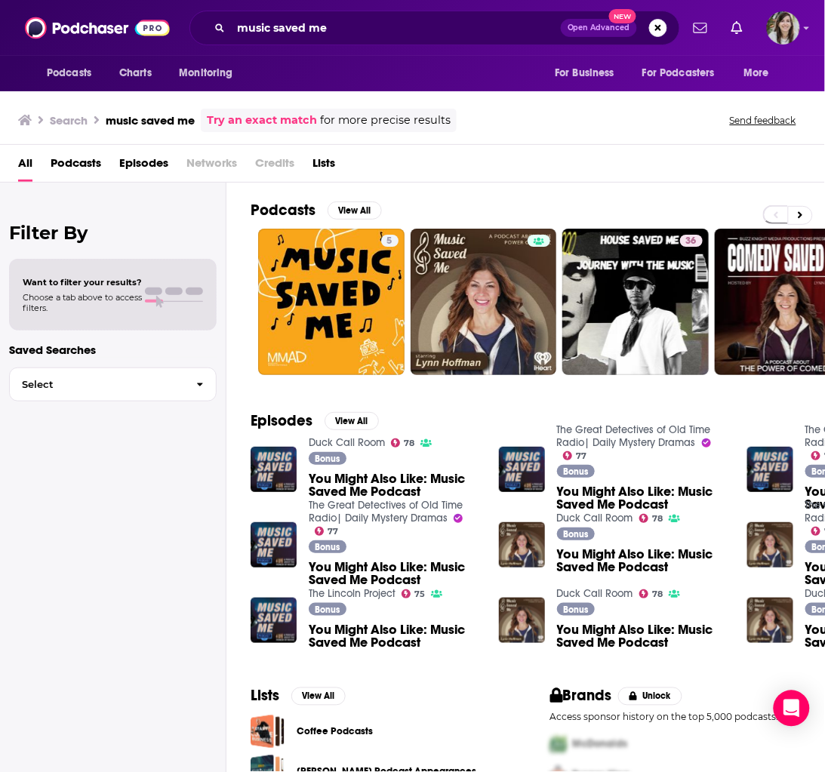
click at [188, 222] on h2 "Filter By" at bounding box center [113, 233] width 208 height 22
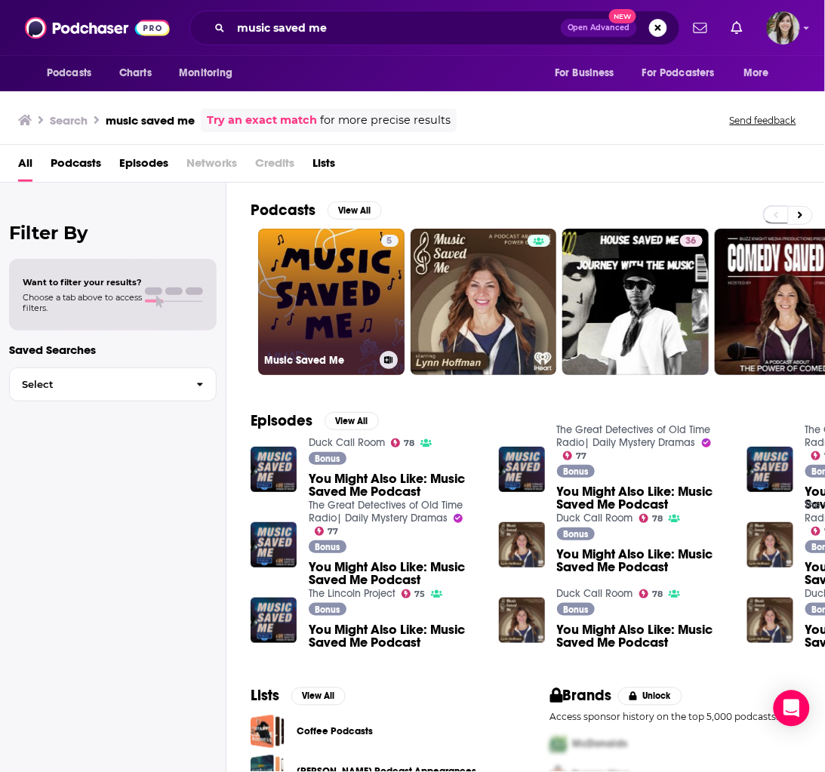
click at [337, 285] on link "5 Music Saved Me" at bounding box center [331, 302] width 146 height 146
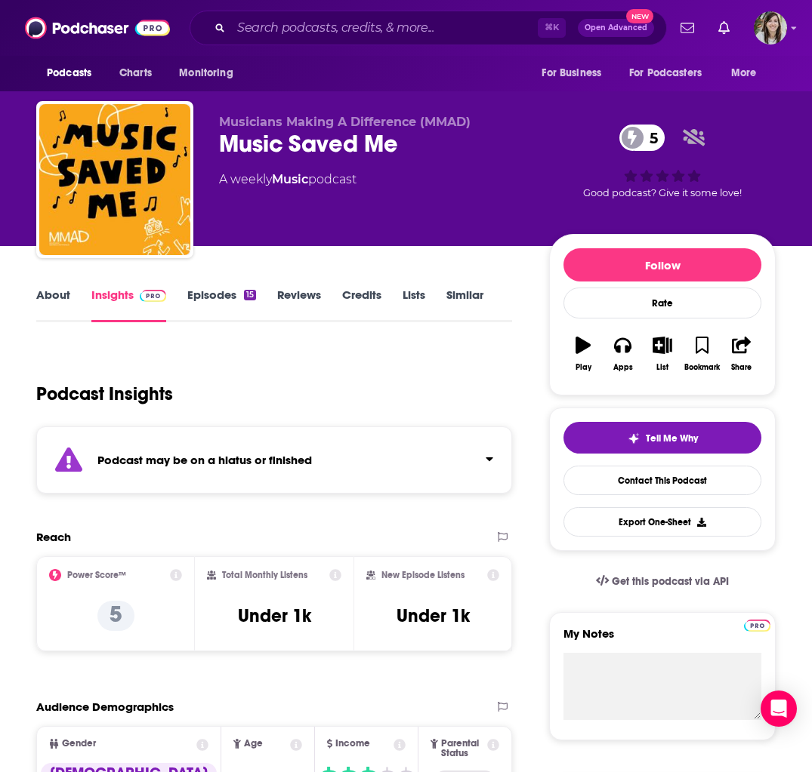
click at [217, 301] on link "Episodes 15" at bounding box center [221, 305] width 69 height 35
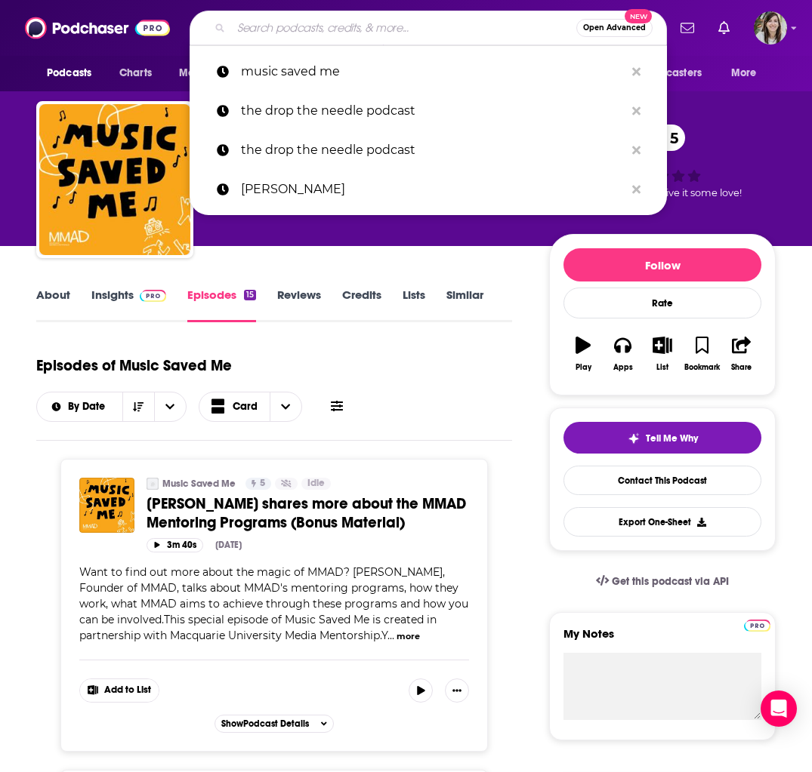
click at [269, 30] on input "Search podcasts, credits, & more..." at bounding box center [403, 28] width 345 height 24
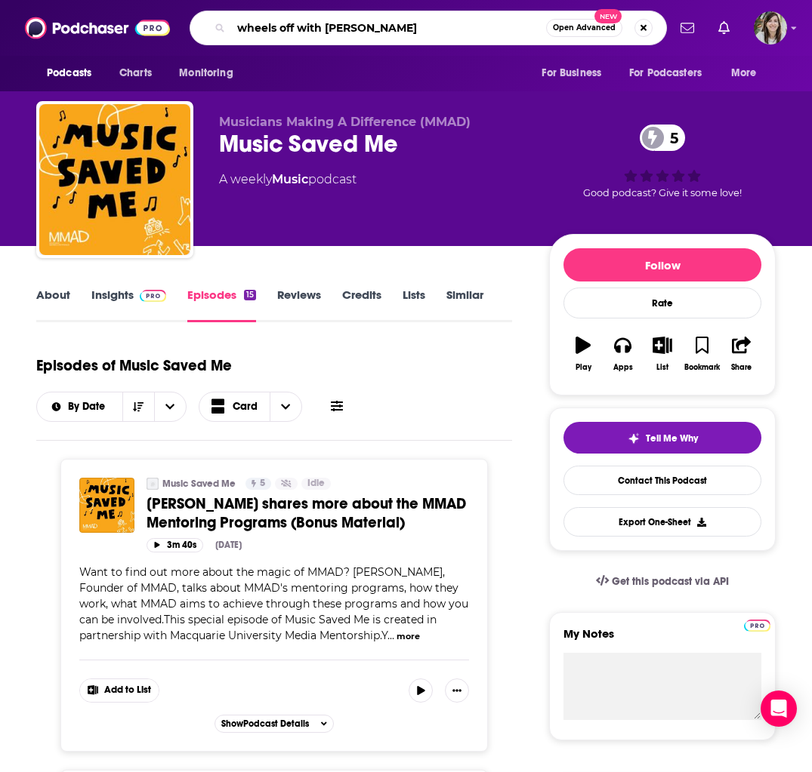
type input "wheels off with rhett miller"
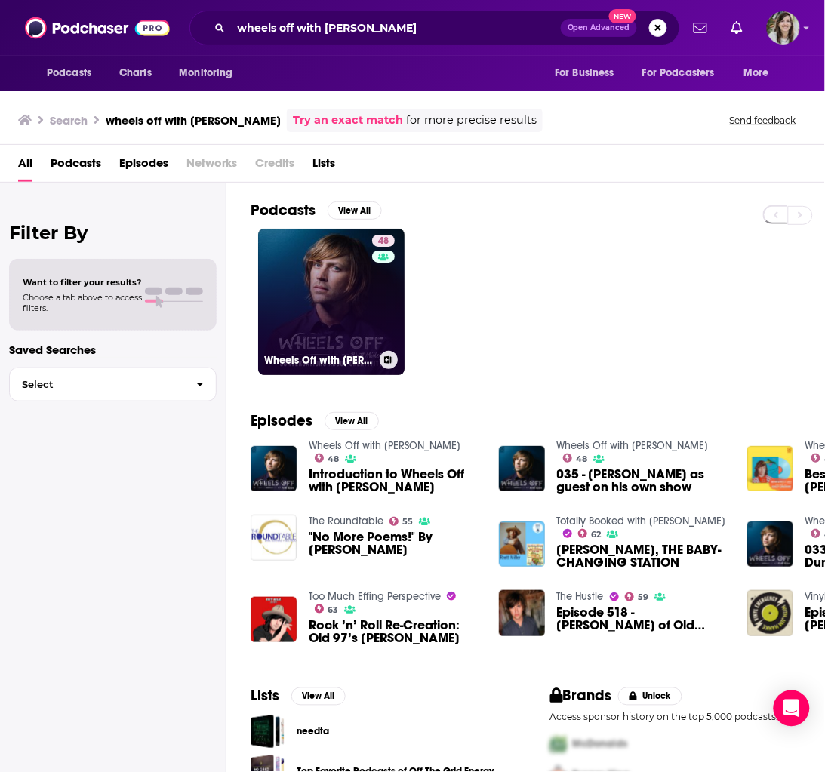
click at [322, 299] on link "48 Wheels Off with Rhett Miller" at bounding box center [331, 302] width 146 height 146
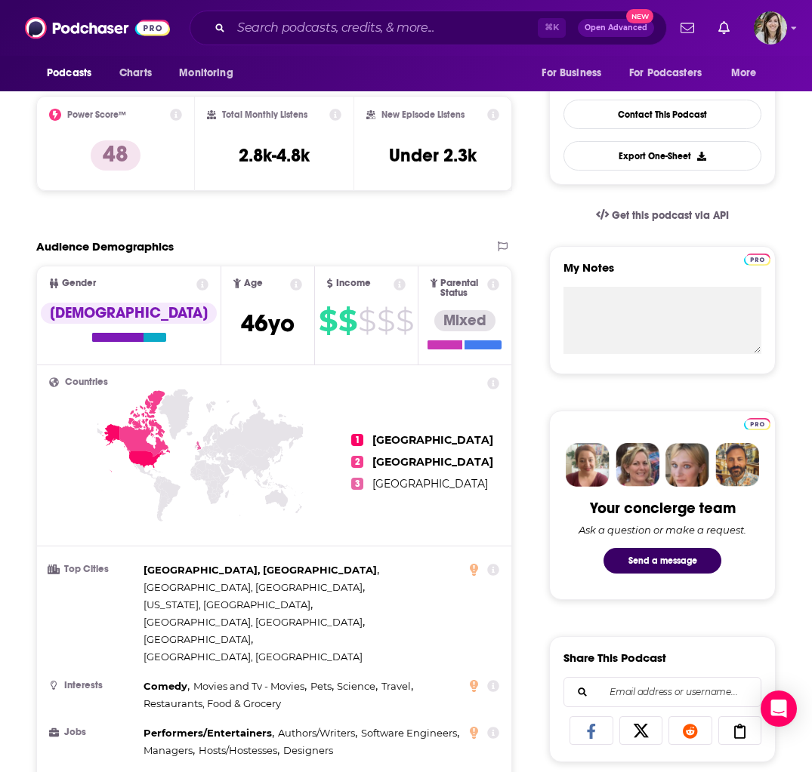
scroll to position [878, 0]
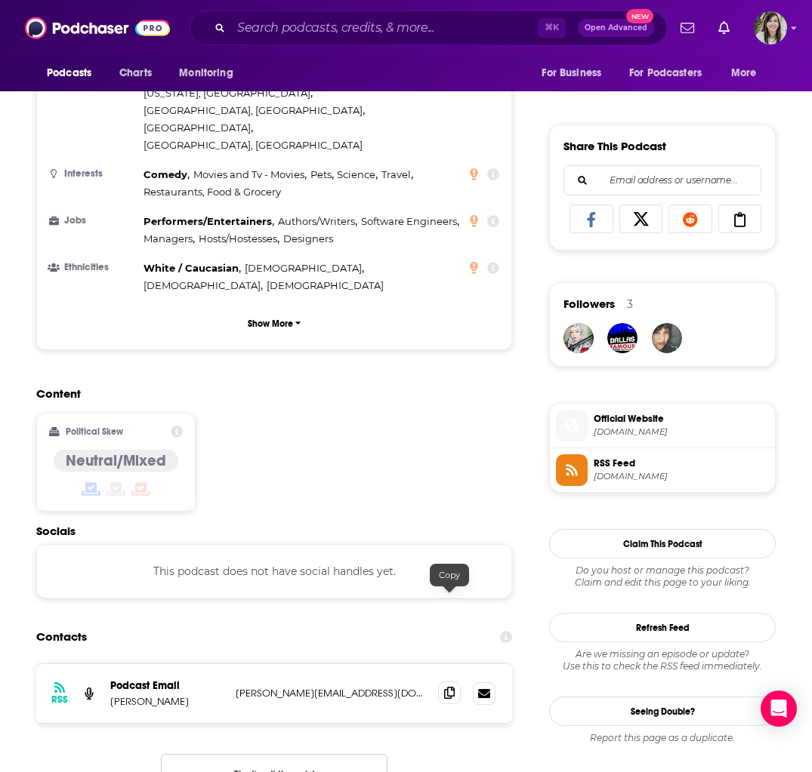
click at [446, 687] on icon at bounding box center [449, 693] width 11 height 12
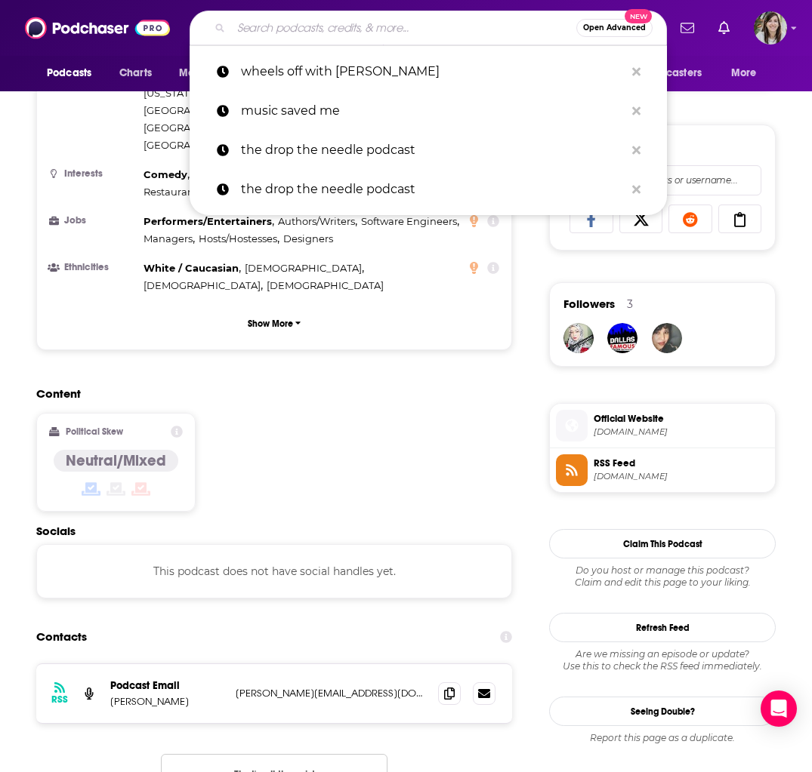
click at [293, 27] on input "Search podcasts, credits, & more..." at bounding box center [403, 28] width 345 height 24
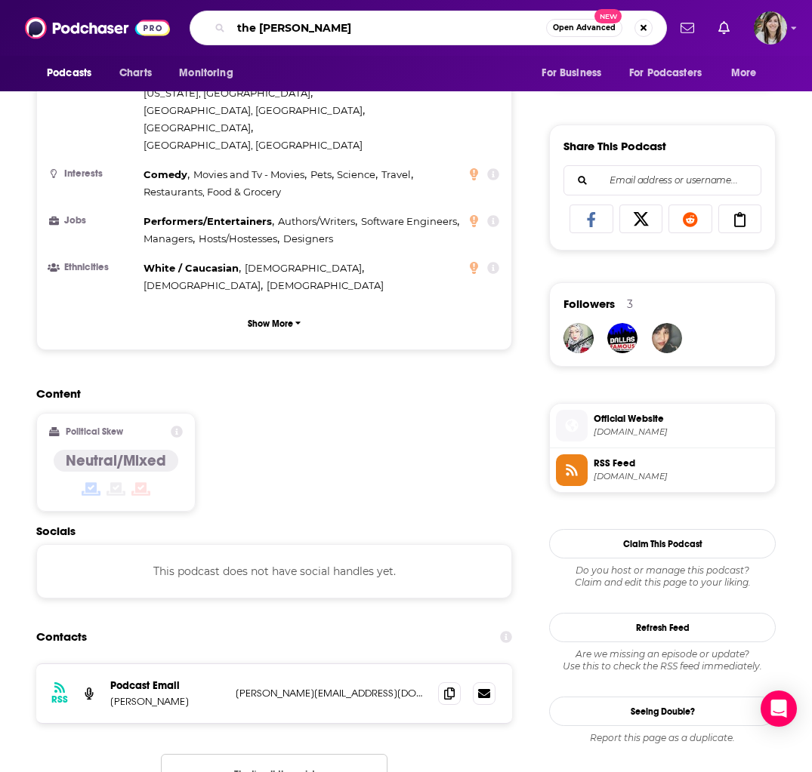
type input "the rick beato pod"
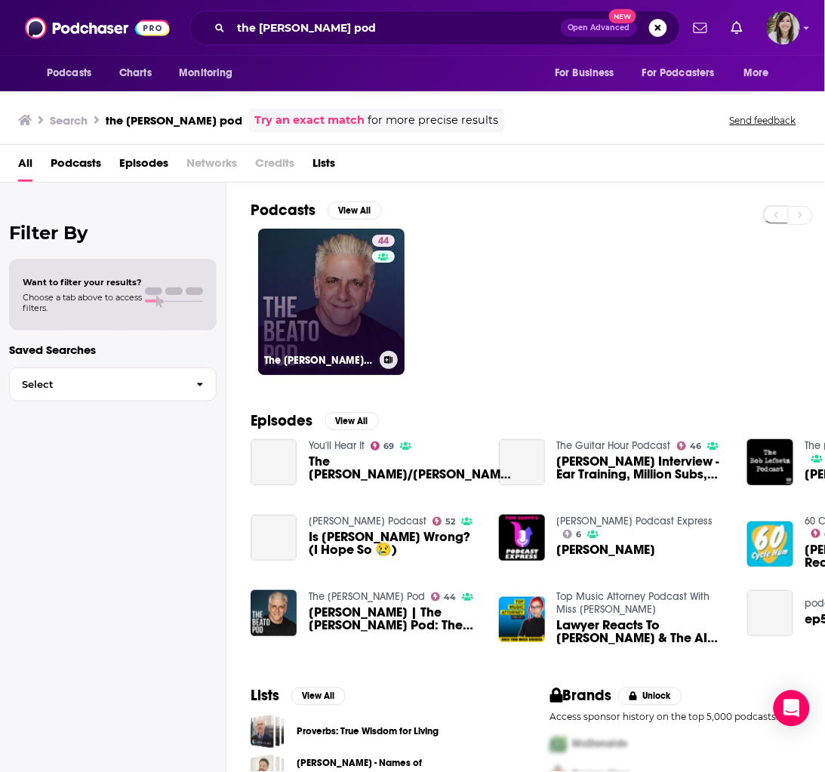
click at [330, 277] on link "44 The Beato Pod" at bounding box center [331, 302] width 146 height 146
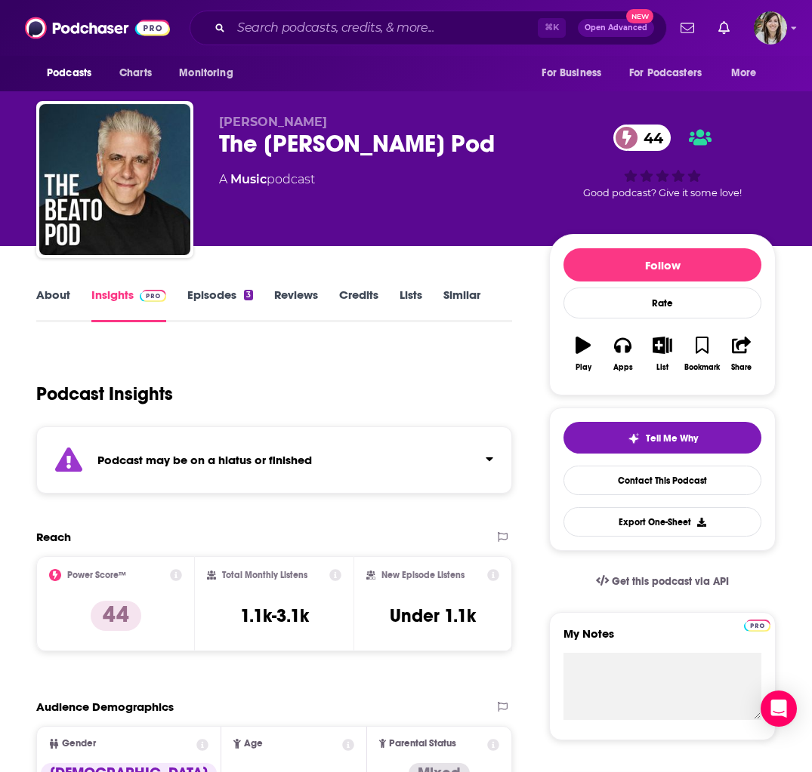
click at [207, 296] on link "Episodes 3" at bounding box center [220, 305] width 66 height 35
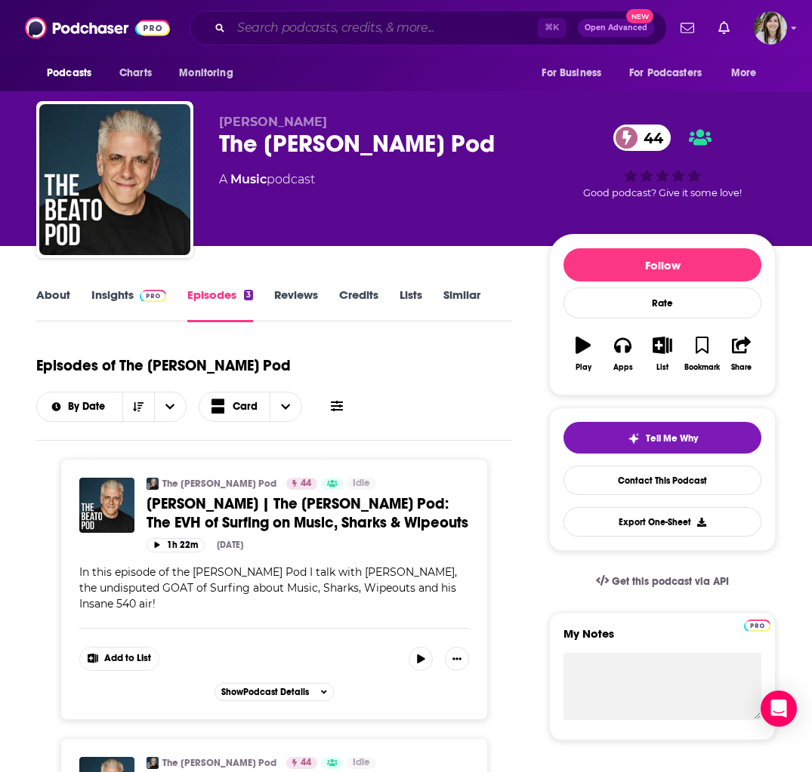
click at [321, 26] on input "Search podcasts, credits, & more..." at bounding box center [384, 28] width 307 height 24
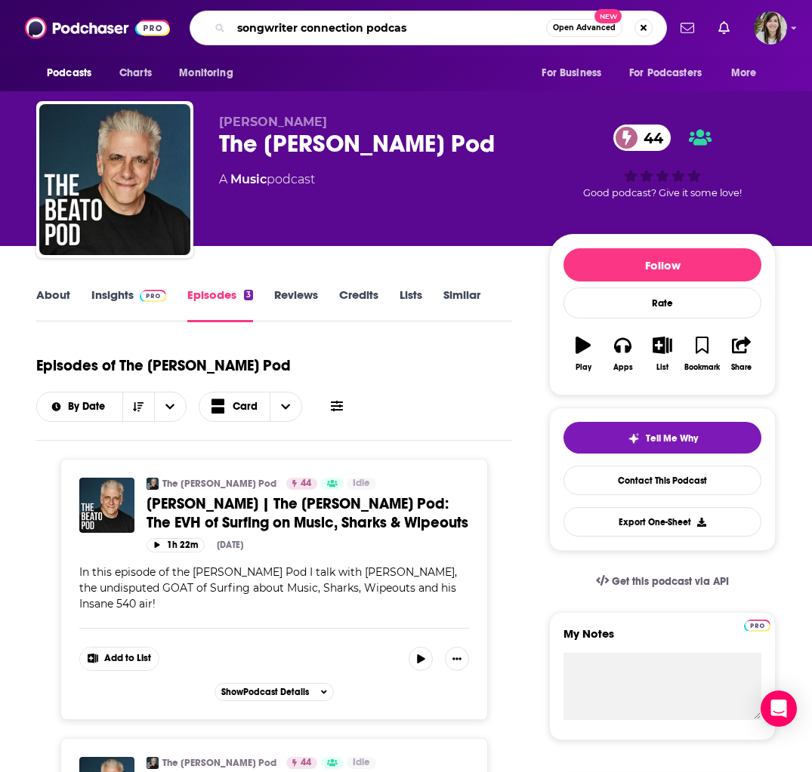
type input "songwriter connection podcast"
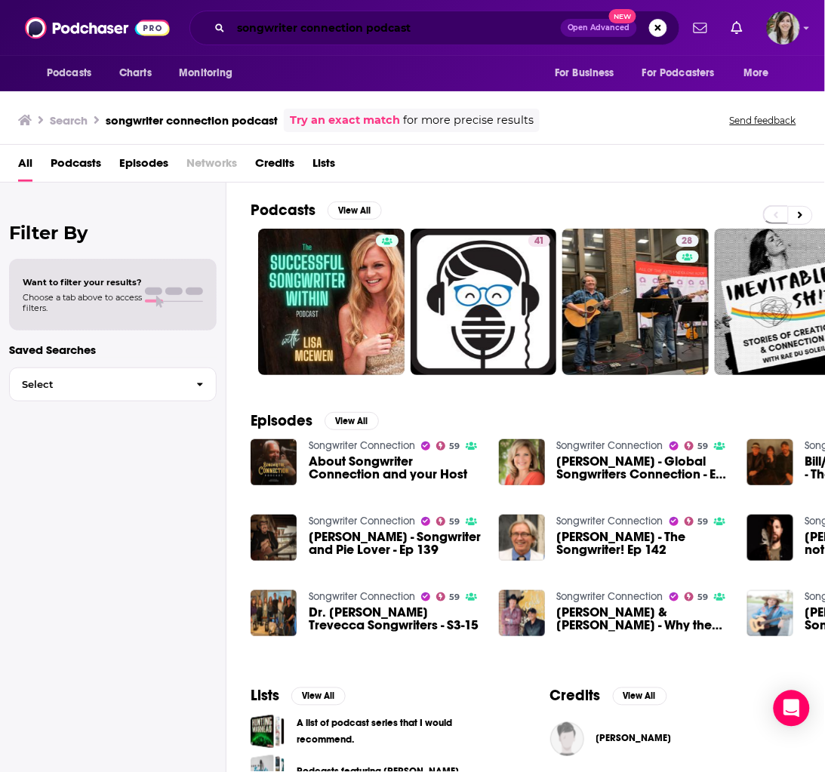
click at [381, 32] on input "songwriter connection podcast" at bounding box center [396, 28] width 330 height 24
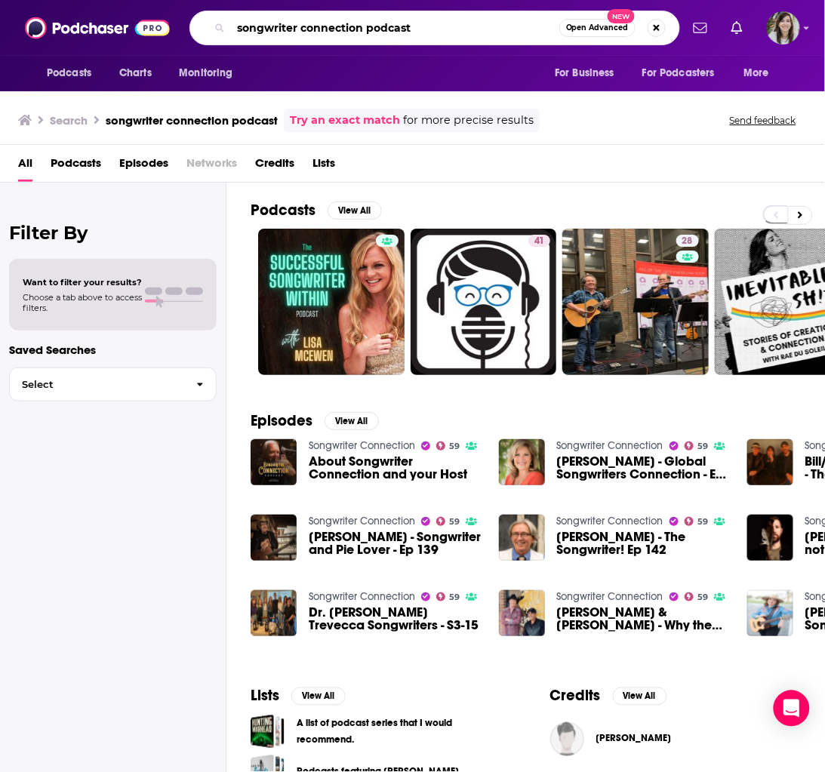
click at [381, 32] on input "songwriter connection podcast" at bounding box center [395, 28] width 328 height 24
type input "songwriter connection"
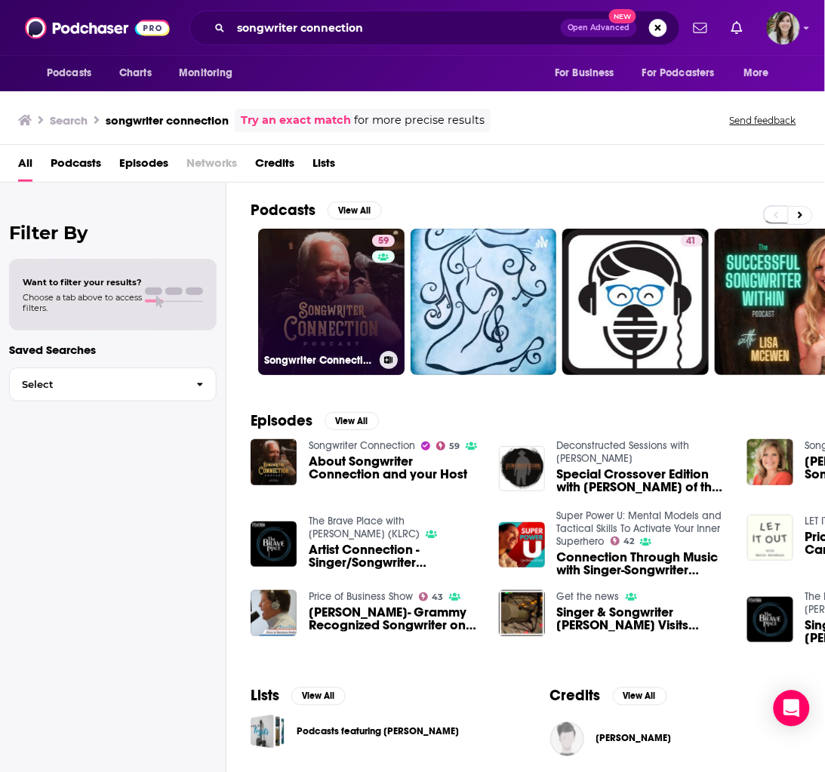
click at [337, 312] on link "59 Songwriter Connection" at bounding box center [331, 302] width 146 height 146
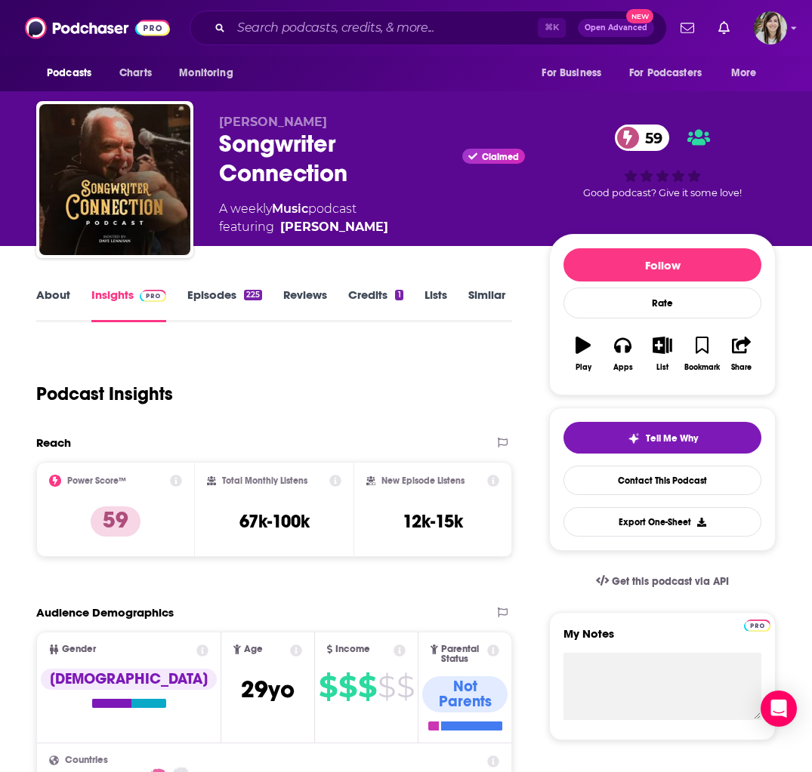
click at [208, 294] on link "Episodes 225" at bounding box center [224, 305] width 75 height 35
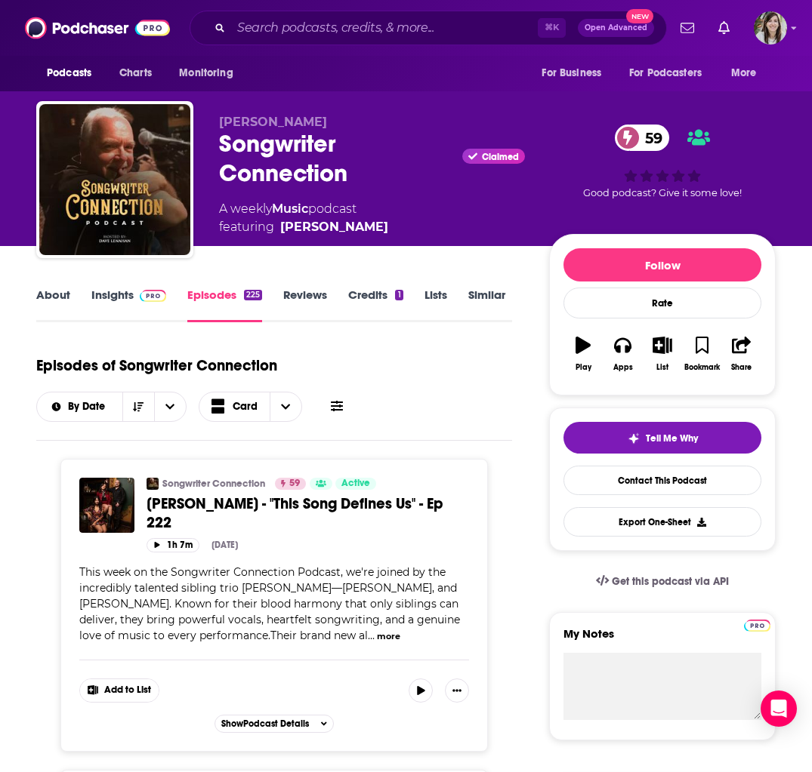
click at [112, 297] on link "Insights" at bounding box center [128, 305] width 75 height 35
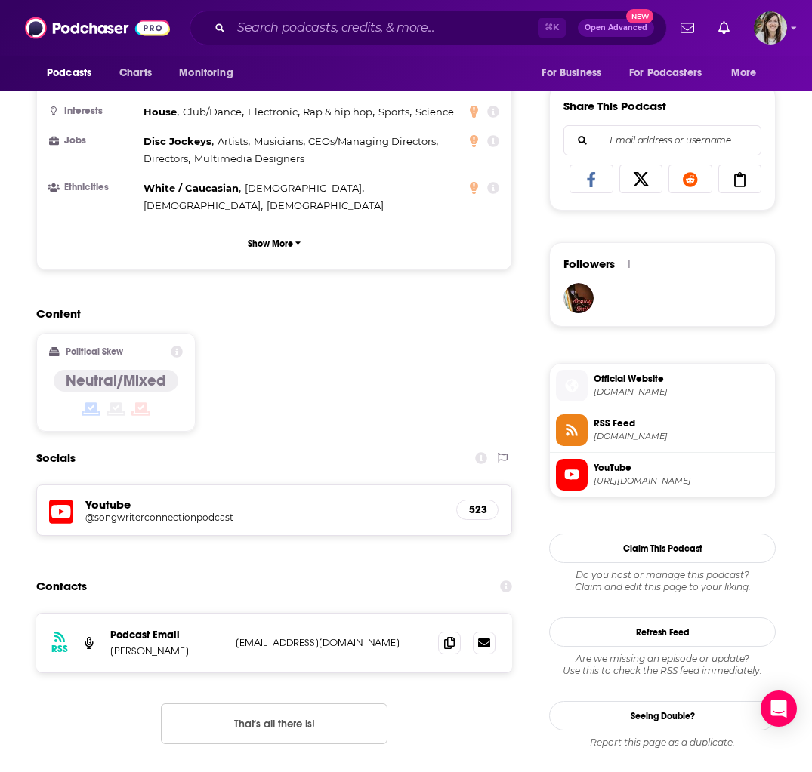
scroll to position [942, 0]
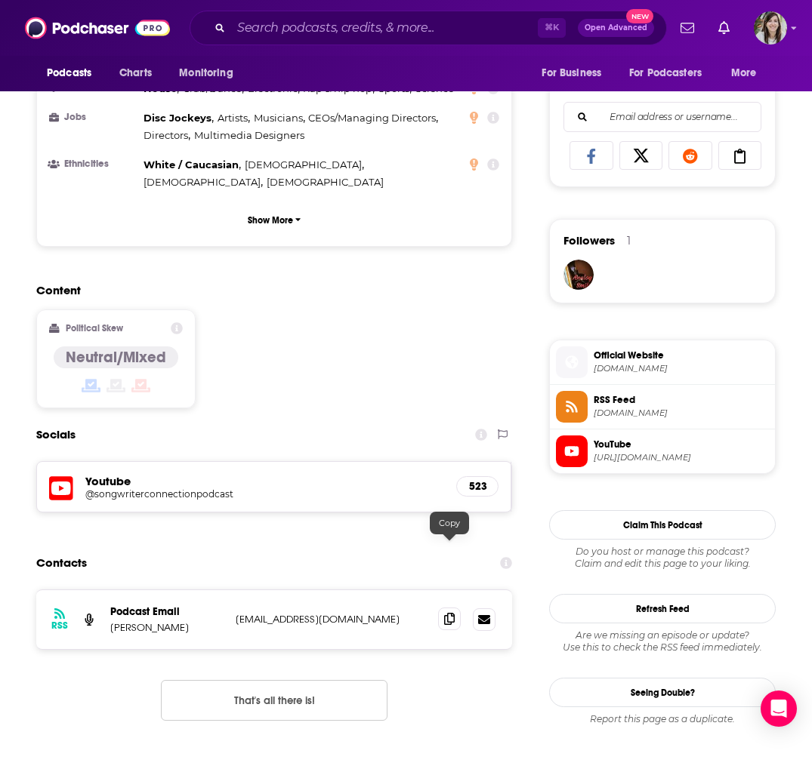
click at [451, 613] on icon at bounding box center [449, 619] width 11 height 12
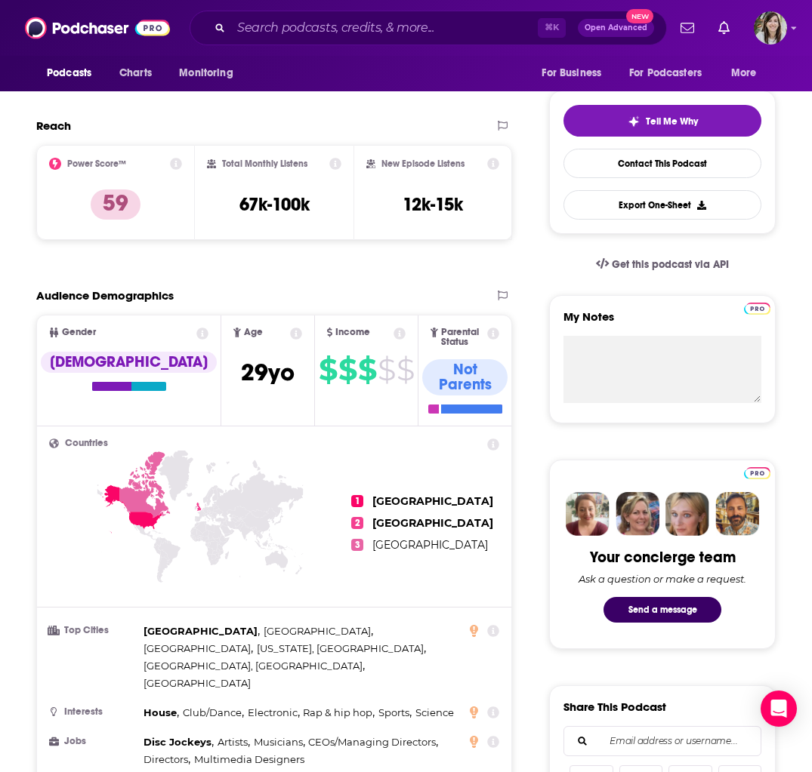
scroll to position [0, 0]
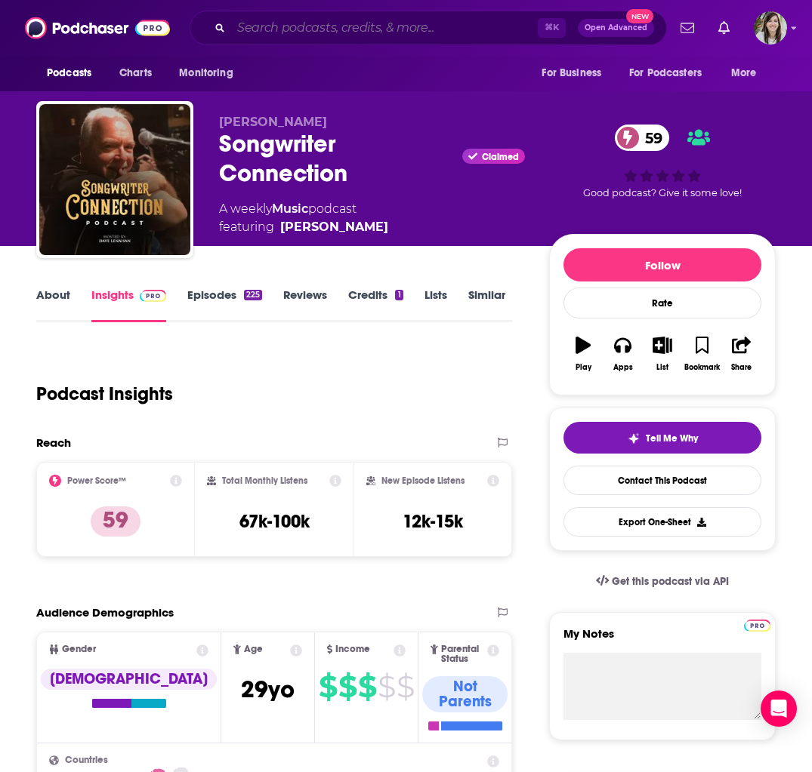
click at [309, 23] on input "Search podcasts, credits, & more..." at bounding box center [384, 28] width 307 height 24
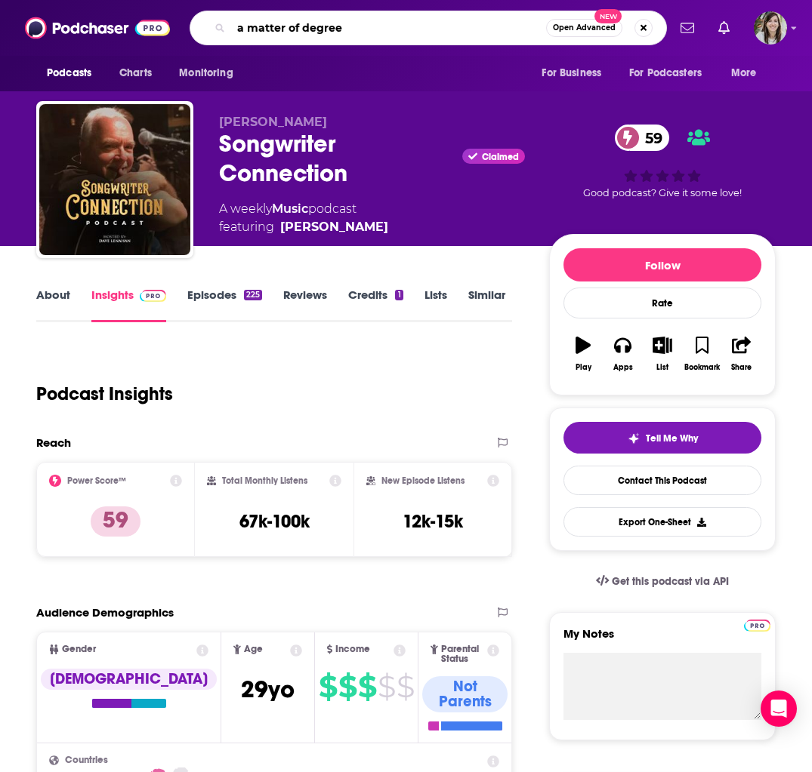
type input "a matter of degrees"
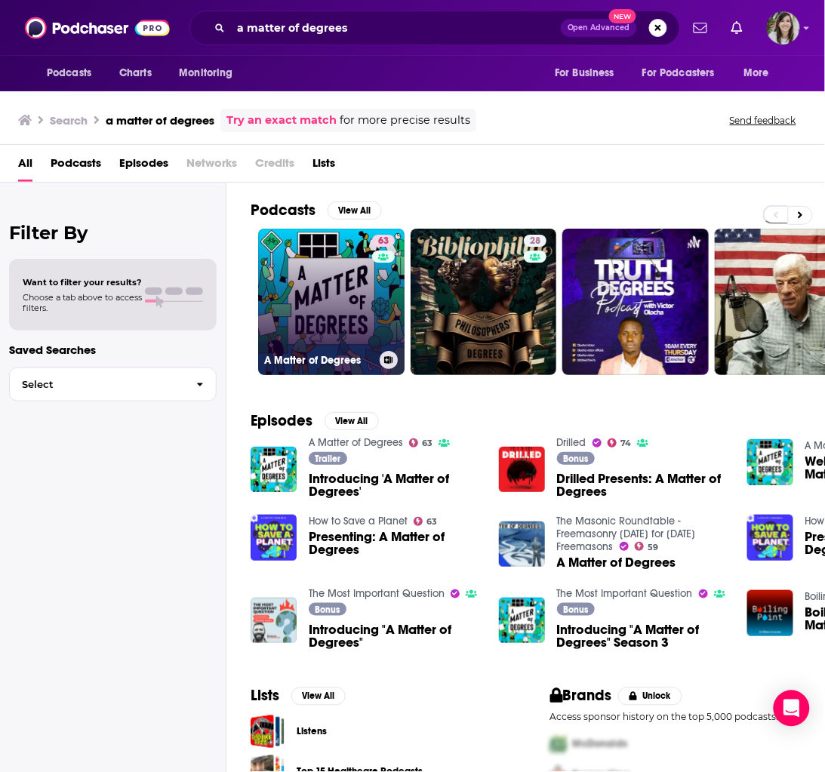
click at [342, 269] on link "63 A Matter of Degrees" at bounding box center [331, 302] width 146 height 146
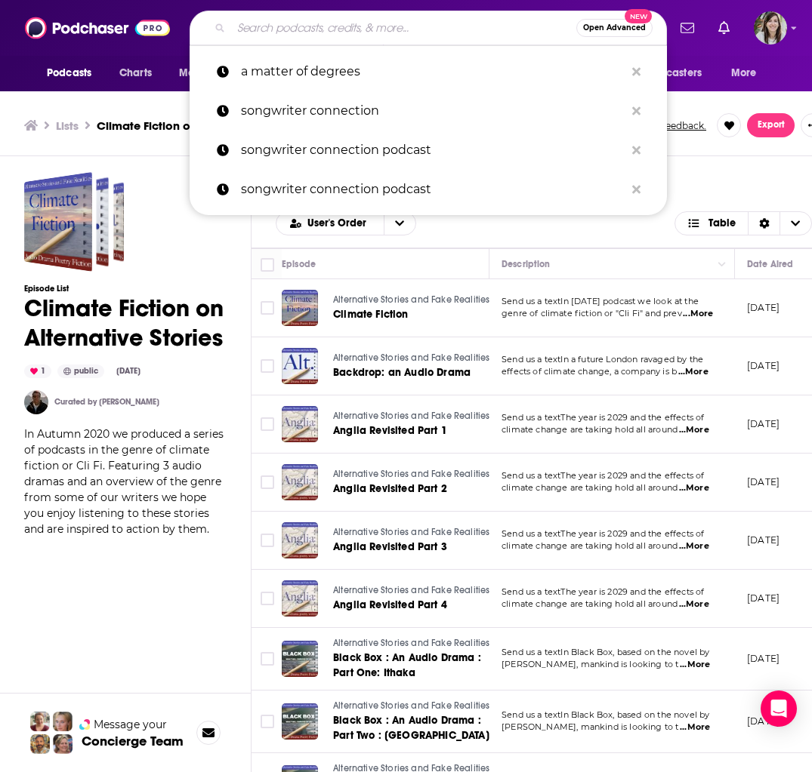
drag, startPoint x: 287, startPoint y: 36, endPoint x: 11, endPoint y: 118, distance: 287.4
click at [287, 36] on input "Search podcasts, credits, & more..." at bounding box center [403, 28] width 345 height 24
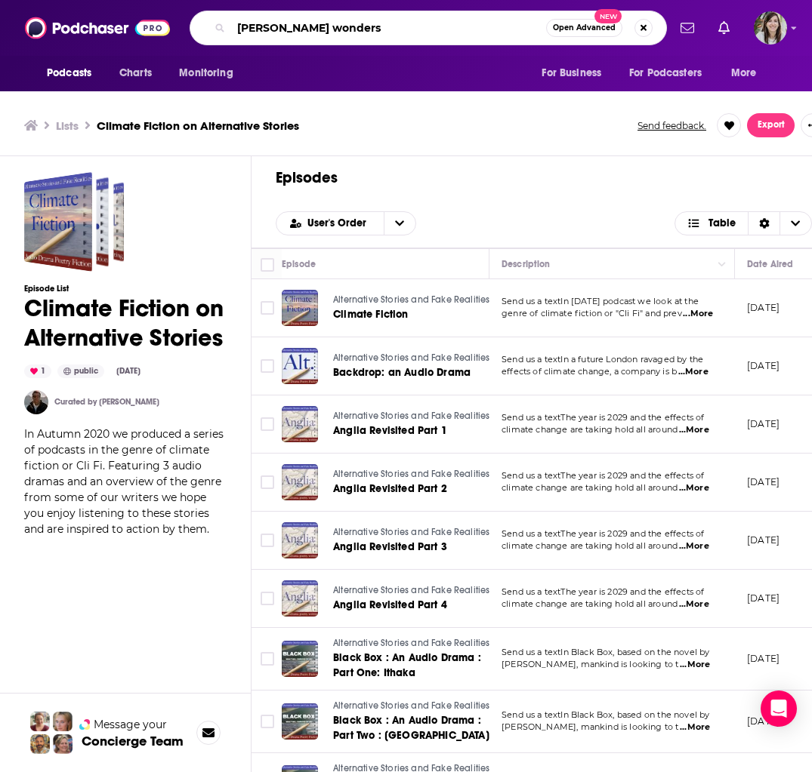
type input "[PERSON_NAME] wonders"
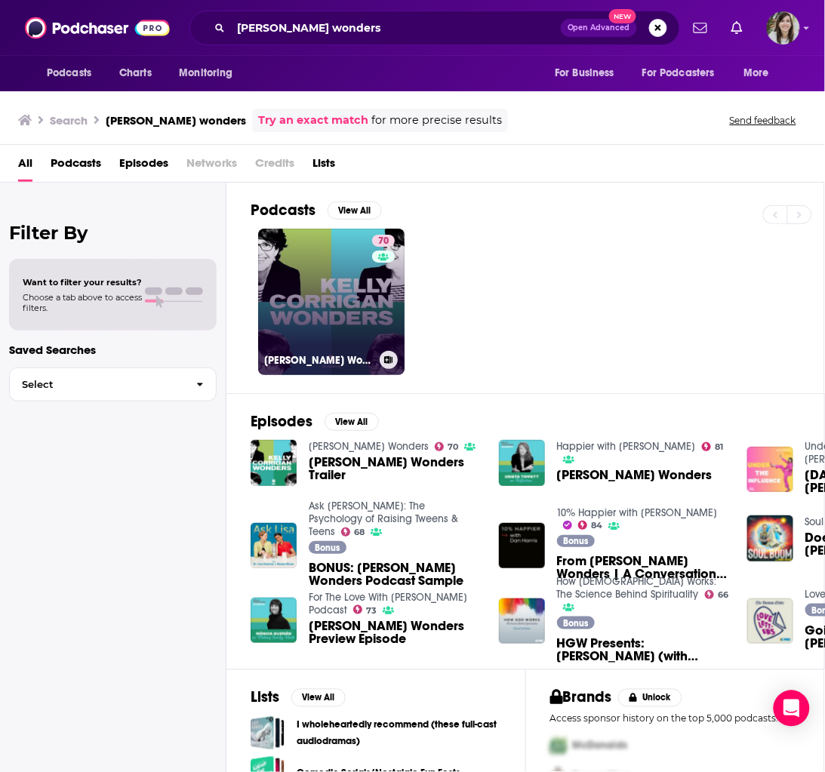
click at [305, 301] on link "70 [PERSON_NAME] Wonders" at bounding box center [331, 302] width 146 height 146
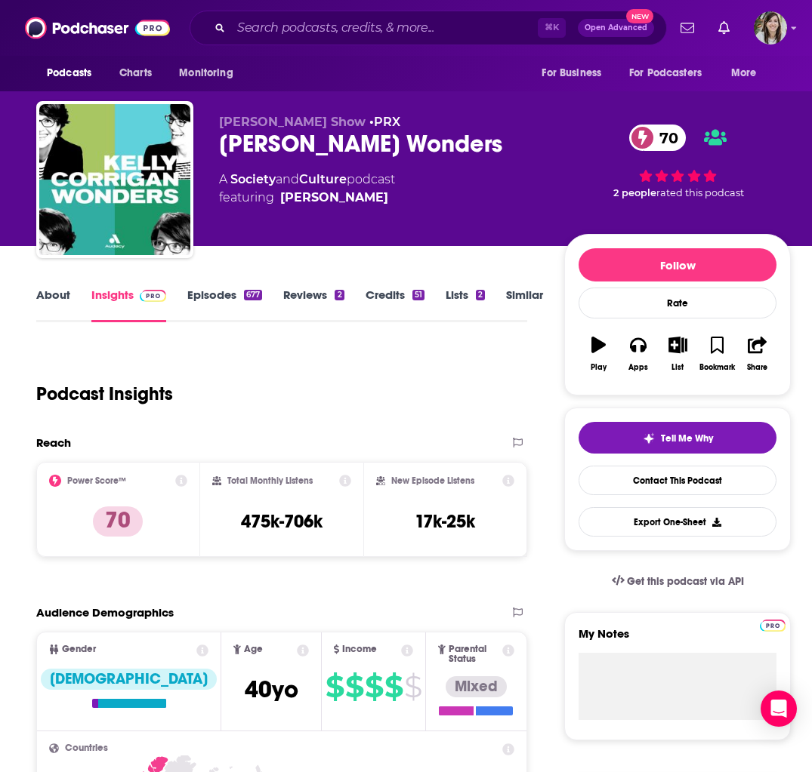
click at [278, 441] on div "Reach" at bounding box center [266, 443] width 460 height 14
click at [301, 29] on input "Search podcasts, credits, & more..." at bounding box center [384, 28] width 307 height 24
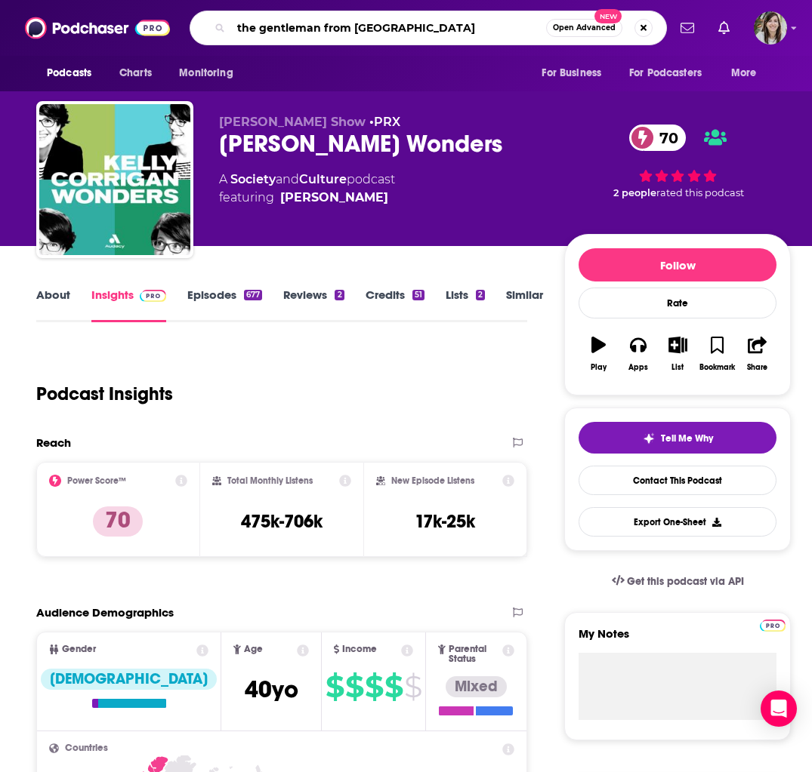
type input "the gentleman from hell"
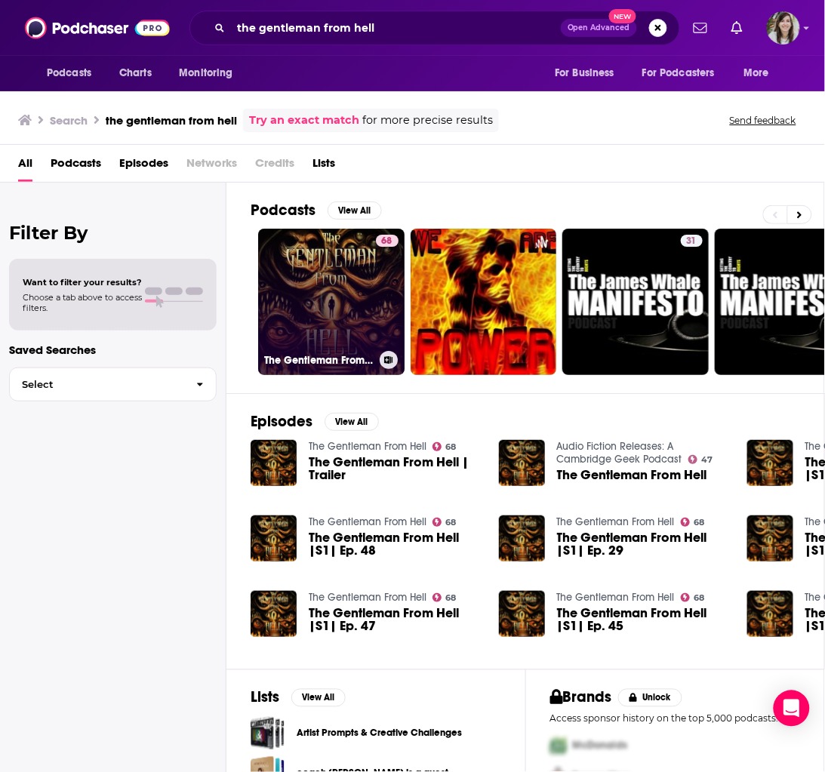
click at [304, 264] on link "68 The Gentleman From Hell" at bounding box center [331, 302] width 146 height 146
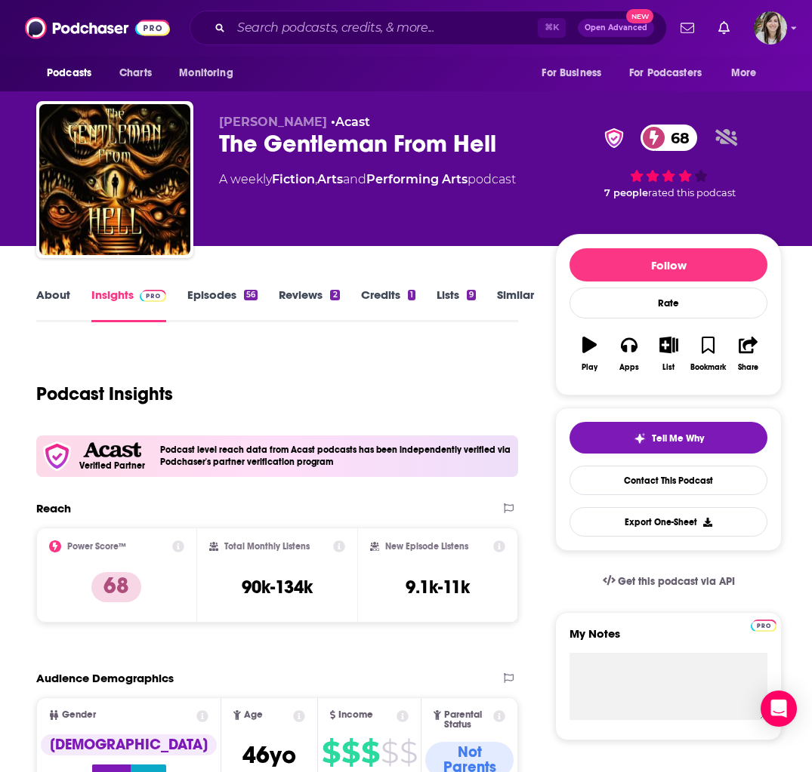
click at [63, 297] on link "About" at bounding box center [53, 305] width 34 height 35
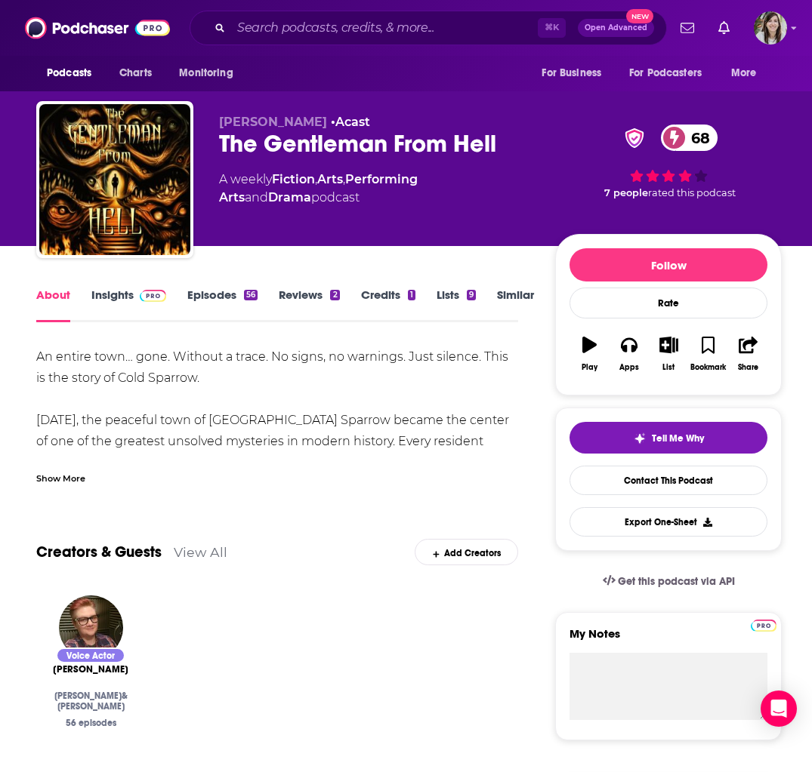
click at [109, 299] on link "Insights" at bounding box center [128, 305] width 75 height 35
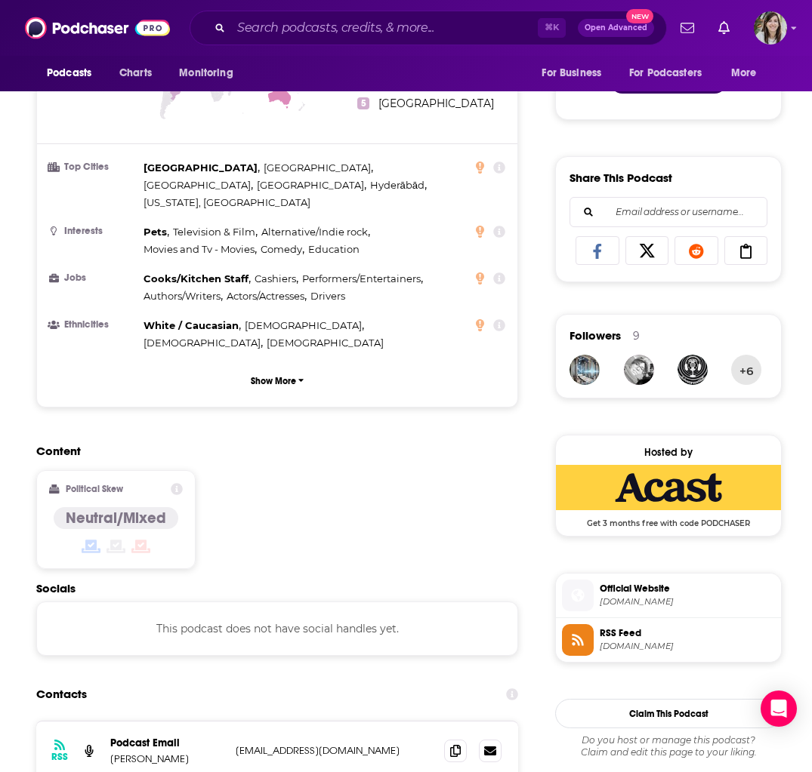
scroll to position [850, 0]
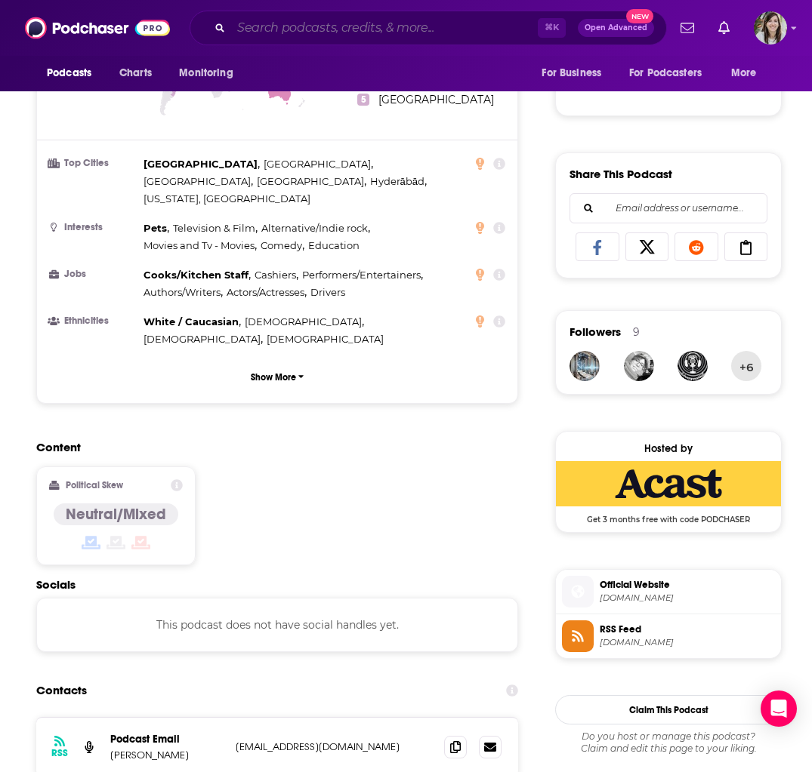
click at [332, 26] on input "Search podcasts, credits, & more..." at bounding box center [384, 28] width 307 height 24
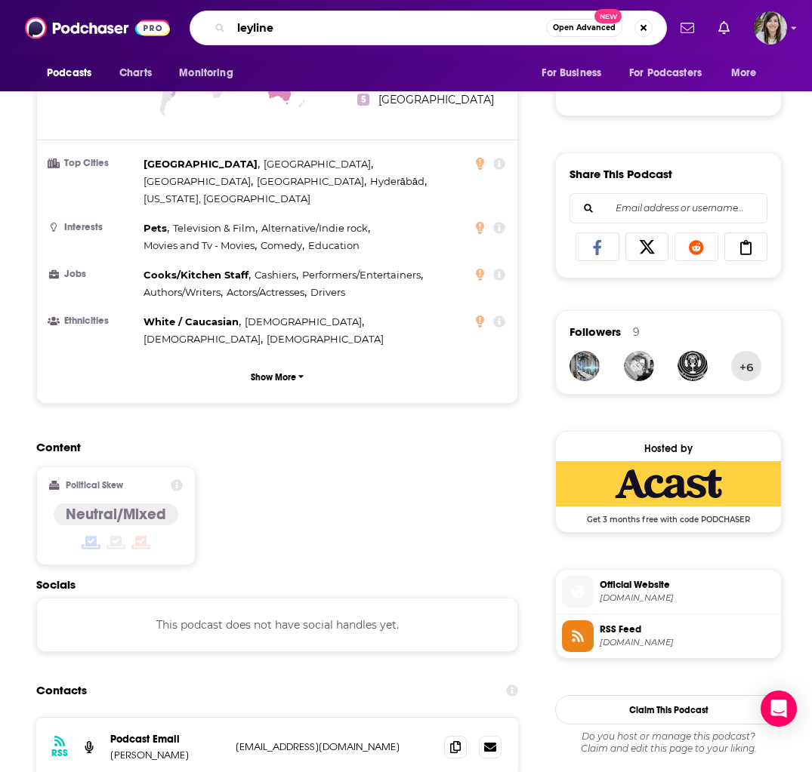
type input "leylines"
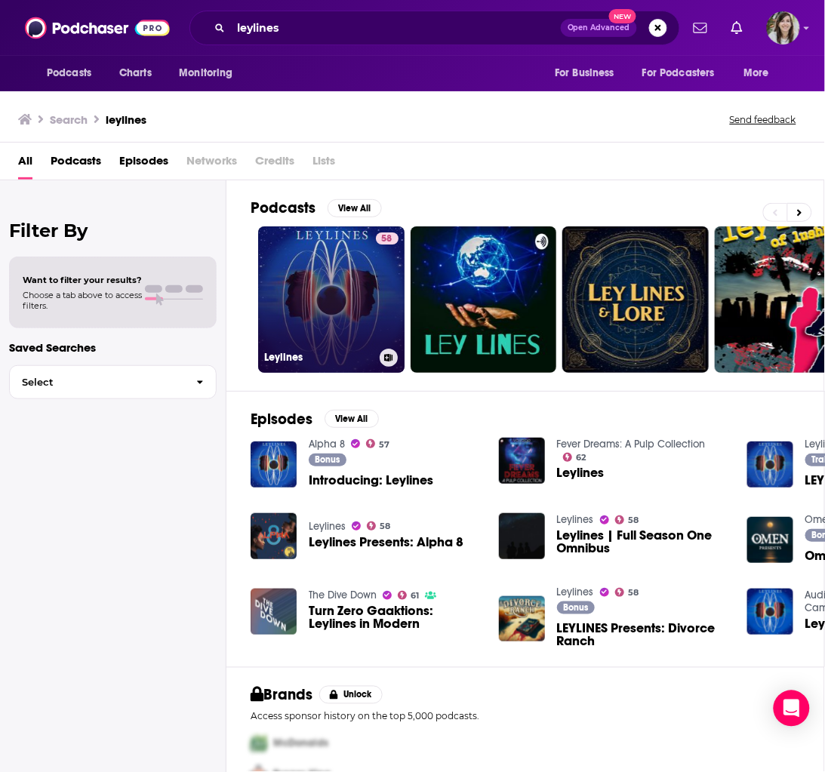
click at [327, 314] on link "58 Leylines" at bounding box center [331, 300] width 146 height 146
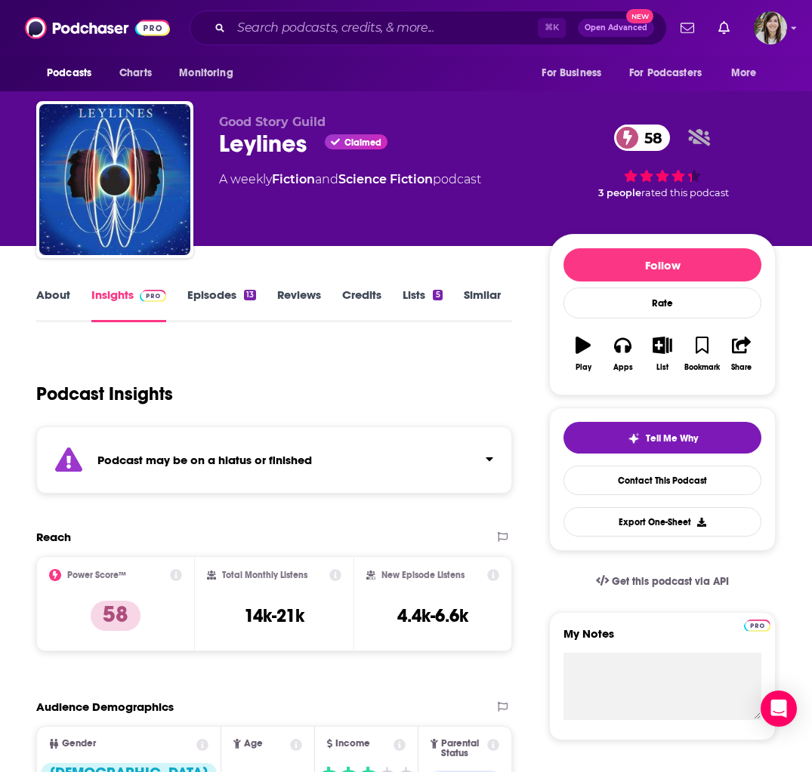
click at [45, 291] on link "About" at bounding box center [53, 305] width 34 height 35
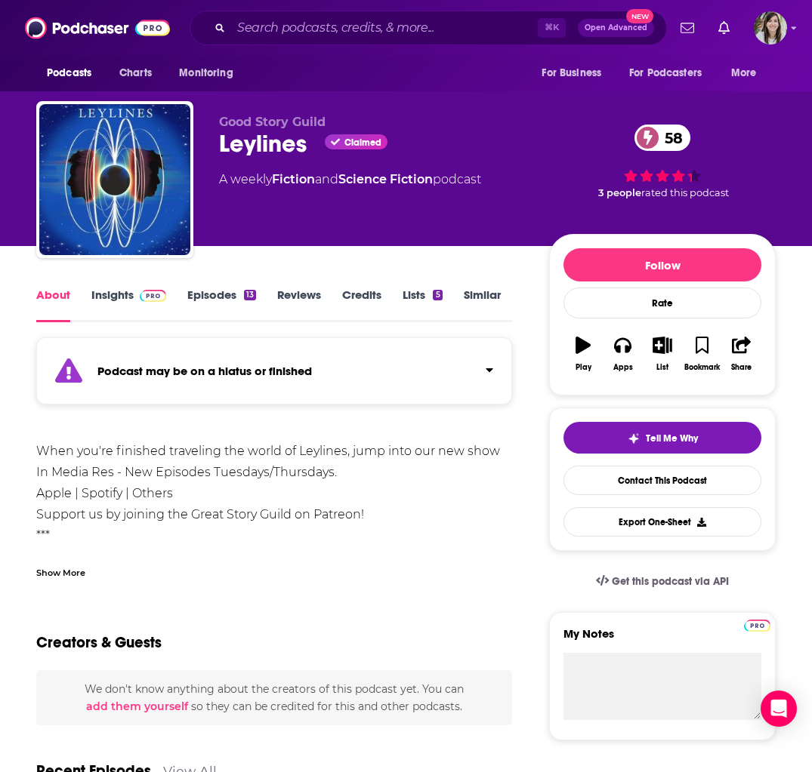
click at [63, 571] on div "Show More" at bounding box center [60, 572] width 49 height 14
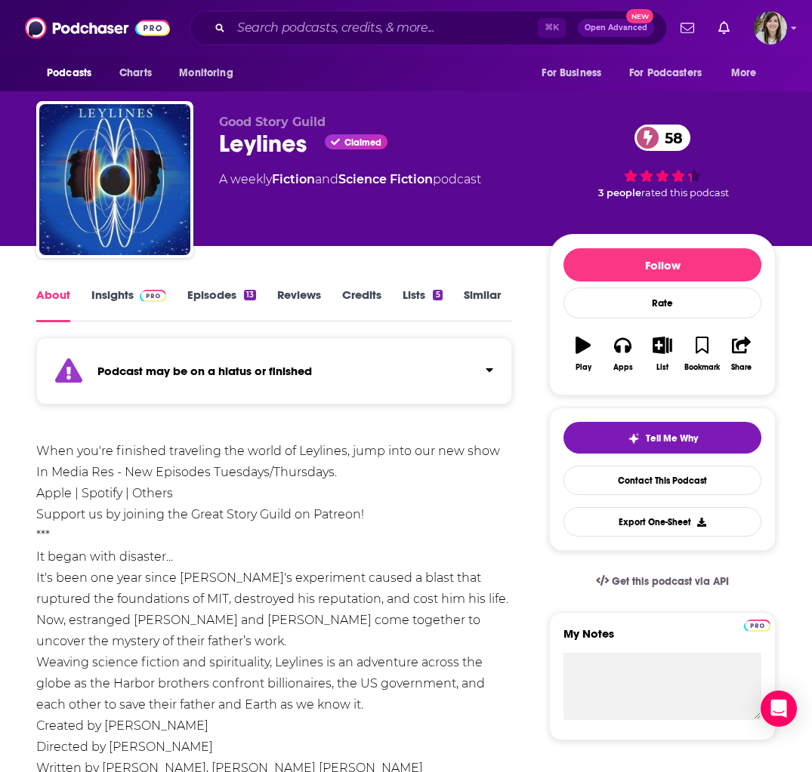
click at [121, 291] on link "Insights" at bounding box center [128, 305] width 75 height 35
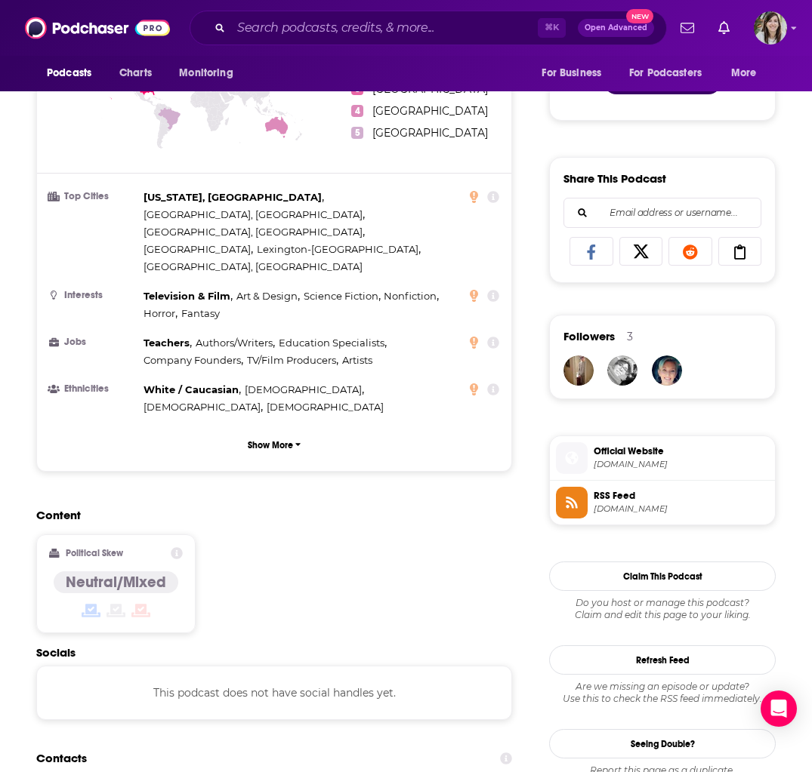
scroll to position [1006, 0]
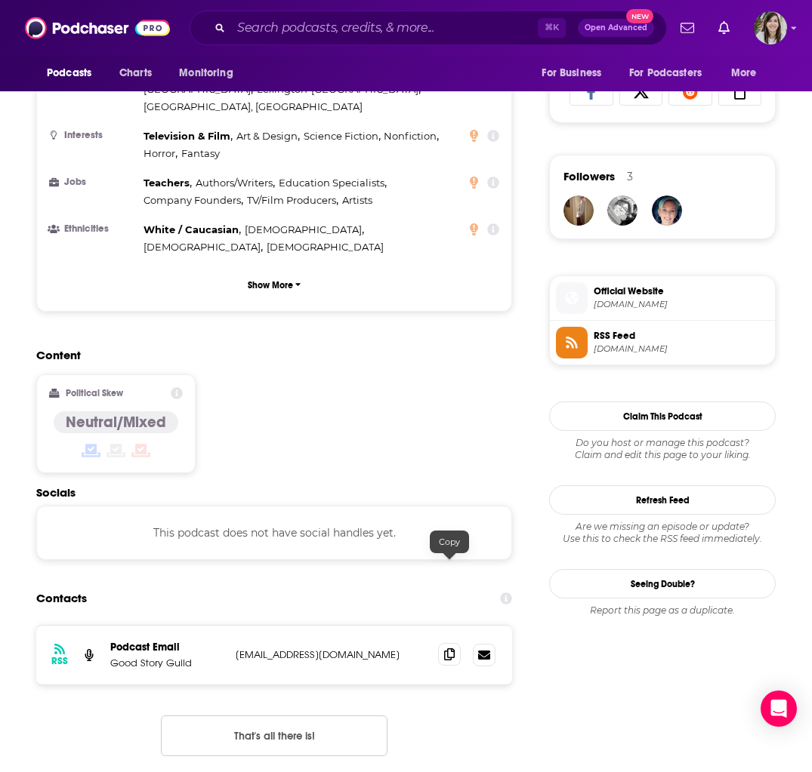
click at [454, 649] on icon at bounding box center [449, 655] width 11 height 12
click at [298, 30] on input "Search podcasts, credits, & more..." at bounding box center [384, 28] width 307 height 24
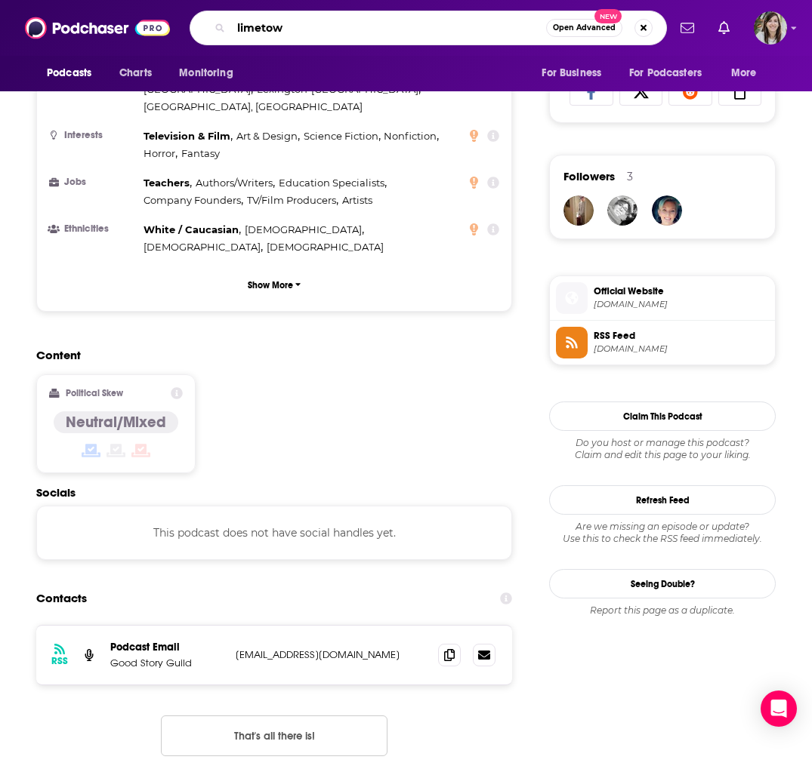
type input "[GEOGRAPHIC_DATA]"
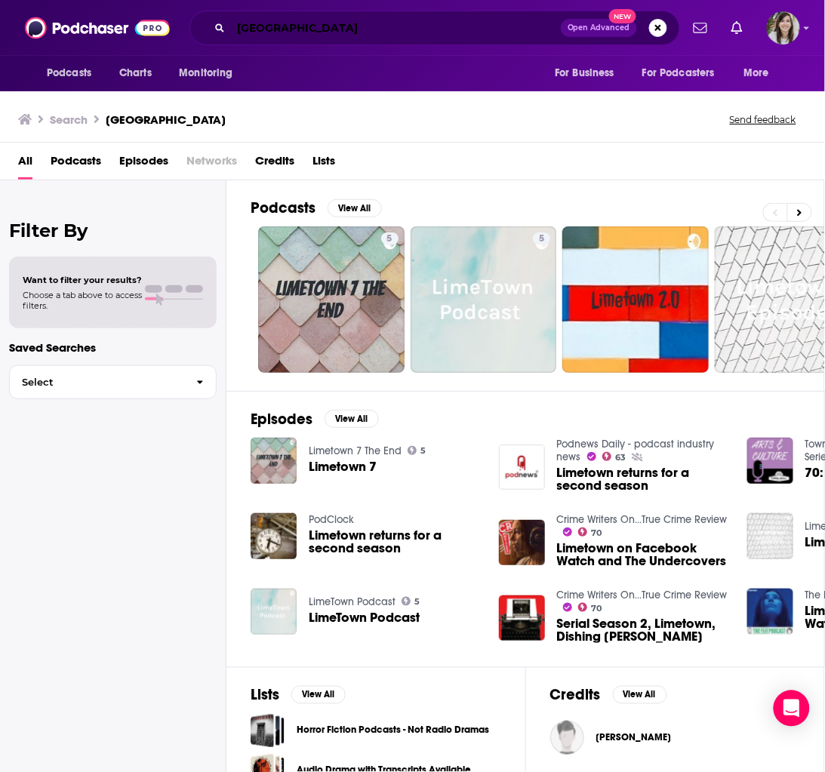
click at [407, 26] on input "[GEOGRAPHIC_DATA]" at bounding box center [396, 28] width 330 height 24
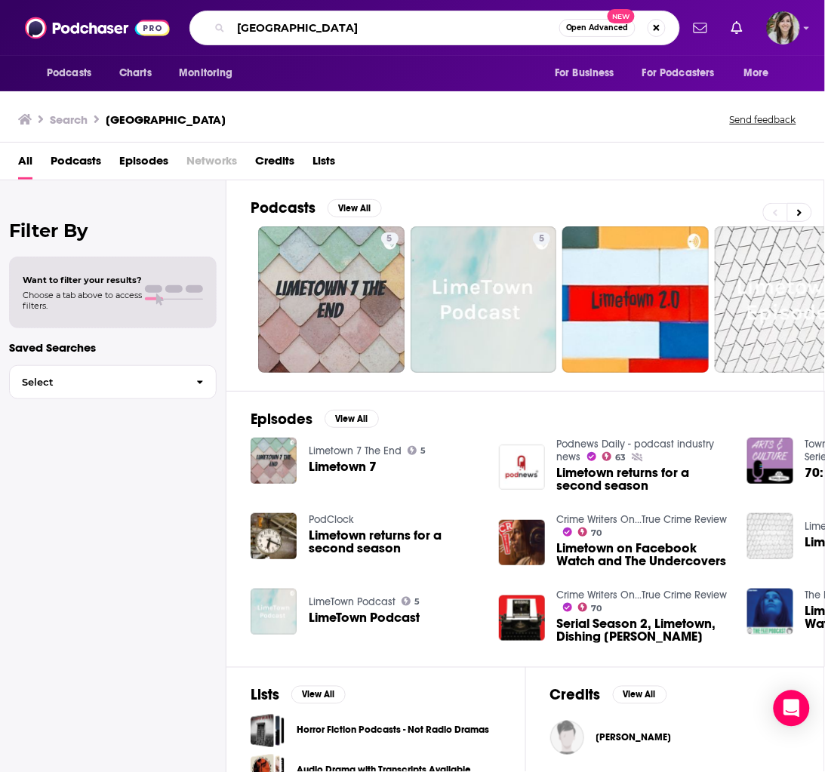
click at [407, 26] on input "[GEOGRAPHIC_DATA]" at bounding box center [395, 28] width 328 height 24
type input "conversations with sound designers"
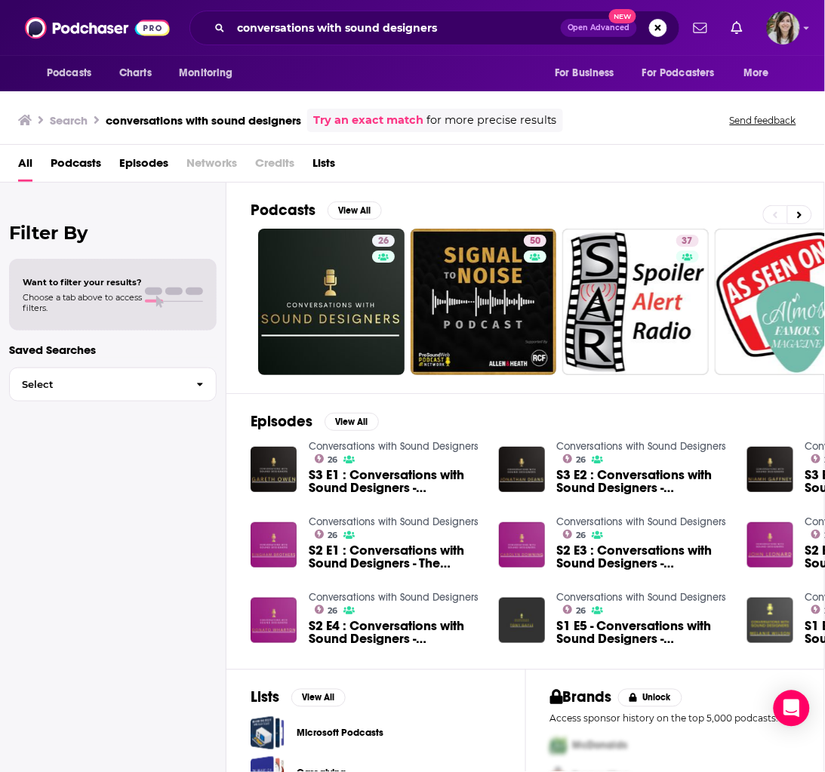
click at [531, 166] on div "All Podcasts Episodes Networks Credits Lists" at bounding box center [415, 166] width 795 height 31
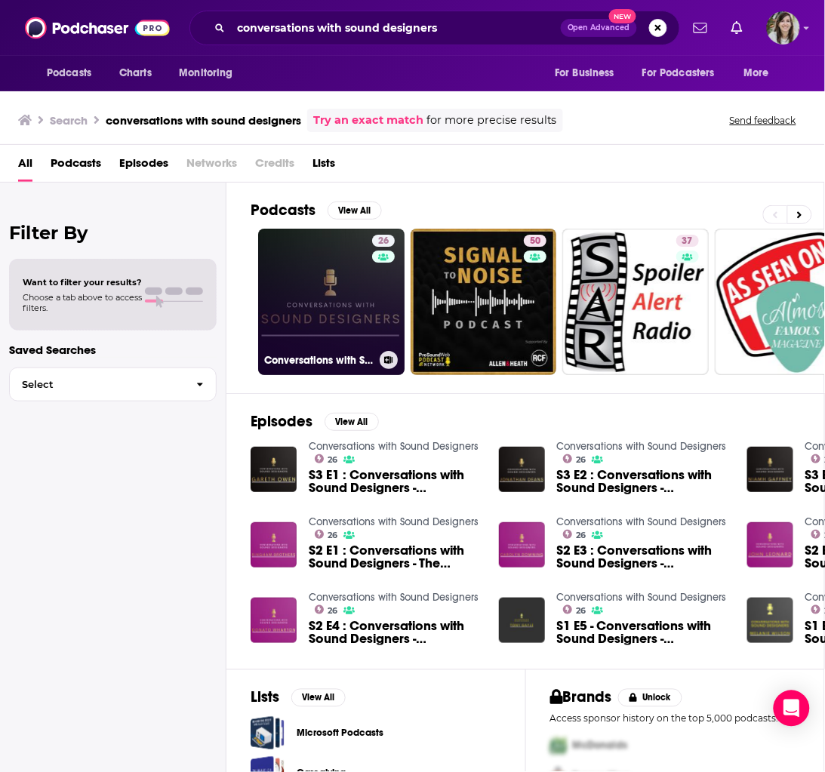
click at [359, 273] on link "26 Conversations with Sound Designers" at bounding box center [331, 302] width 146 height 146
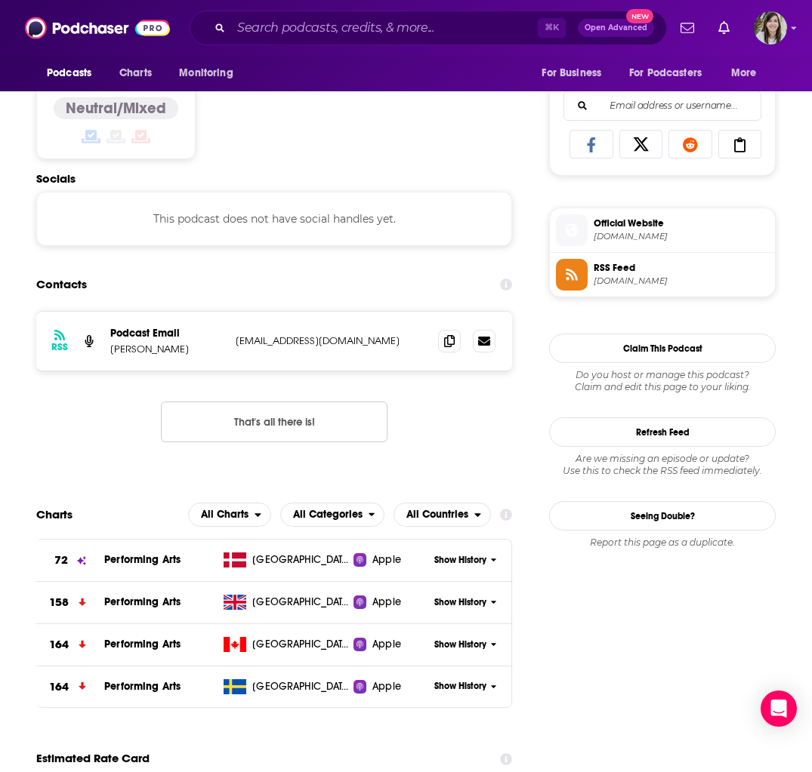
scroll to position [951, 0]
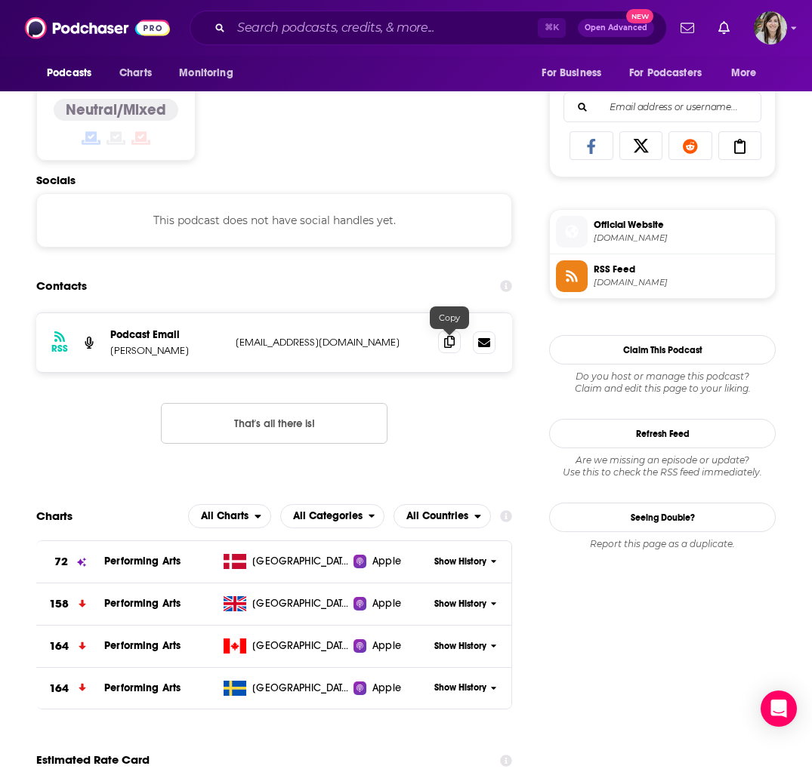
click at [452, 344] on icon at bounding box center [449, 342] width 11 height 12
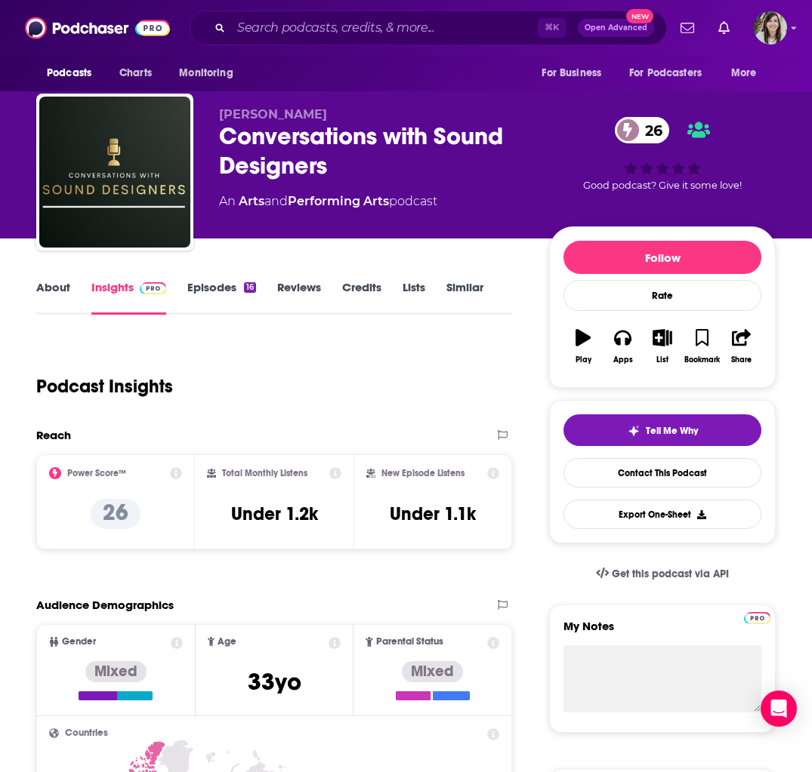
scroll to position [0, 0]
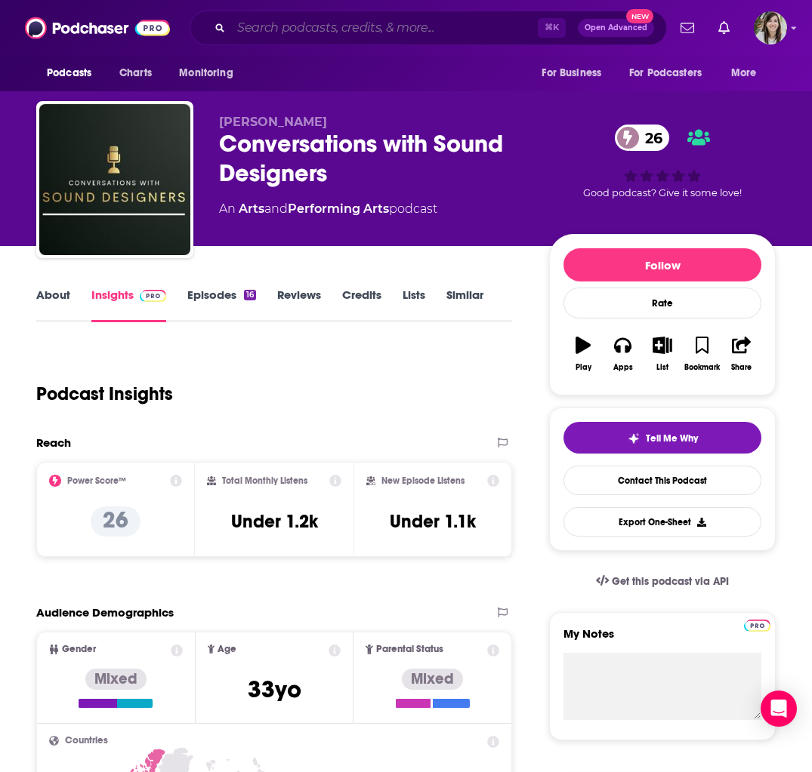
click at [384, 32] on input "Search podcasts, credits, & more..." at bounding box center [384, 28] width 307 height 24
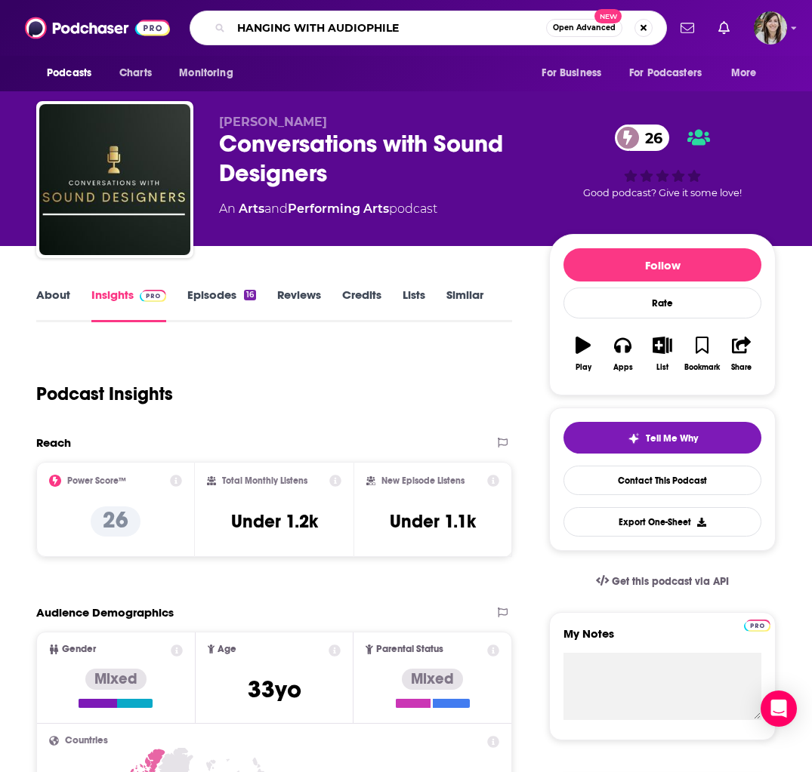
type input "HANGING WITH AUDIOPHILES"
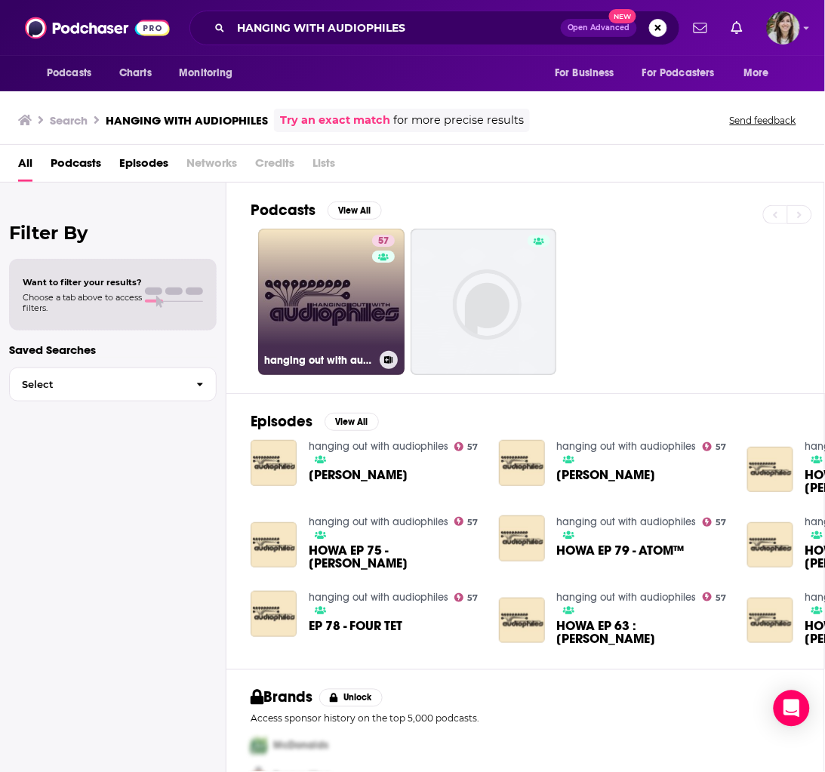
click at [316, 304] on link "57 hanging out with audiophiles" at bounding box center [331, 302] width 146 height 146
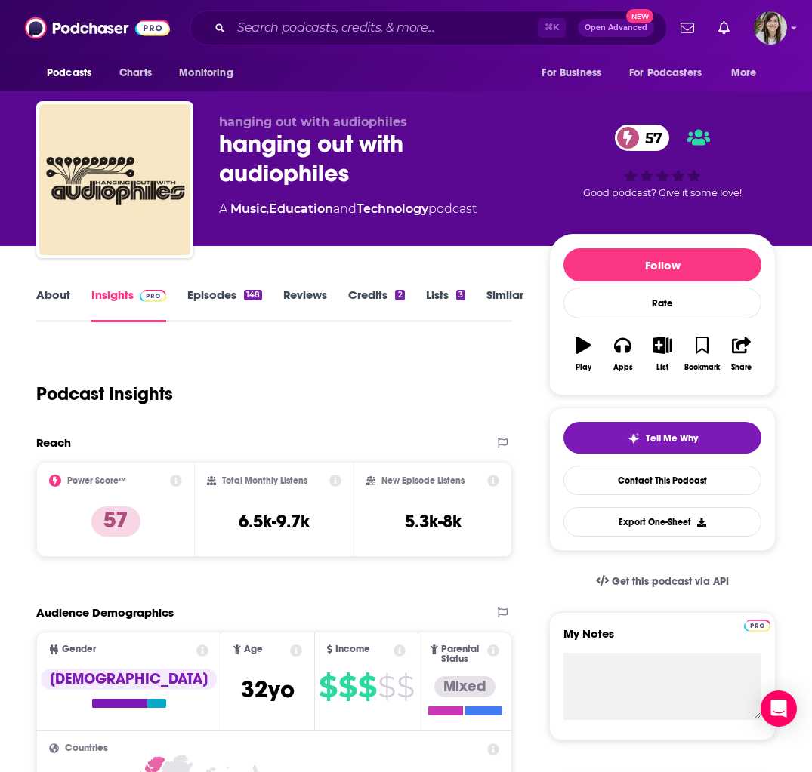
click at [56, 301] on link "About" at bounding box center [53, 305] width 34 height 35
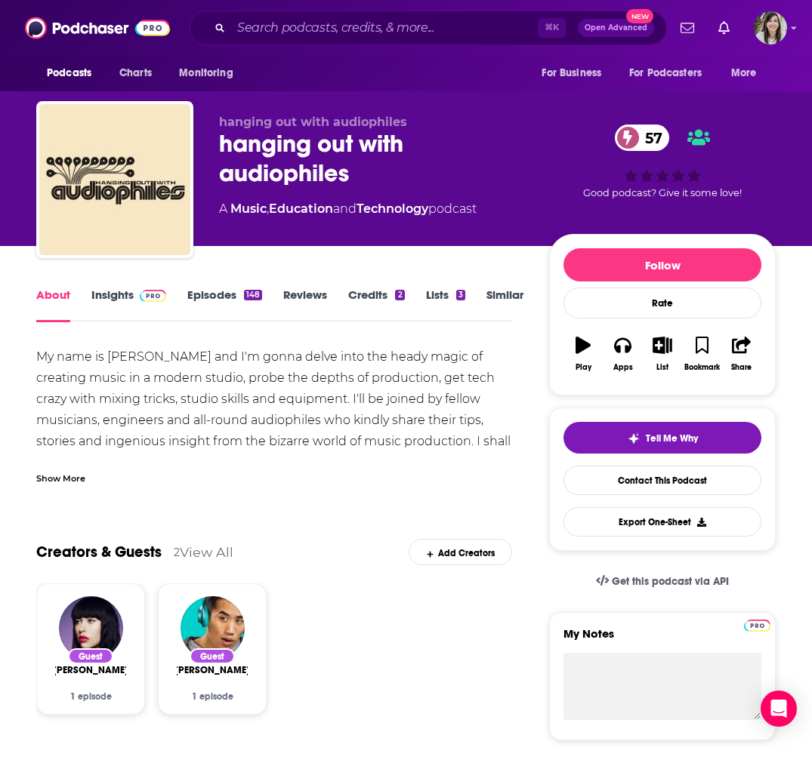
click at [96, 291] on link "Insights" at bounding box center [128, 305] width 75 height 35
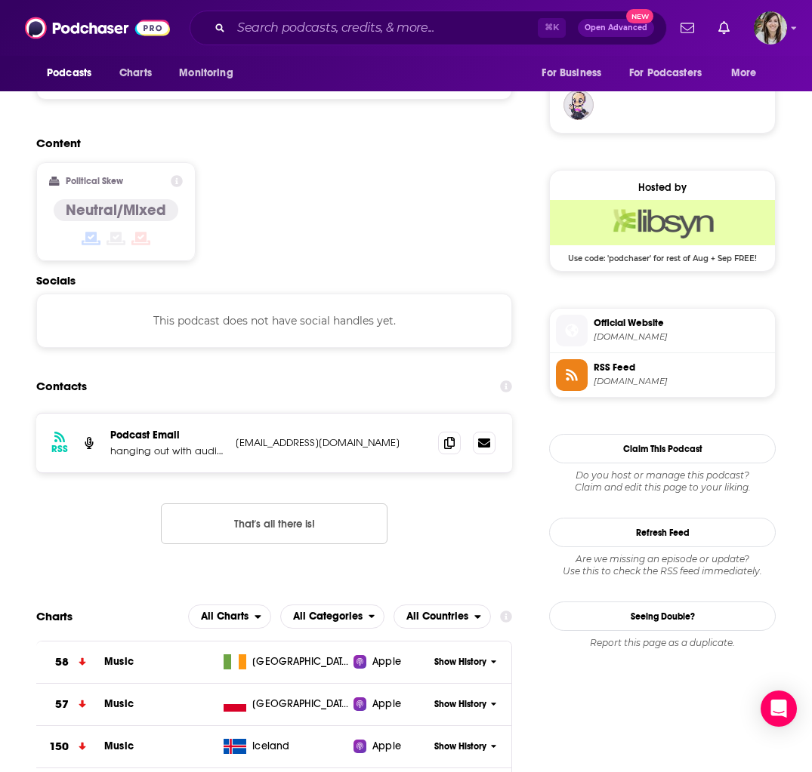
scroll to position [1115, 0]
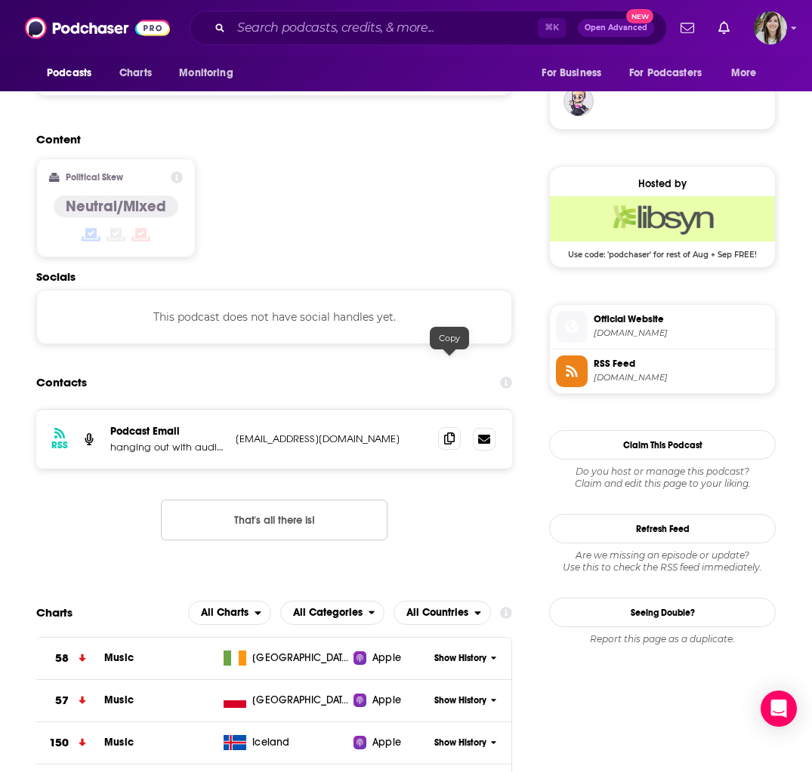
click at [448, 433] on icon at bounding box center [449, 439] width 11 height 12
click at [267, 24] on input "Search podcasts, credits, & more..." at bounding box center [384, 28] width 307 height 24
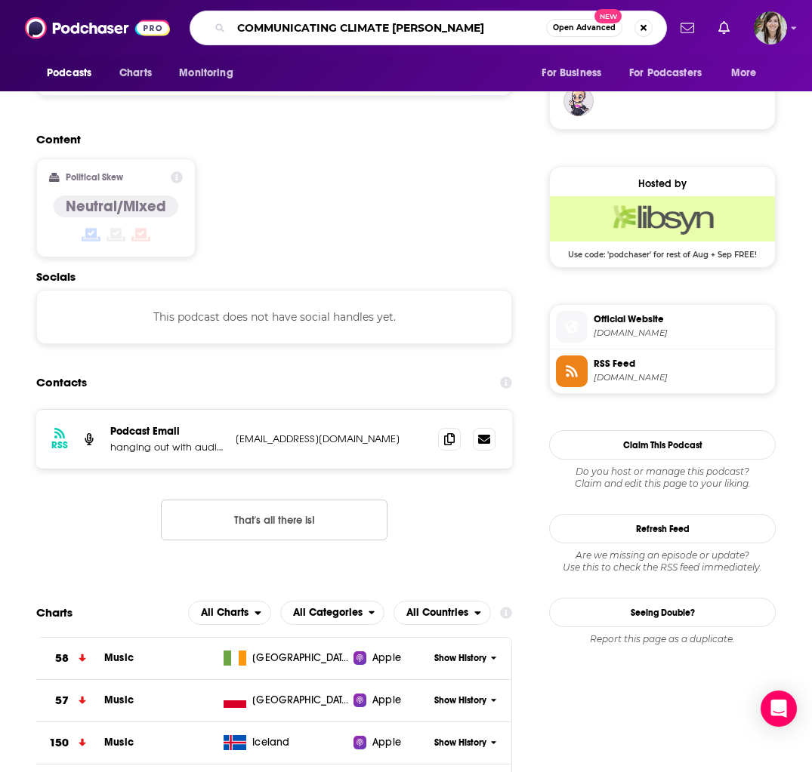
type input "COMMUNICATING CLIMATE CHANGE"
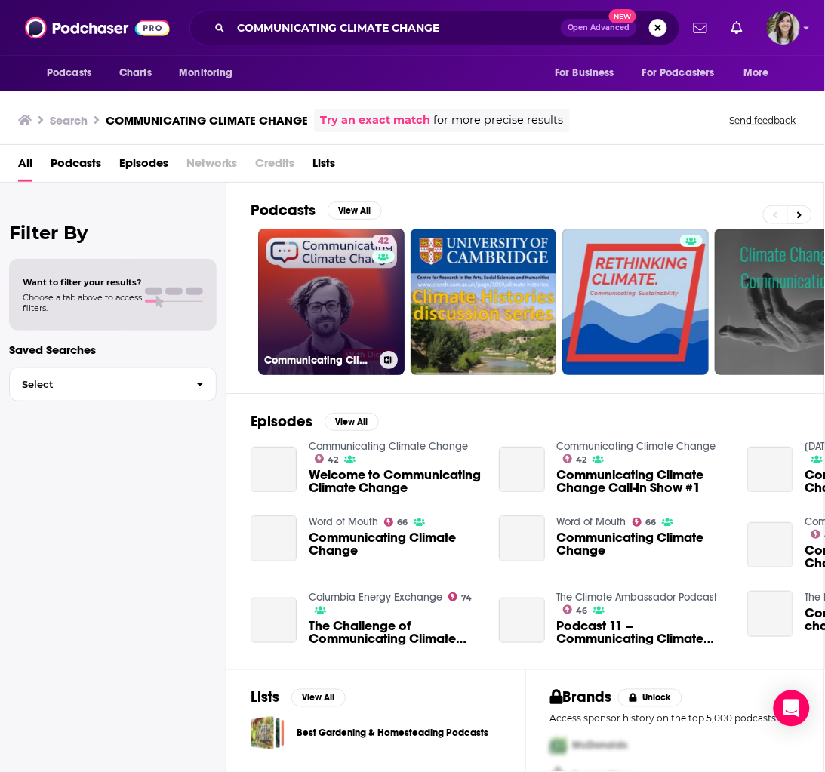
click at [314, 293] on link "42 Communicating Climate Change" at bounding box center [331, 302] width 146 height 146
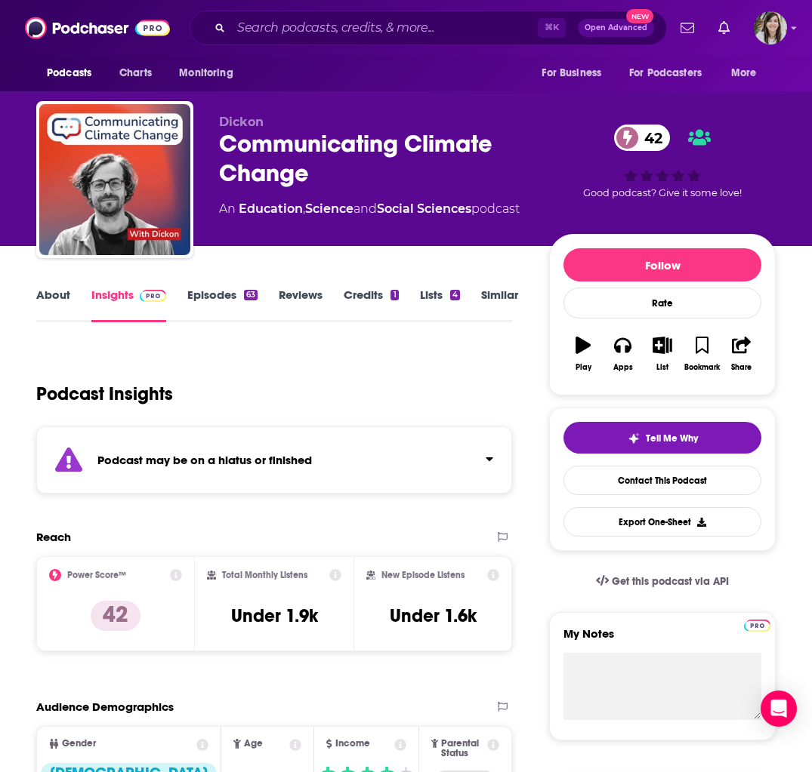
click at [311, 42] on div "⌘ K Open Advanced New" at bounding box center [428, 28] width 477 height 35
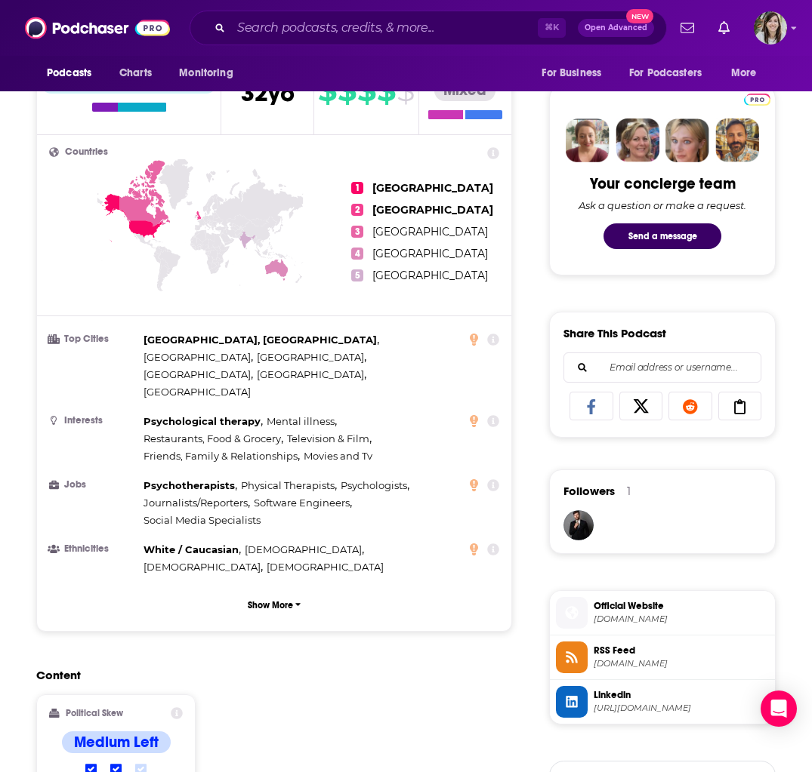
scroll to position [735, 0]
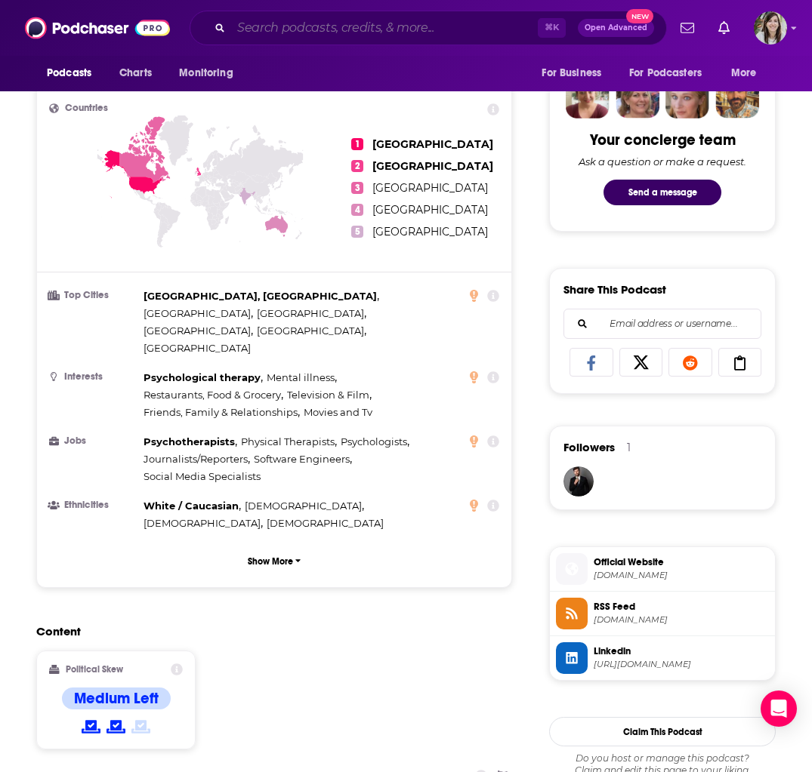
click at [309, 24] on input "Search podcasts, credits, & more..." at bounding box center [384, 28] width 307 height 24
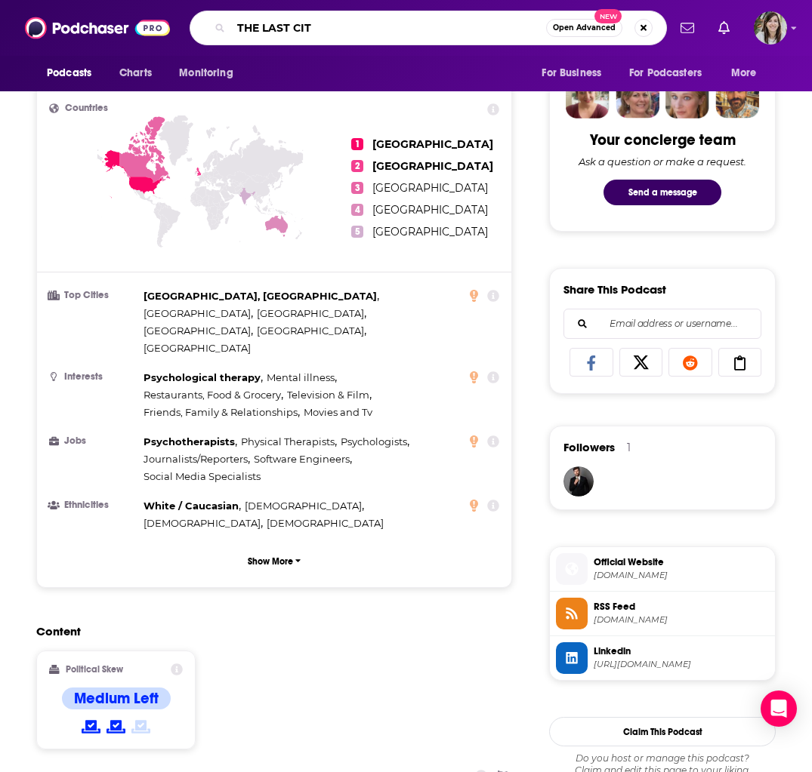
type input "THE LAST CITY"
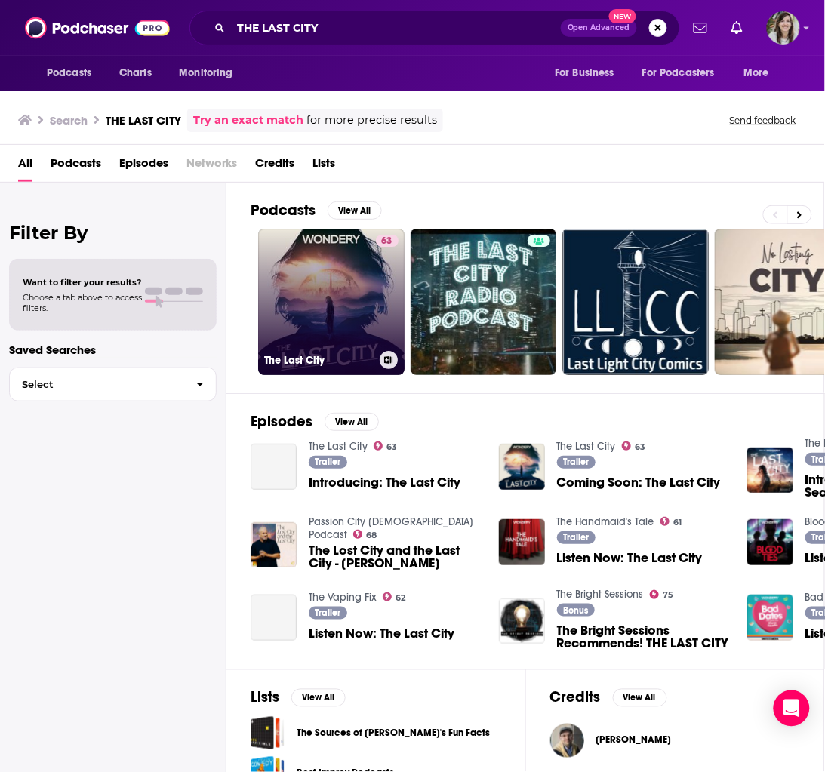
click at [313, 282] on link "63 The Last City" at bounding box center [331, 302] width 146 height 146
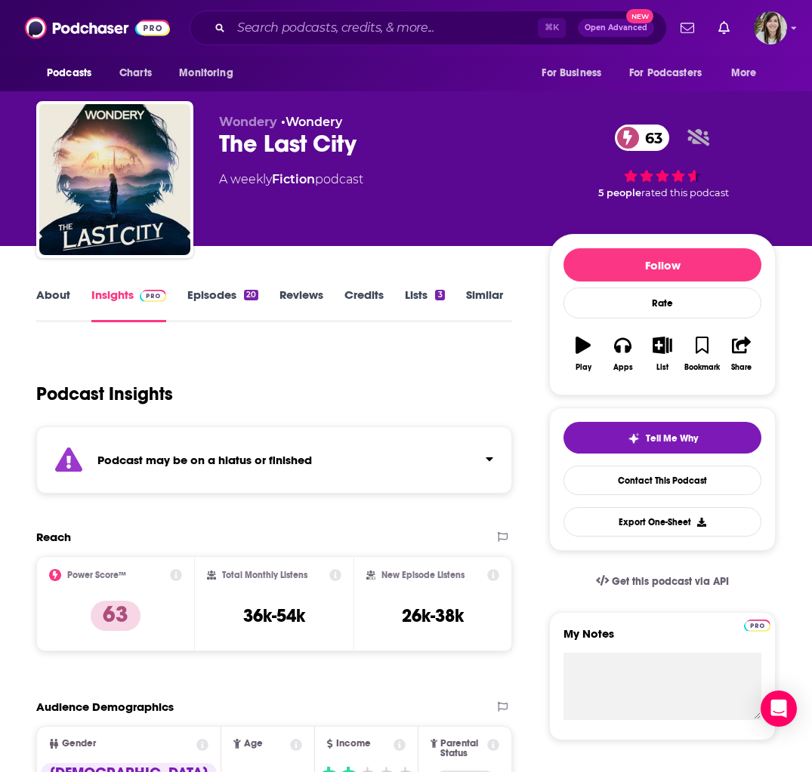
click at [49, 297] on link "About" at bounding box center [53, 305] width 34 height 35
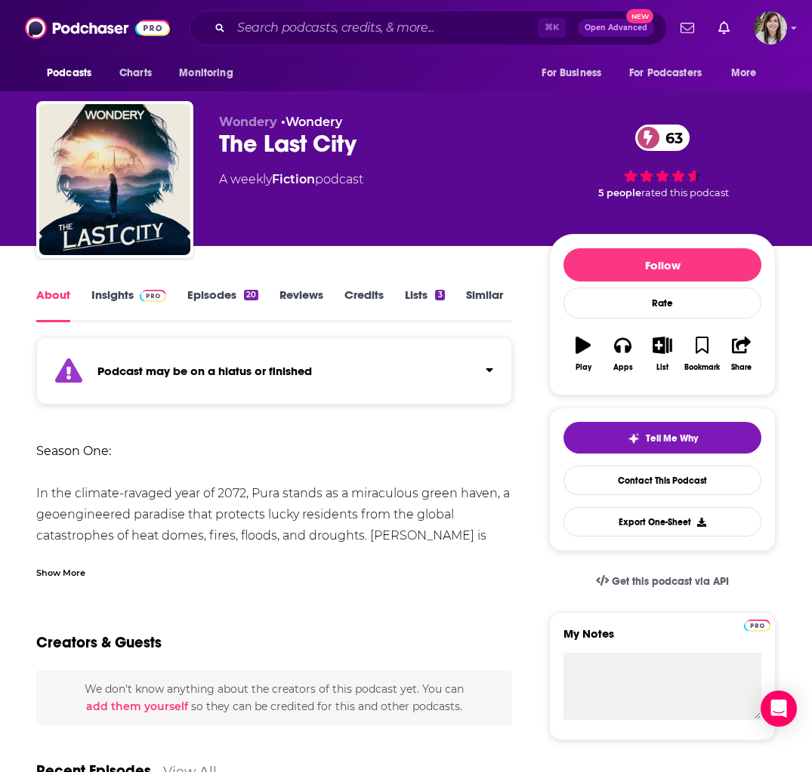
click at [109, 291] on link "Insights" at bounding box center [128, 305] width 75 height 35
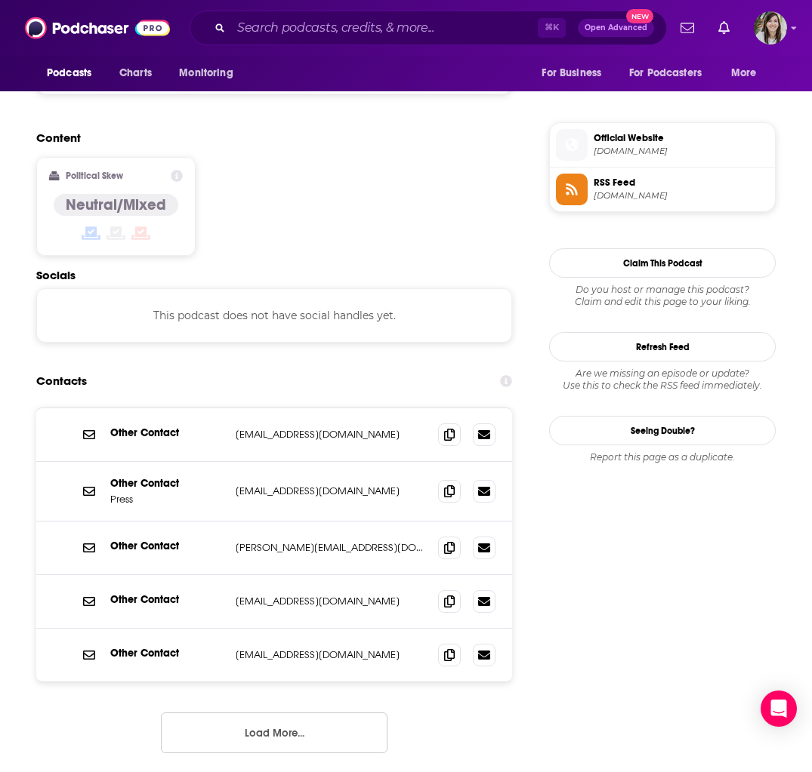
scroll to position [1127, 0]
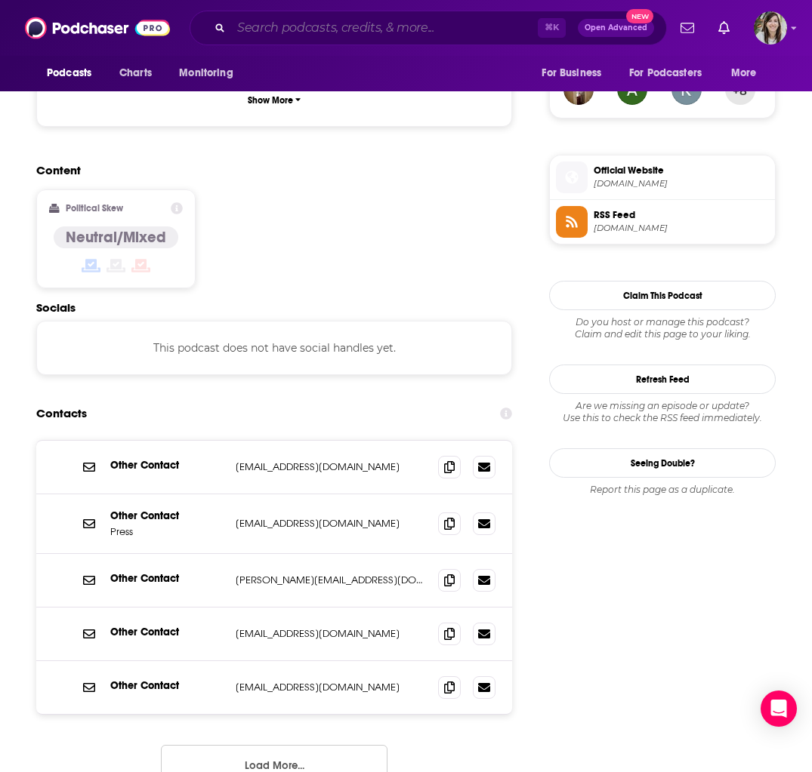
click at [385, 32] on input "Search podcasts, credits, & more..." at bounding box center [384, 28] width 307 height 24
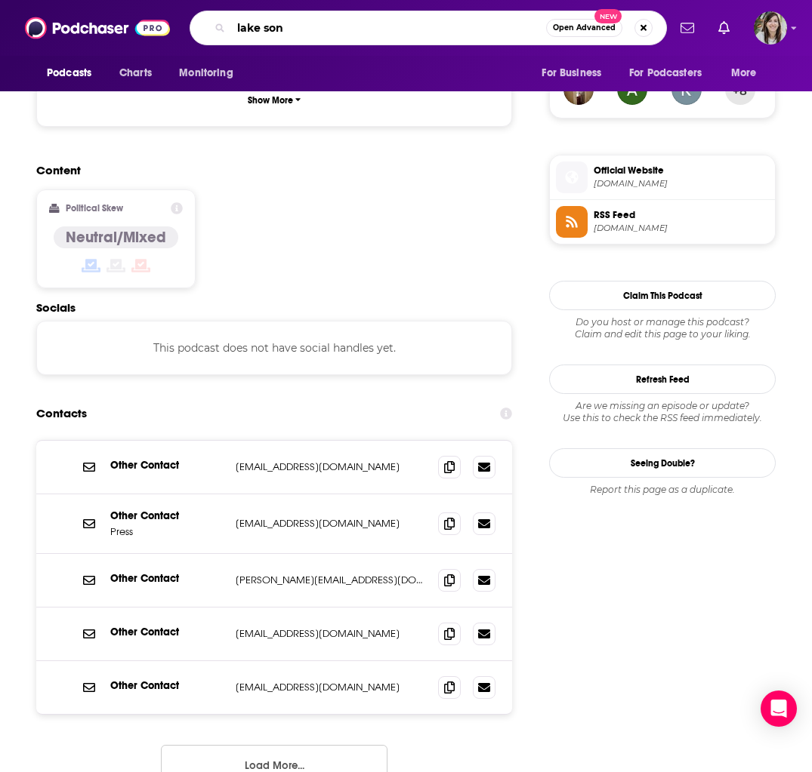
type input "lake song"
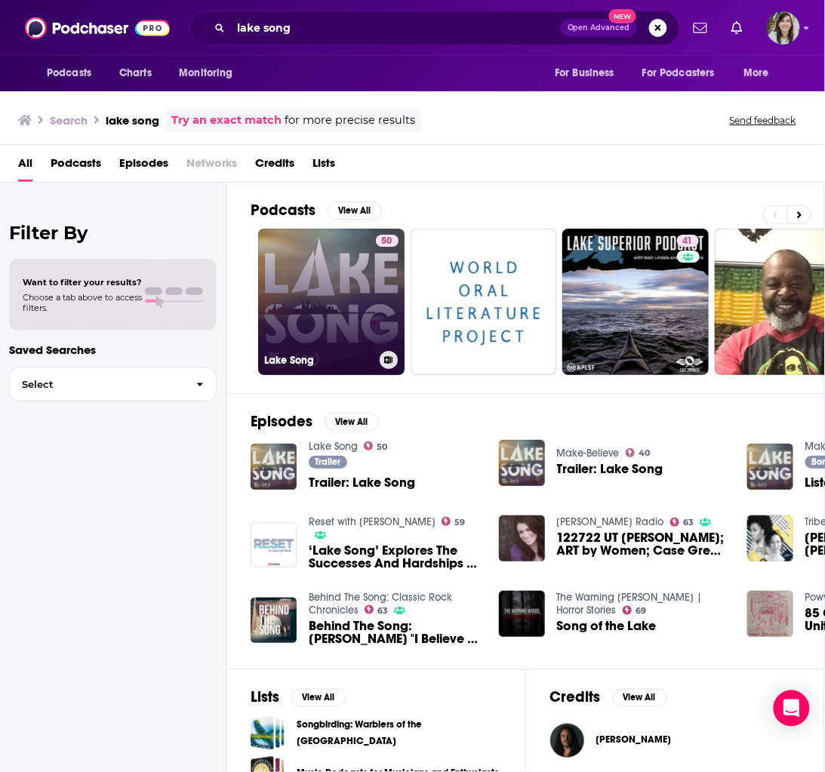
click at [291, 280] on link "50 Lake Song" at bounding box center [331, 302] width 146 height 146
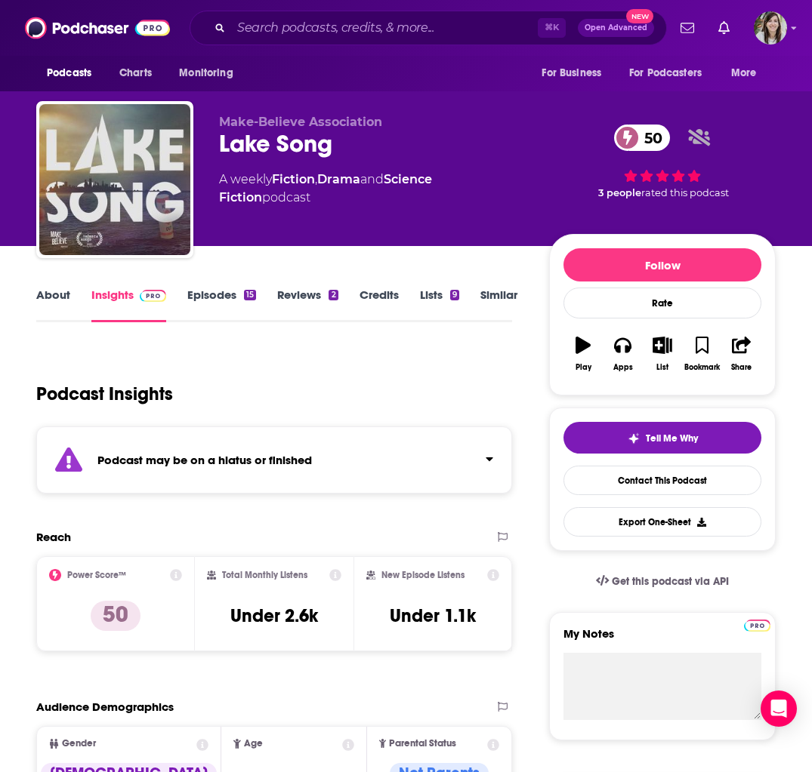
click at [52, 291] on link "About" at bounding box center [53, 305] width 34 height 35
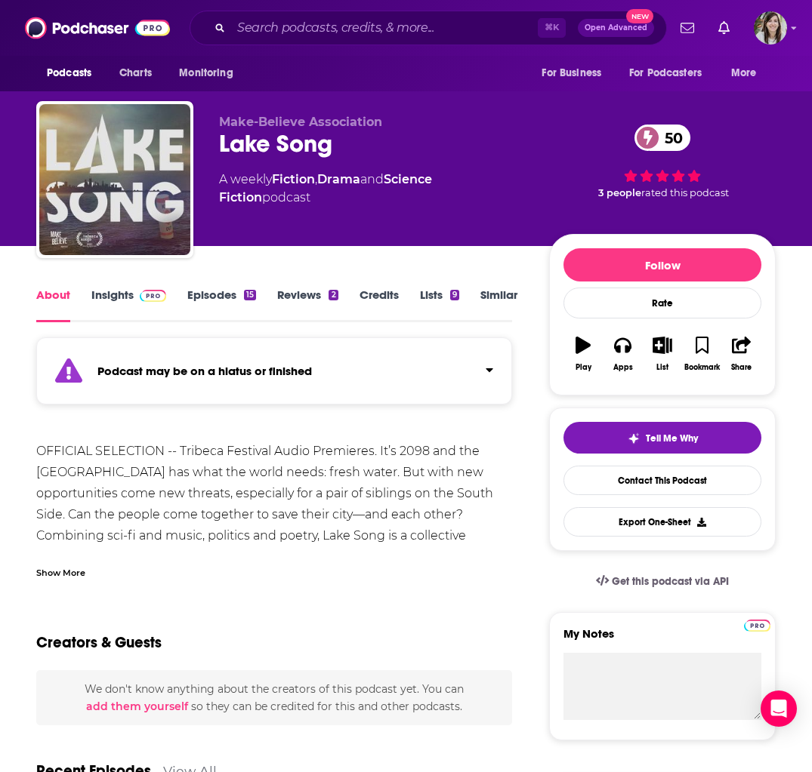
click at [115, 294] on link "Insights" at bounding box center [128, 305] width 75 height 35
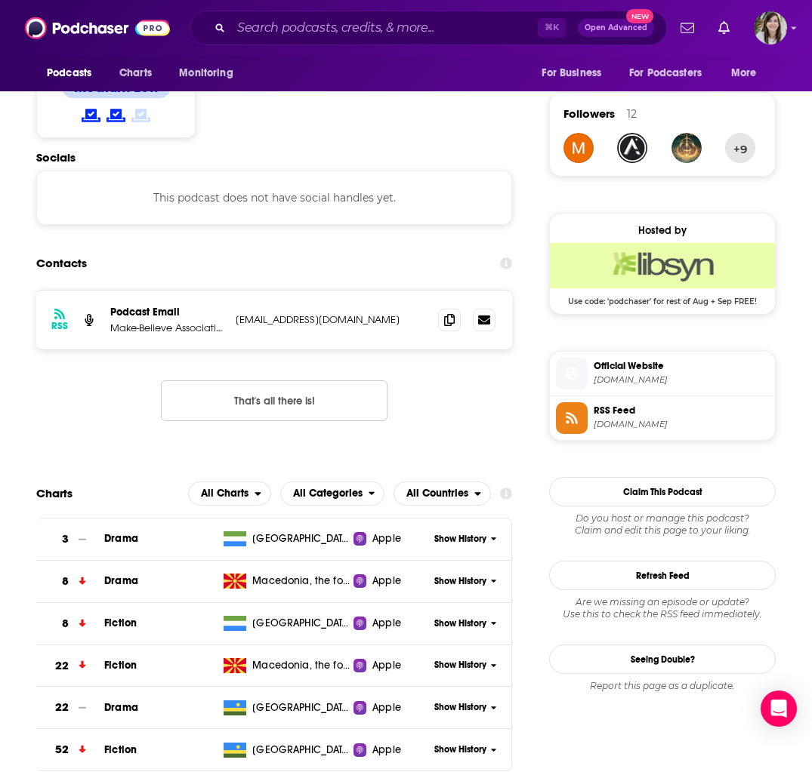
scroll to position [1161, 0]
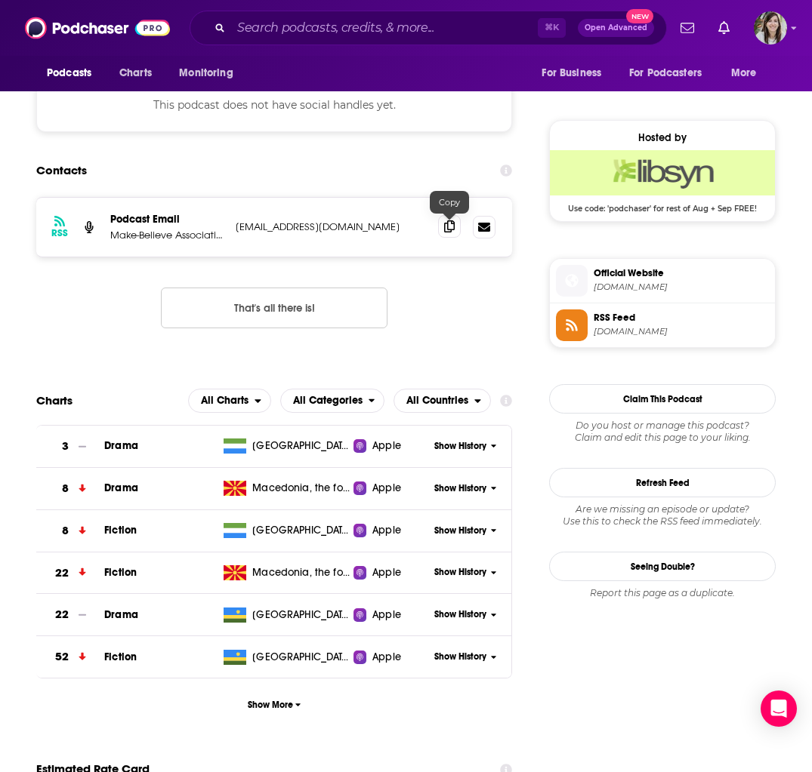
click at [442, 228] on span at bounding box center [449, 226] width 23 height 23
click at [273, 22] on input "Search podcasts, credits, & more..." at bounding box center [384, 28] width 307 height 24
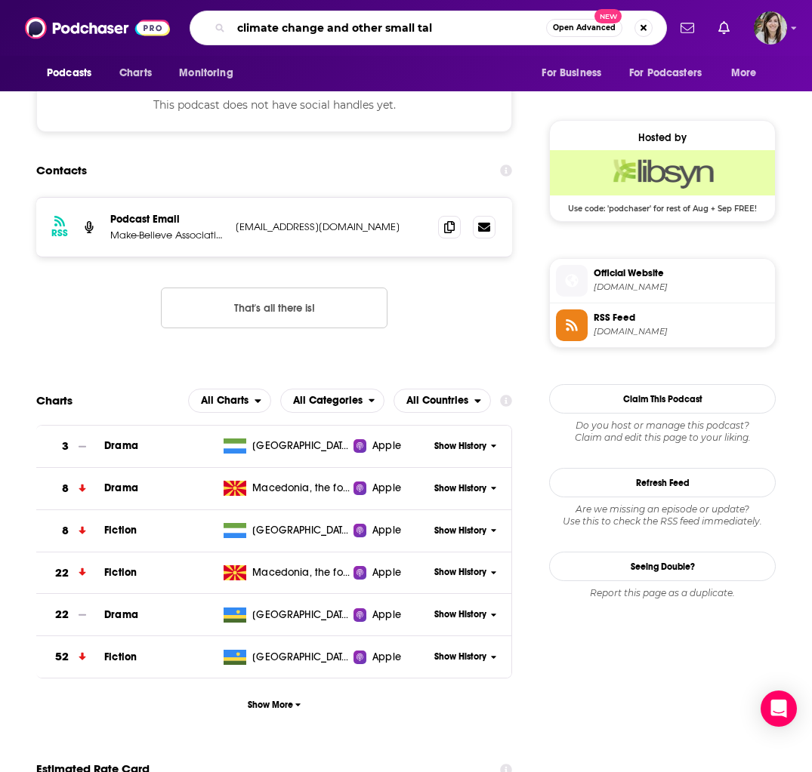
type input "climate change and other small talk"
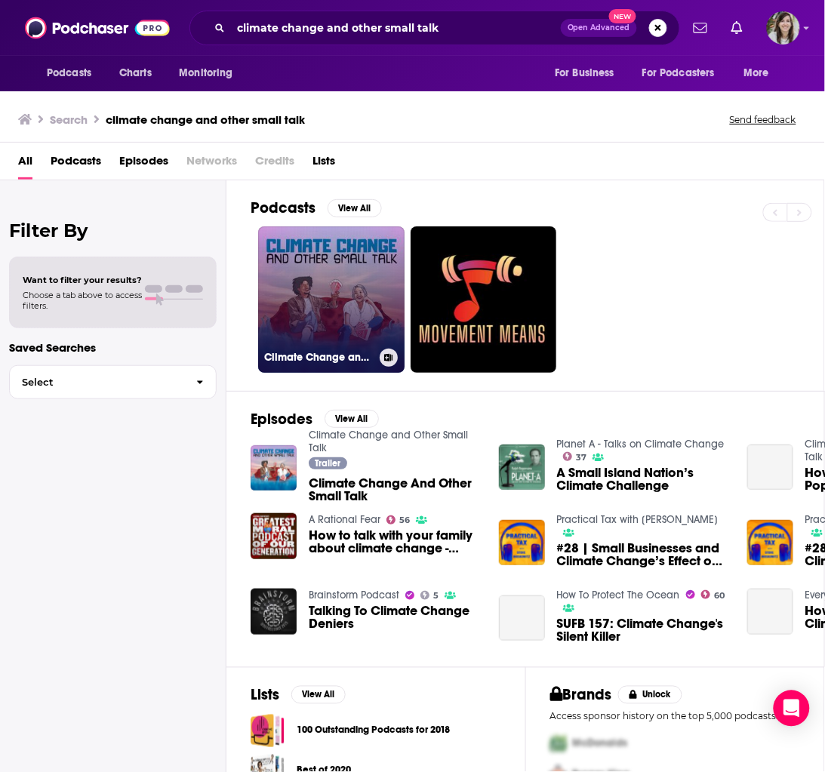
click at [341, 296] on link "Climate Change and Other Small Talk" at bounding box center [331, 300] width 146 height 146
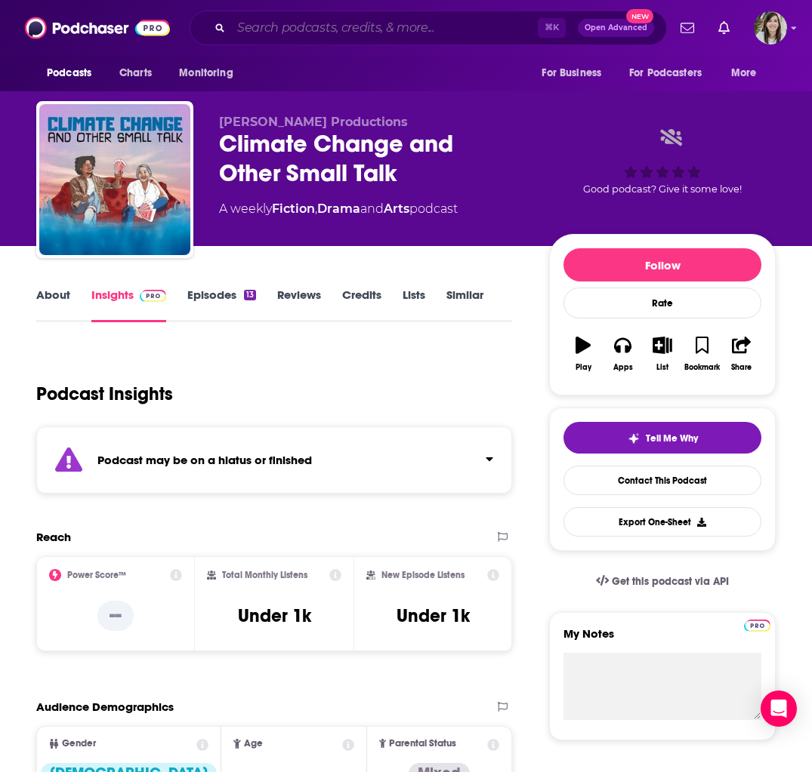
click at [341, 26] on input "Search podcasts, credits, & more..." at bounding box center [384, 28] width 307 height 24
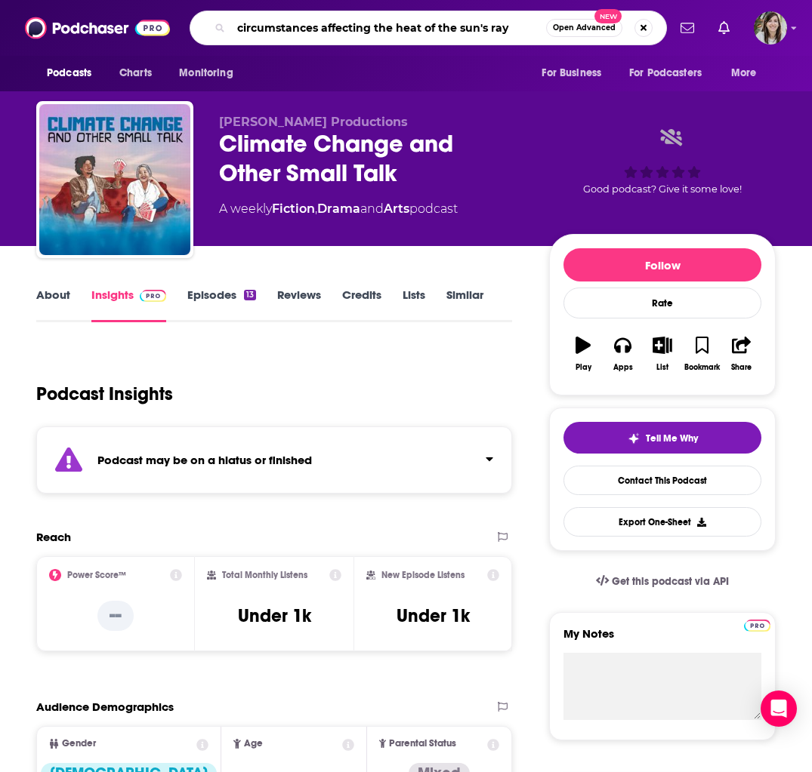
type input "circumstances affecting the heat of the sun's rays"
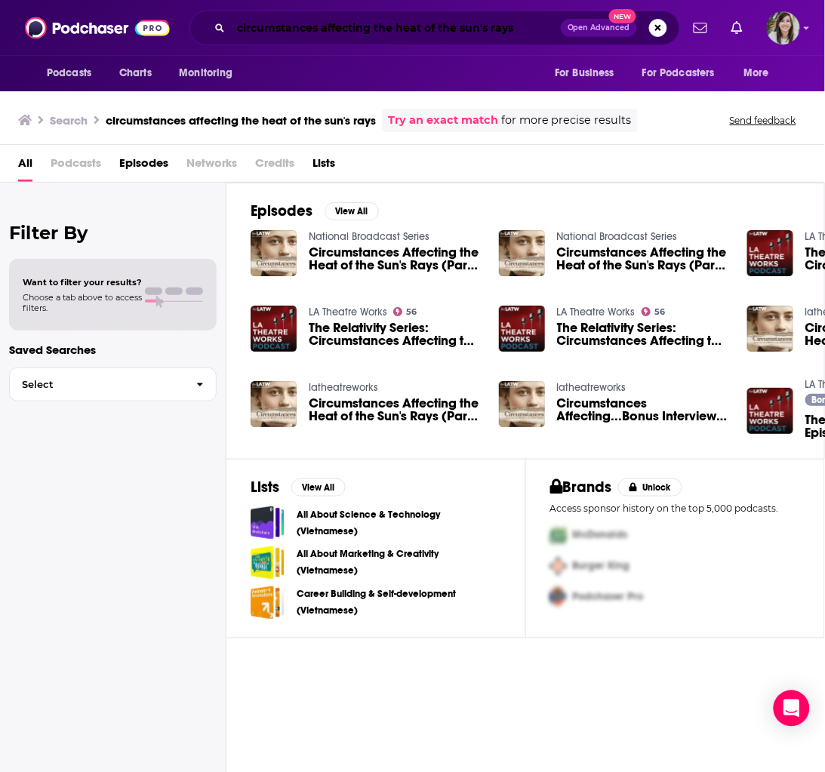
click at [403, 33] on input "circumstances affecting the heat of the sun's rays" at bounding box center [396, 28] width 330 height 24
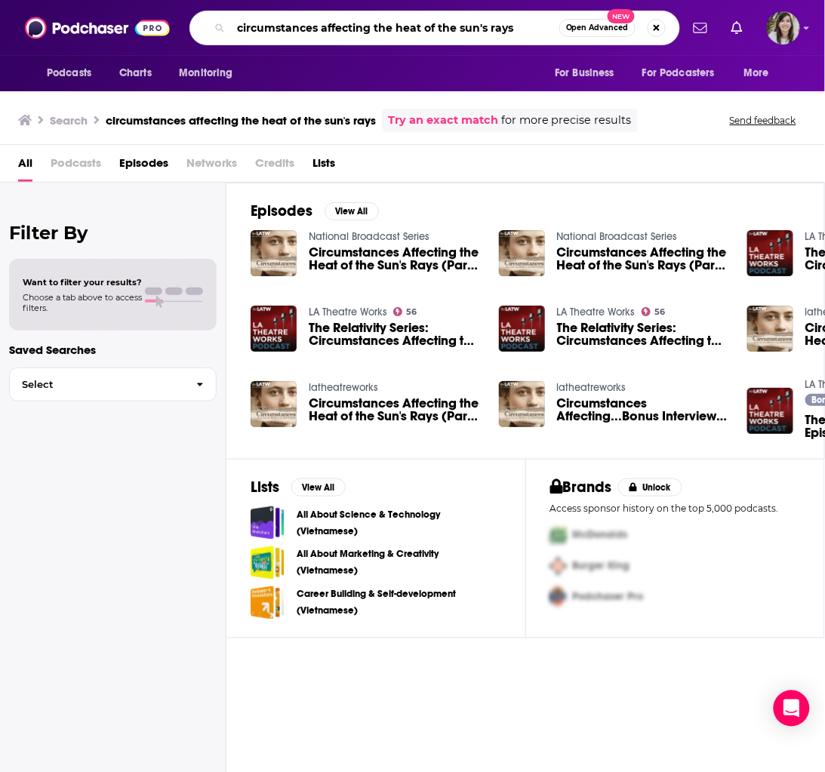
click at [403, 33] on input "circumstances affecting the heat of the sun's rays" at bounding box center [395, 28] width 328 height 24
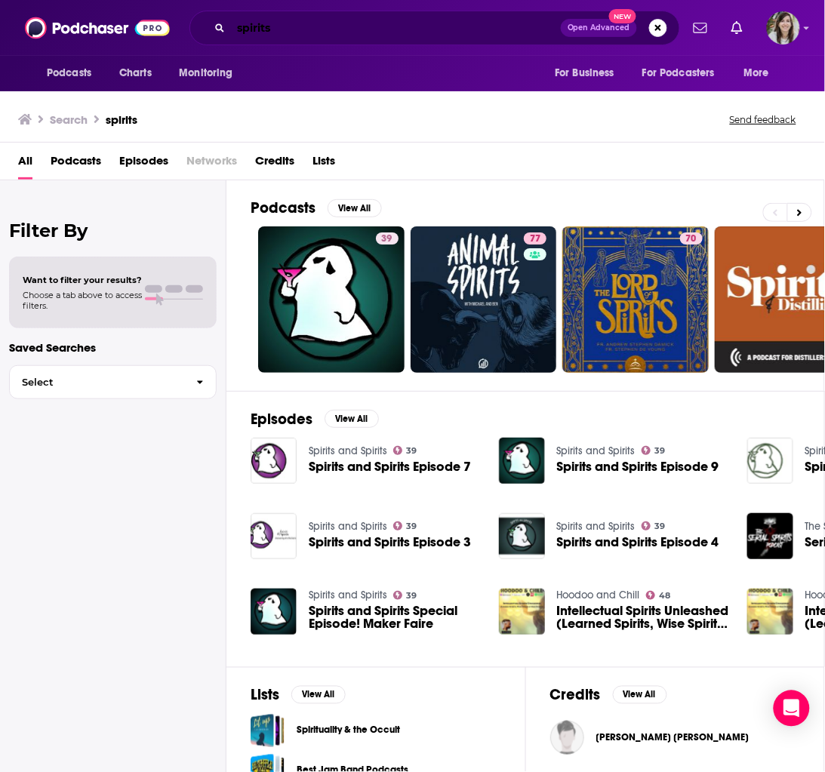
click at [297, 32] on input "spirits" at bounding box center [396, 28] width 330 height 24
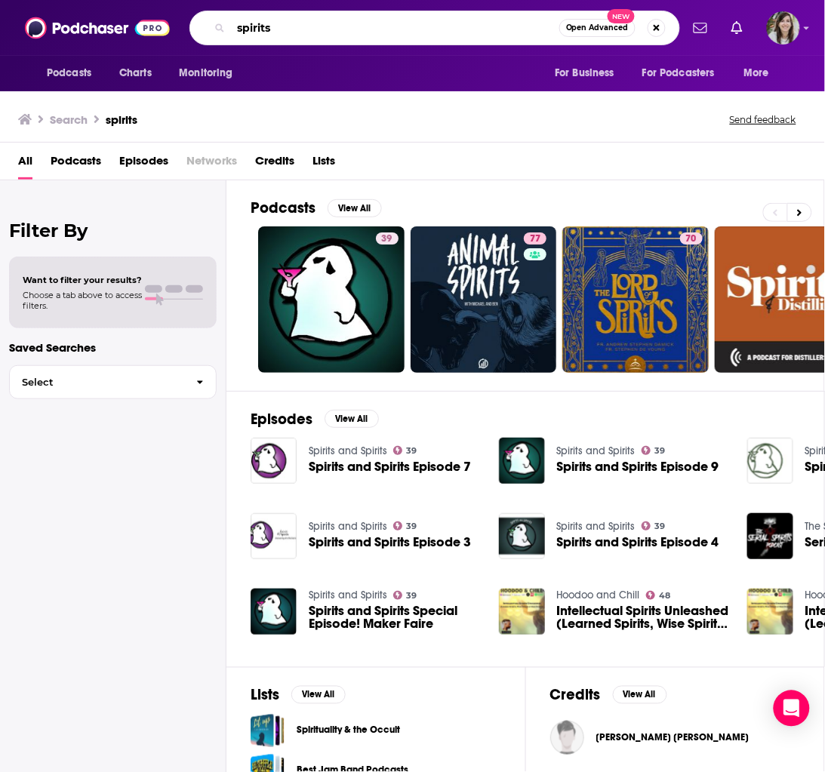
click at [297, 32] on input "spirits" at bounding box center [395, 28] width 328 height 24
type input "myths and legends"
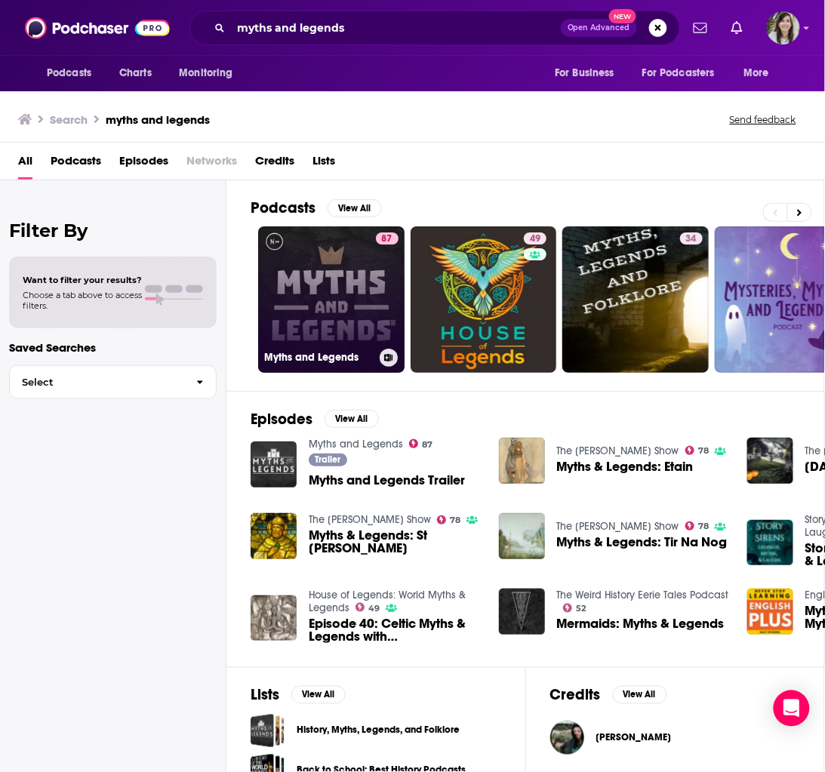
click at [356, 295] on link "87 Myths and Legends" at bounding box center [331, 300] width 146 height 146
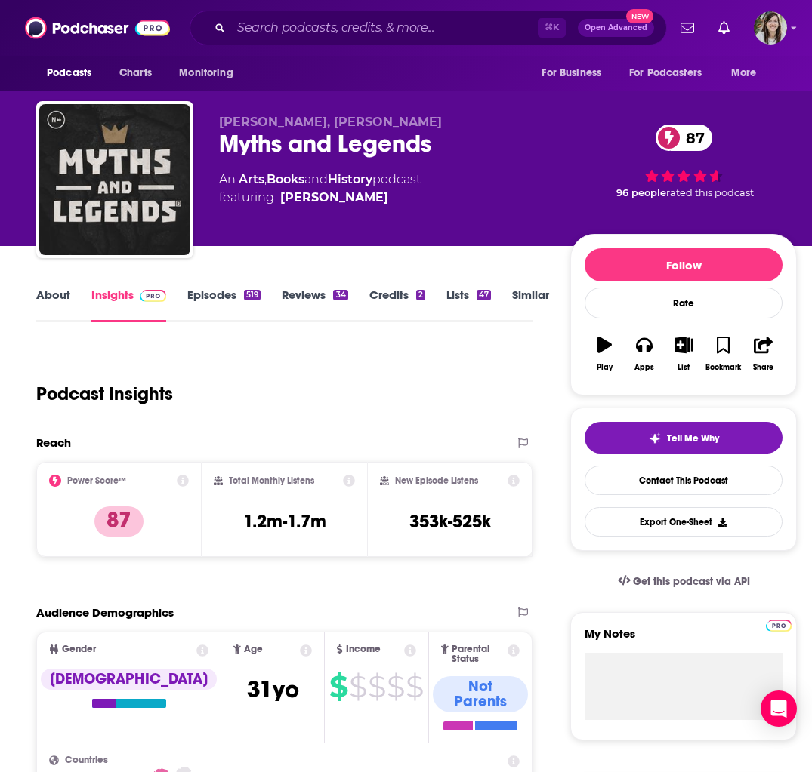
click at [49, 292] on link "About" at bounding box center [53, 305] width 34 height 35
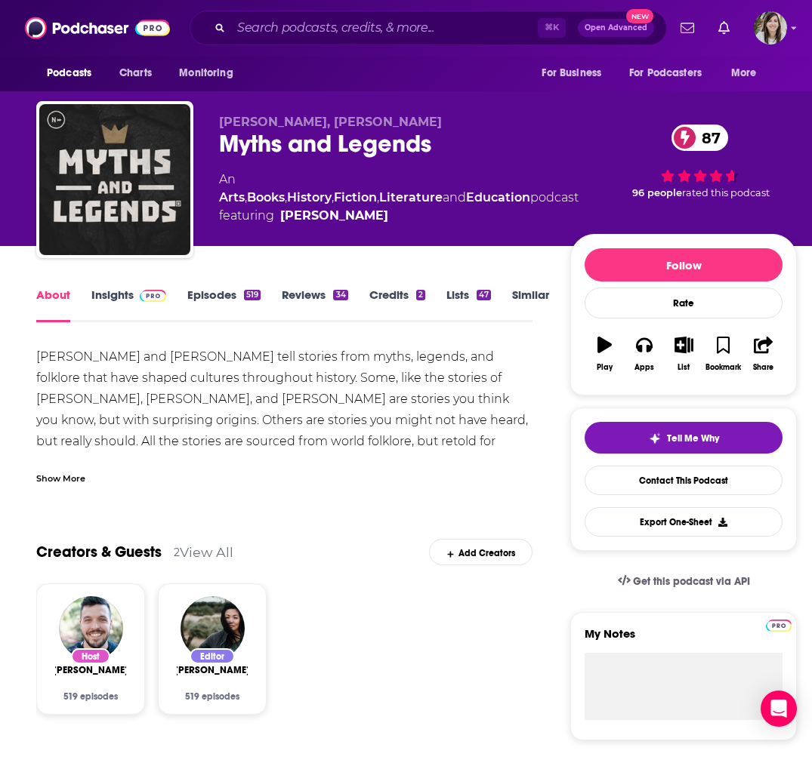
click at [113, 290] on link "Insights" at bounding box center [128, 305] width 75 height 35
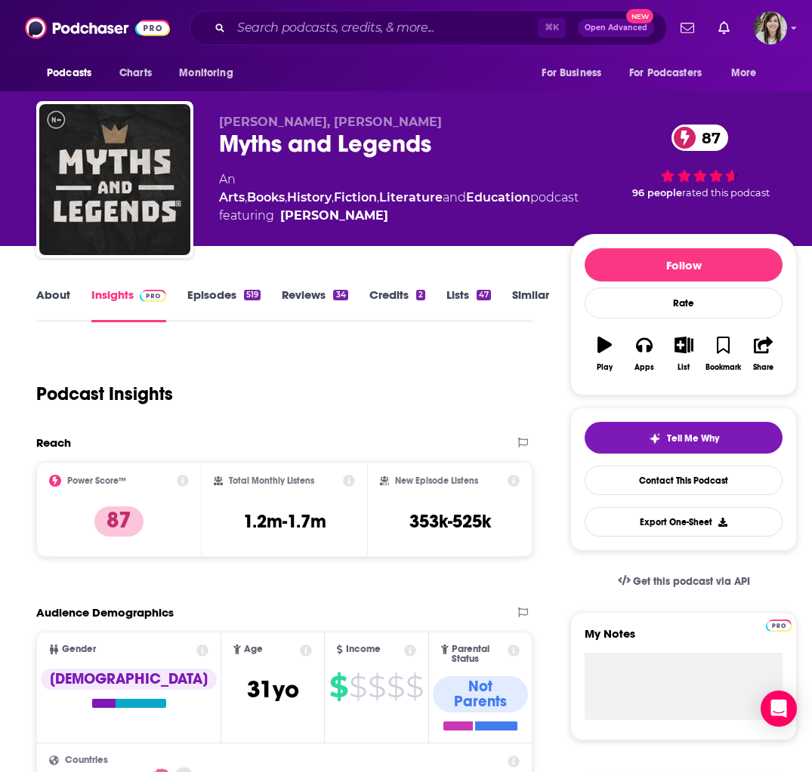
click at [200, 293] on link "Episodes 519" at bounding box center [223, 305] width 73 height 35
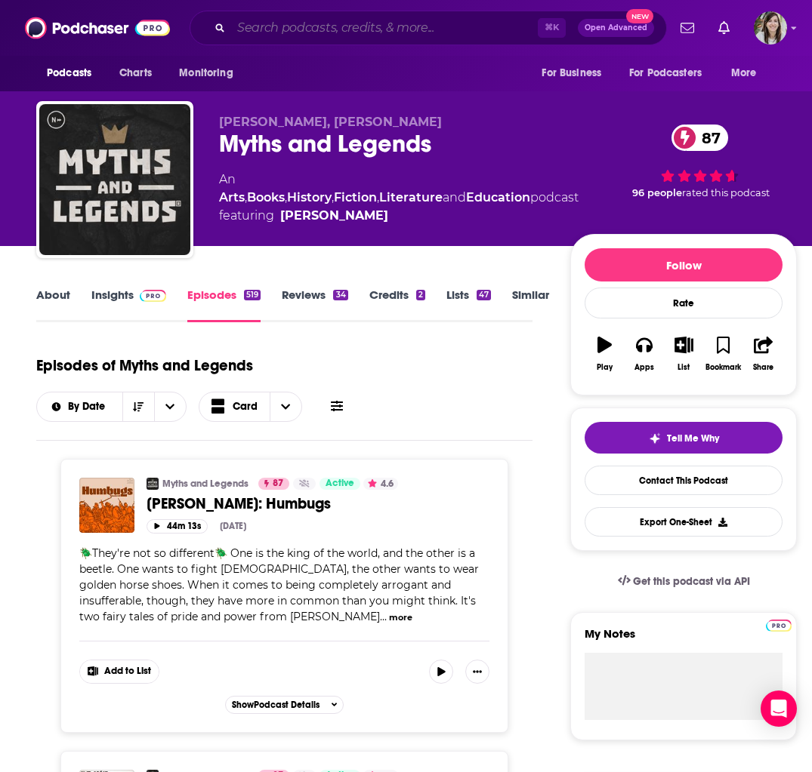
click at [276, 30] on input "Search podcasts, credits, & more..." at bounding box center [384, 28] width 307 height 24
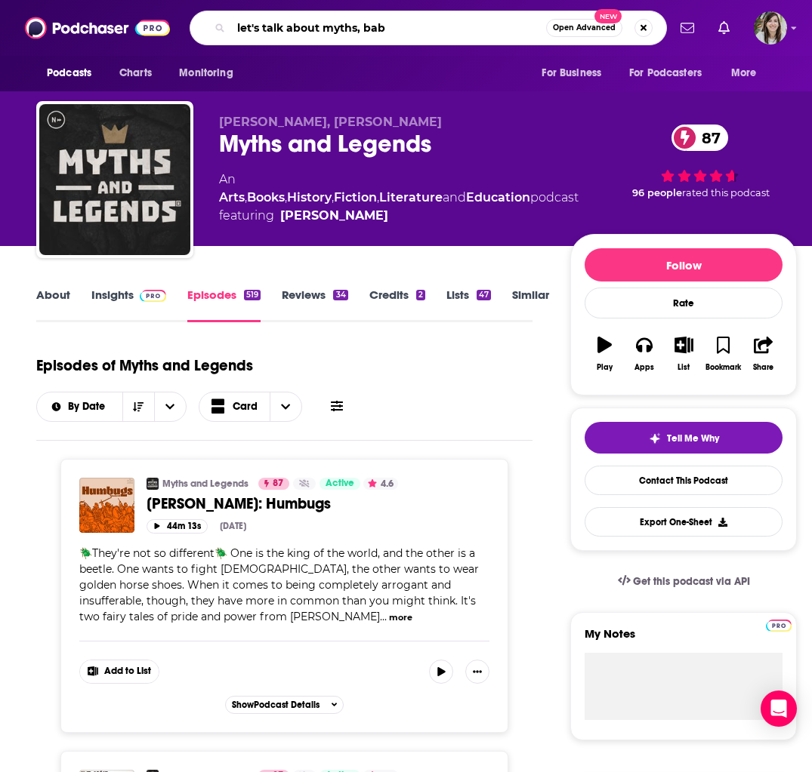
type input "let's talk about myths, baby"
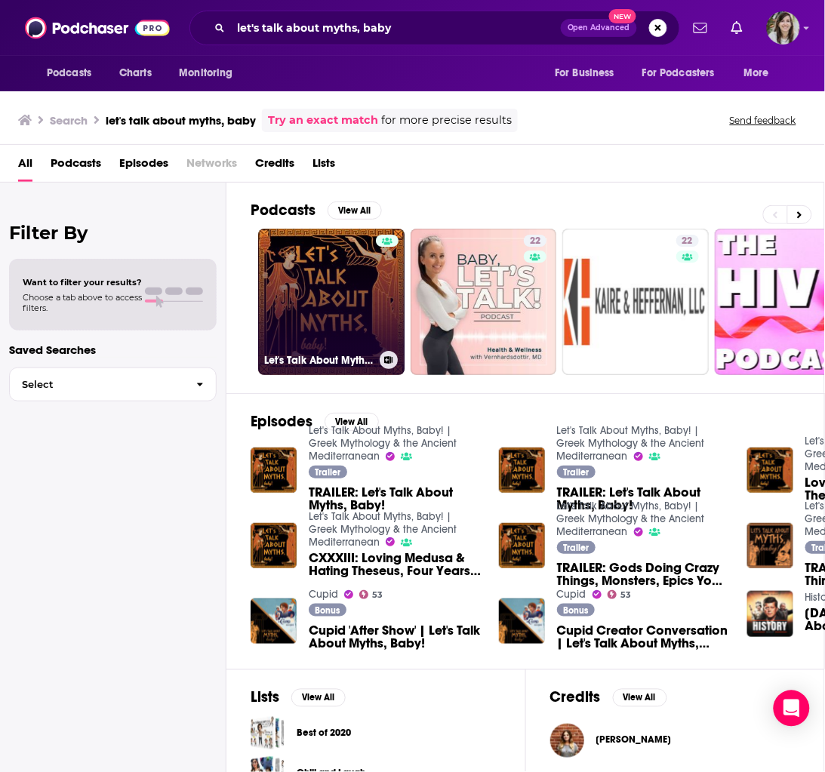
click at [313, 284] on link "Let's Talk About Myths, Baby! | Greek Mythology & the Ancient Mediterranean" at bounding box center [331, 302] width 146 height 146
